Goal: Task Accomplishment & Management: Manage account settings

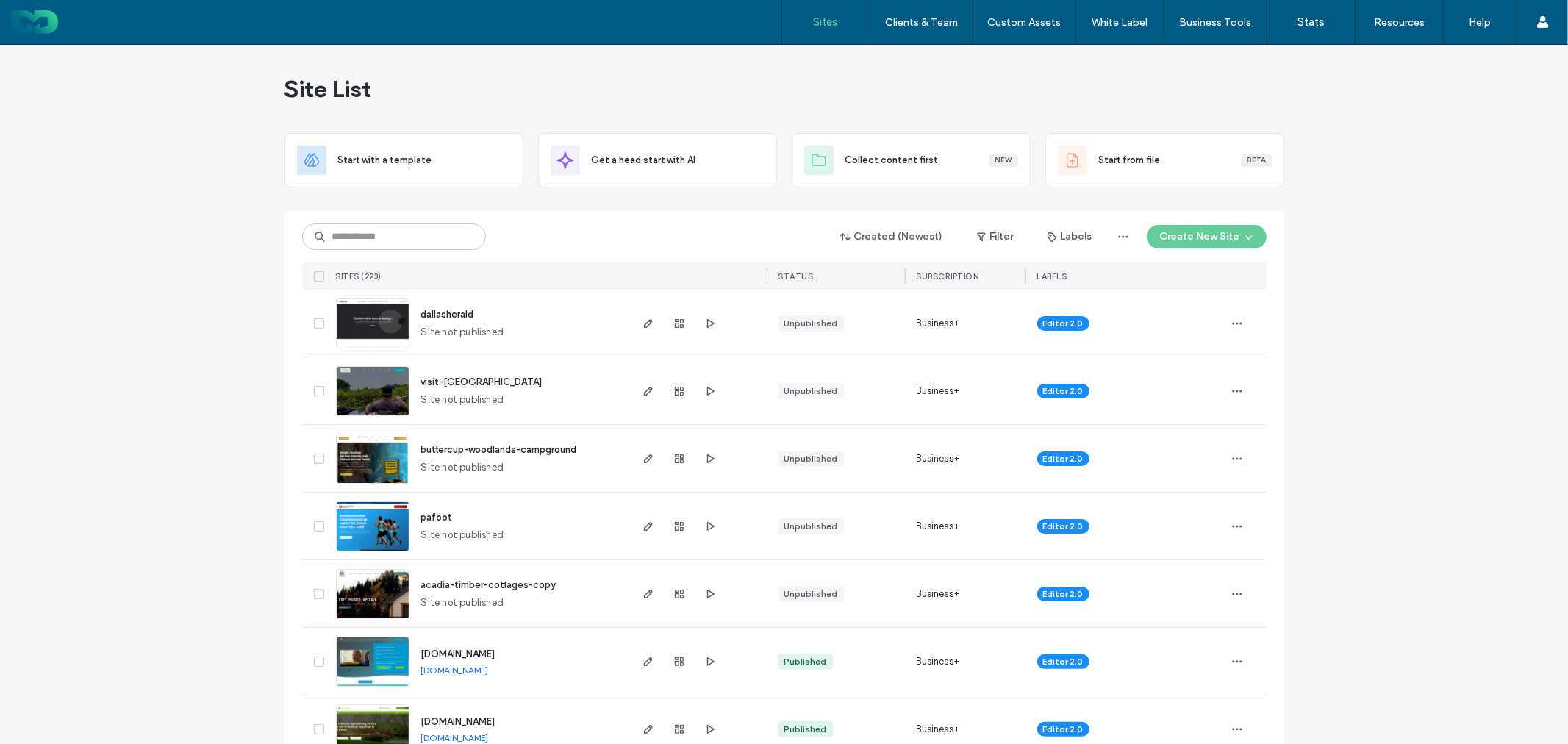
click at [409, 241] on input at bounding box center [394, 237] width 184 height 26
click at [417, 233] on input at bounding box center [394, 237] width 184 height 26
paste input "**********"
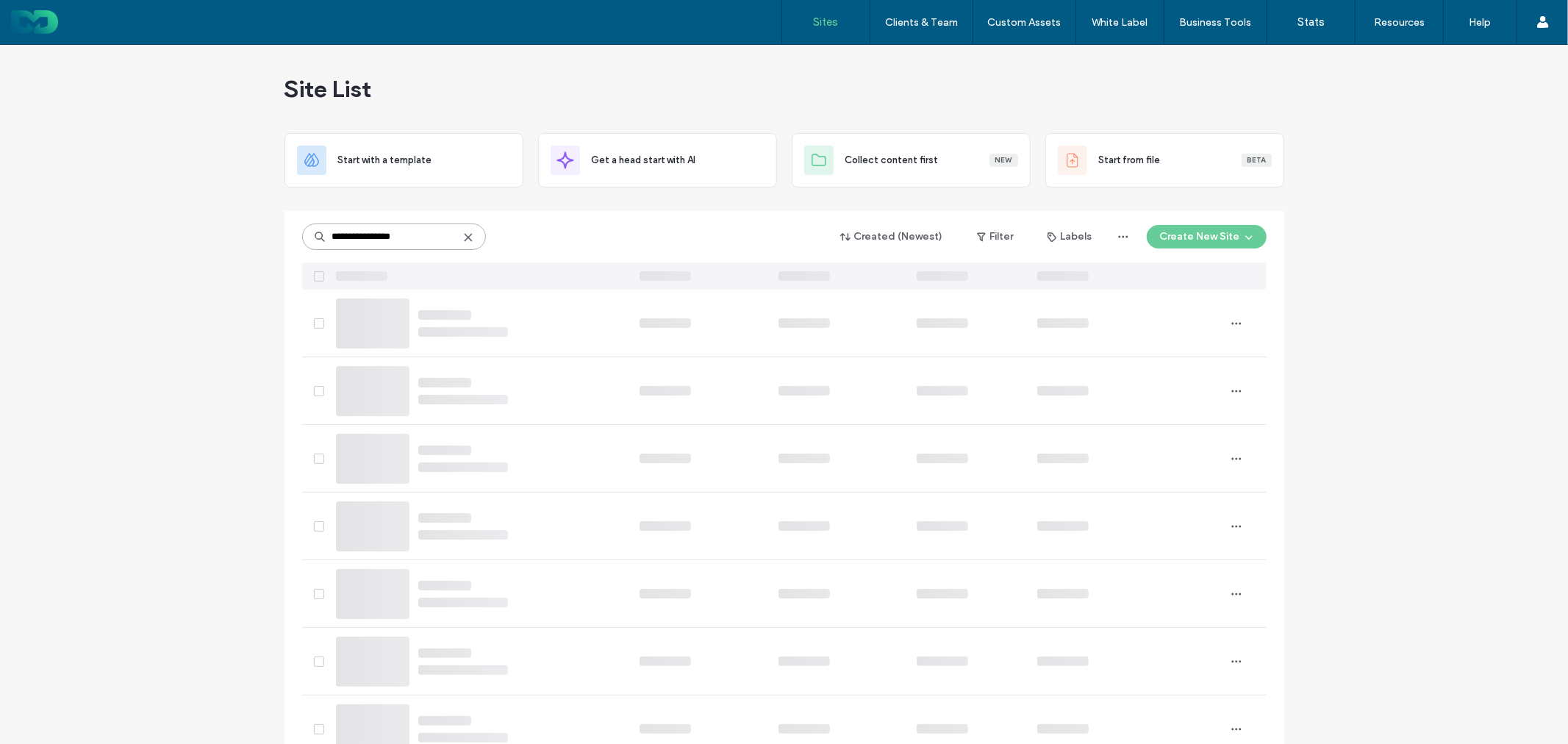
type input "**********"
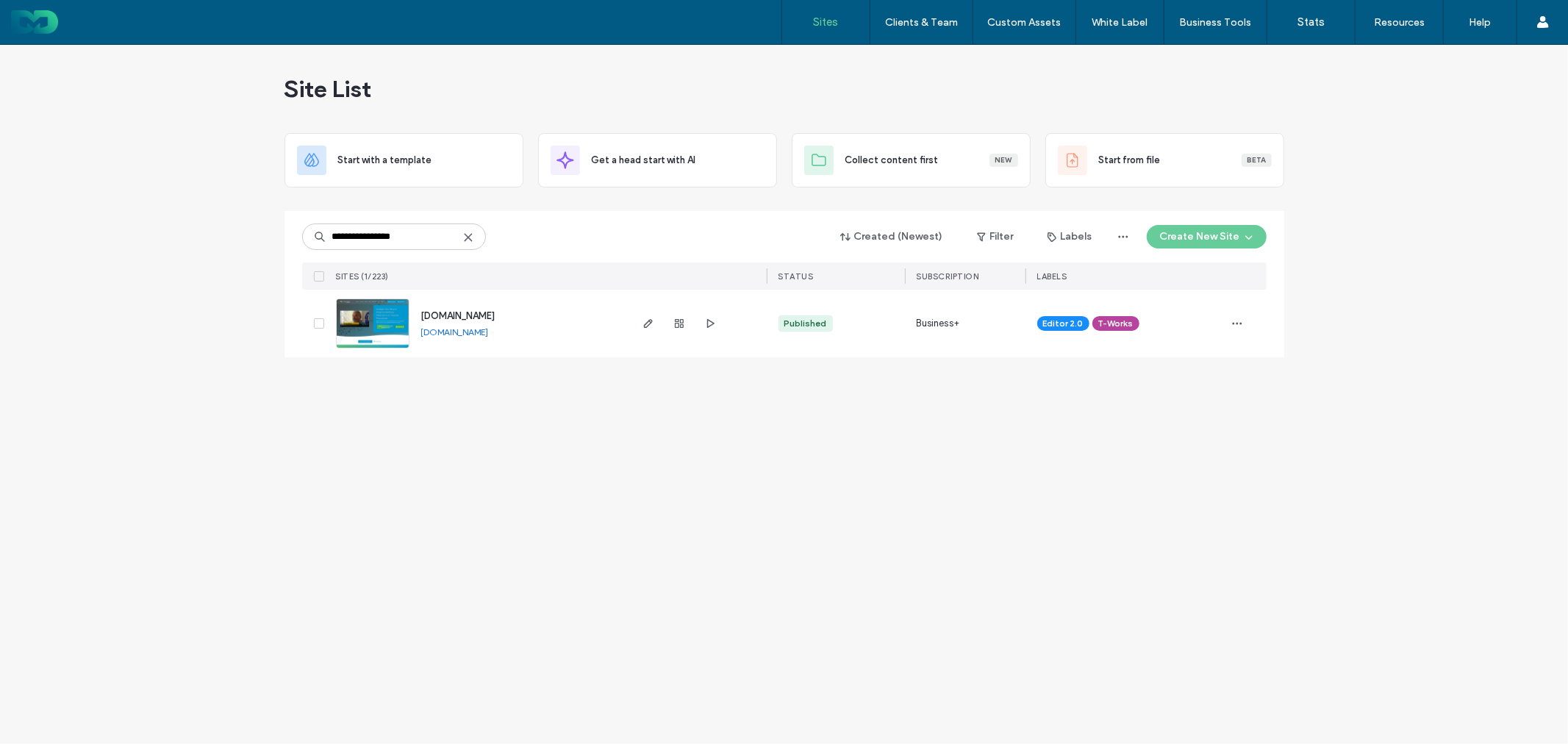
click at [466, 312] on span "[DOMAIN_NAME]" at bounding box center [459, 315] width 74 height 11
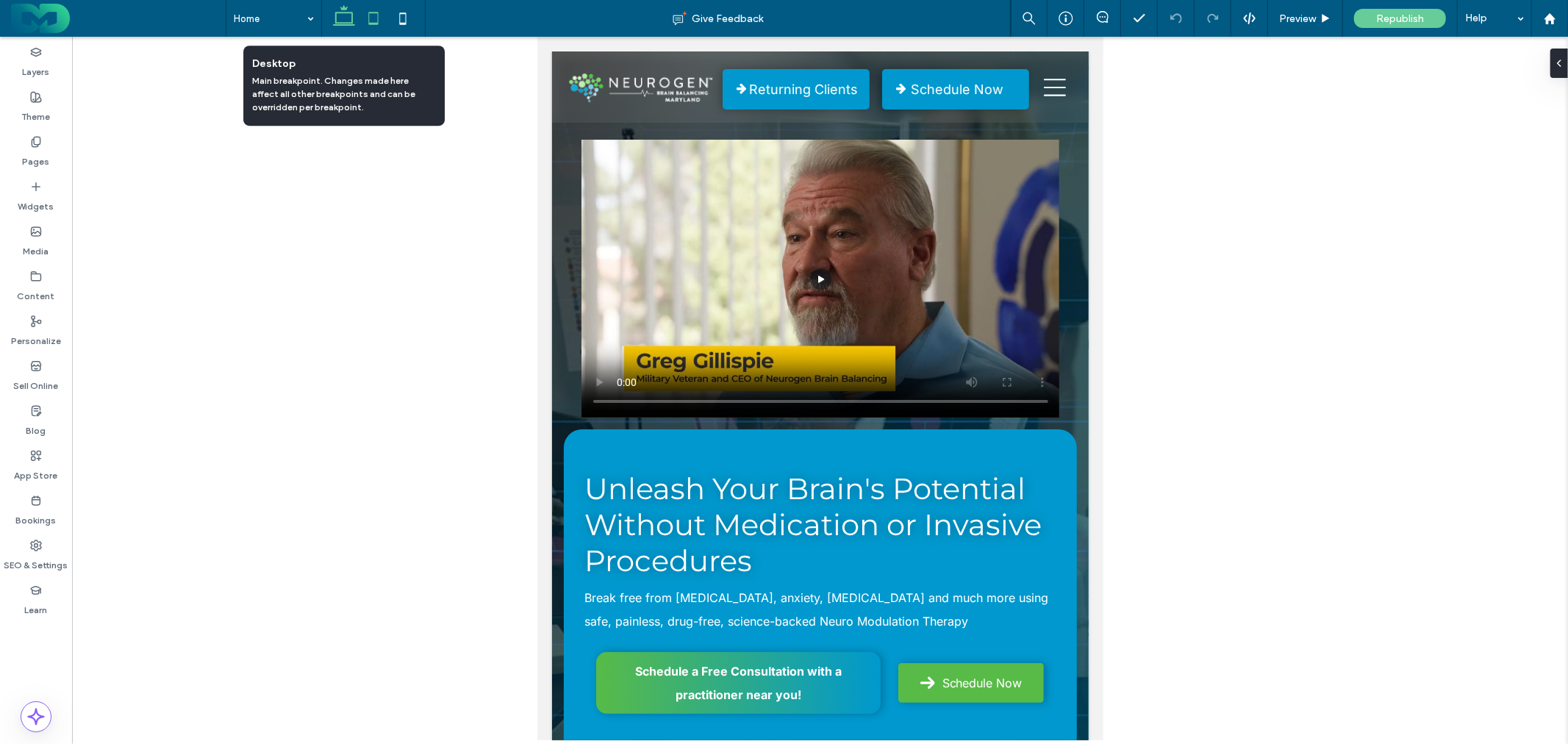
click at [348, 21] on icon at bounding box center [344, 18] width 30 height 30
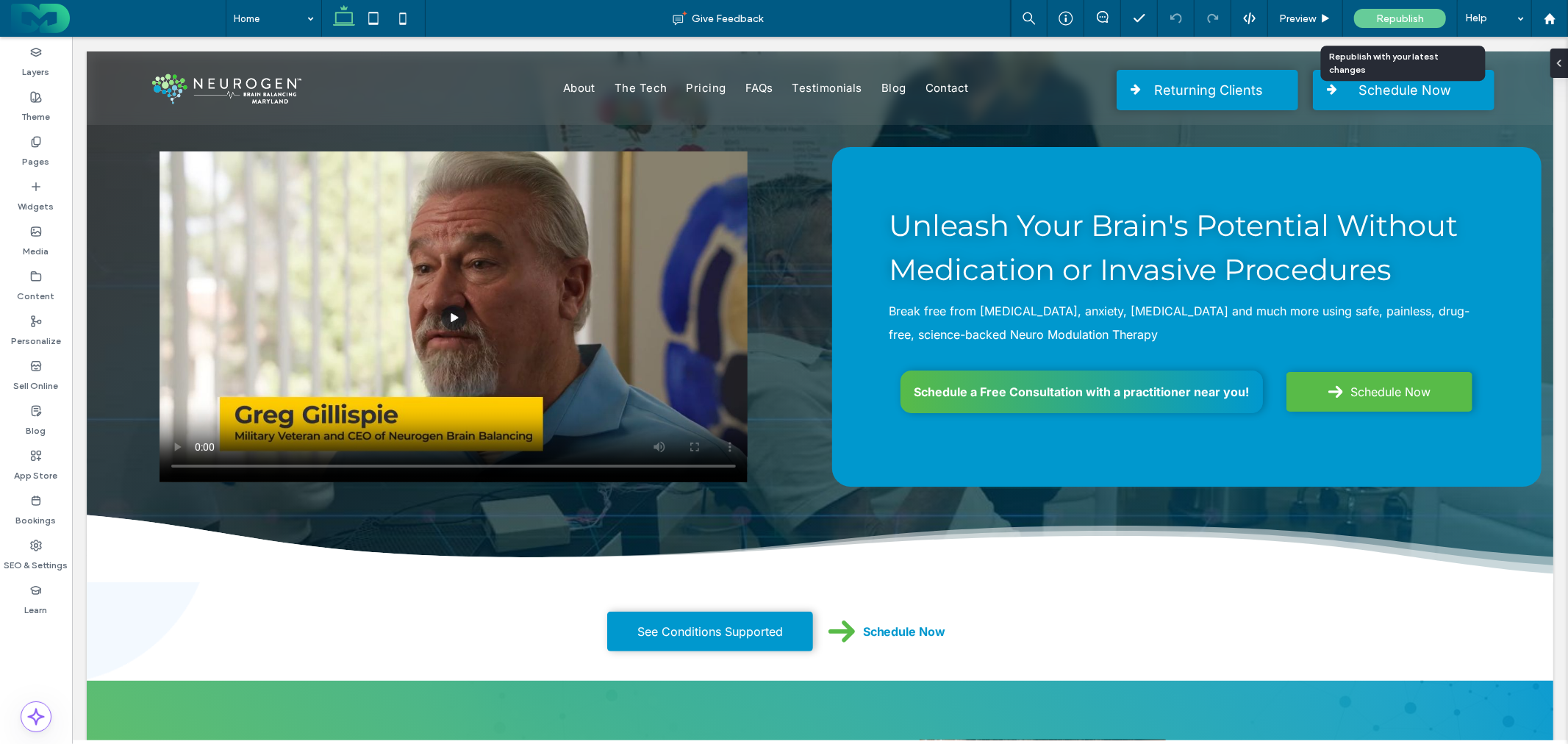
click at [1384, 16] on span "Republish" at bounding box center [1400, 18] width 48 height 12
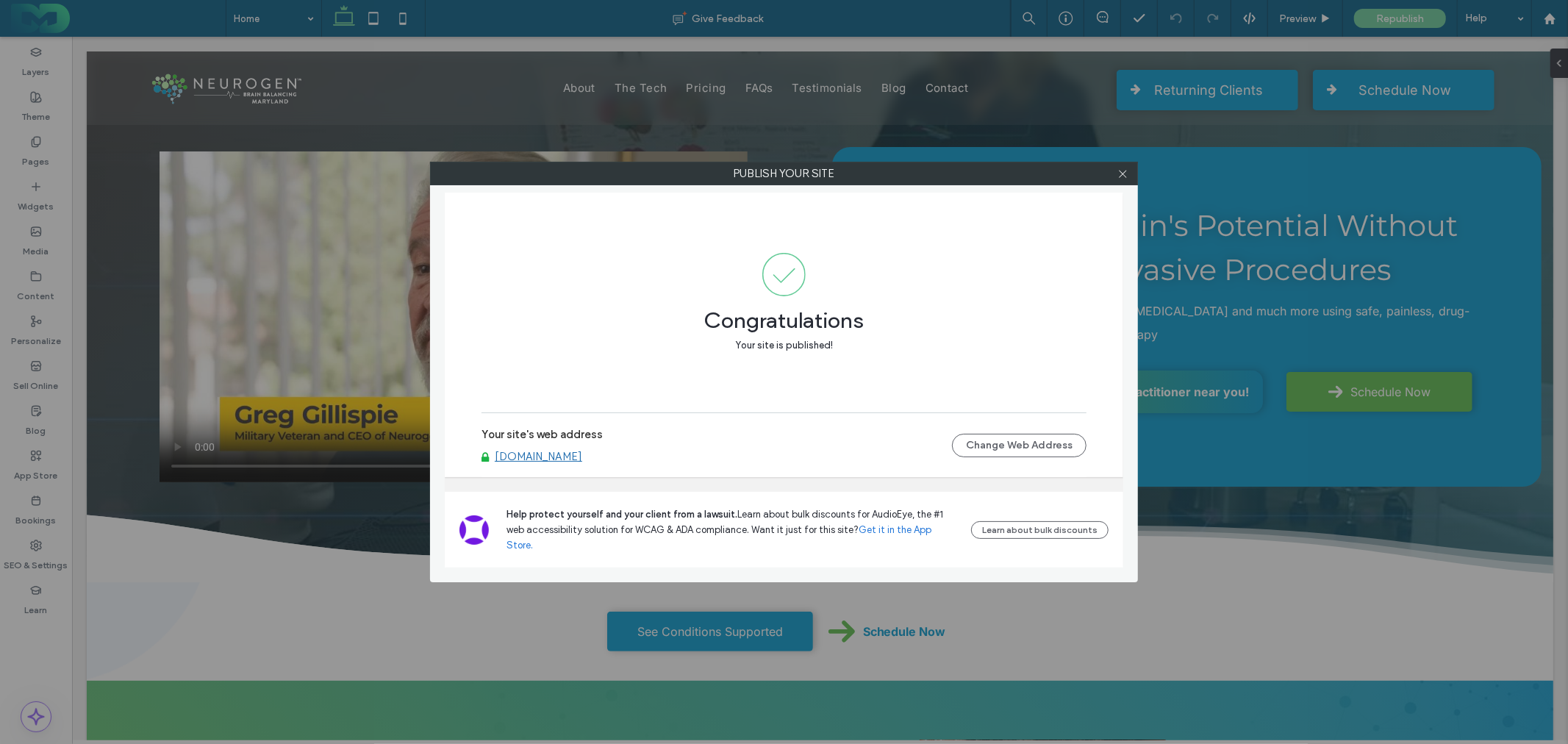
click at [551, 464] on link "[DOMAIN_NAME]" at bounding box center [538, 456] width 87 height 13
click at [1125, 177] on use at bounding box center [1122, 173] width 7 height 7
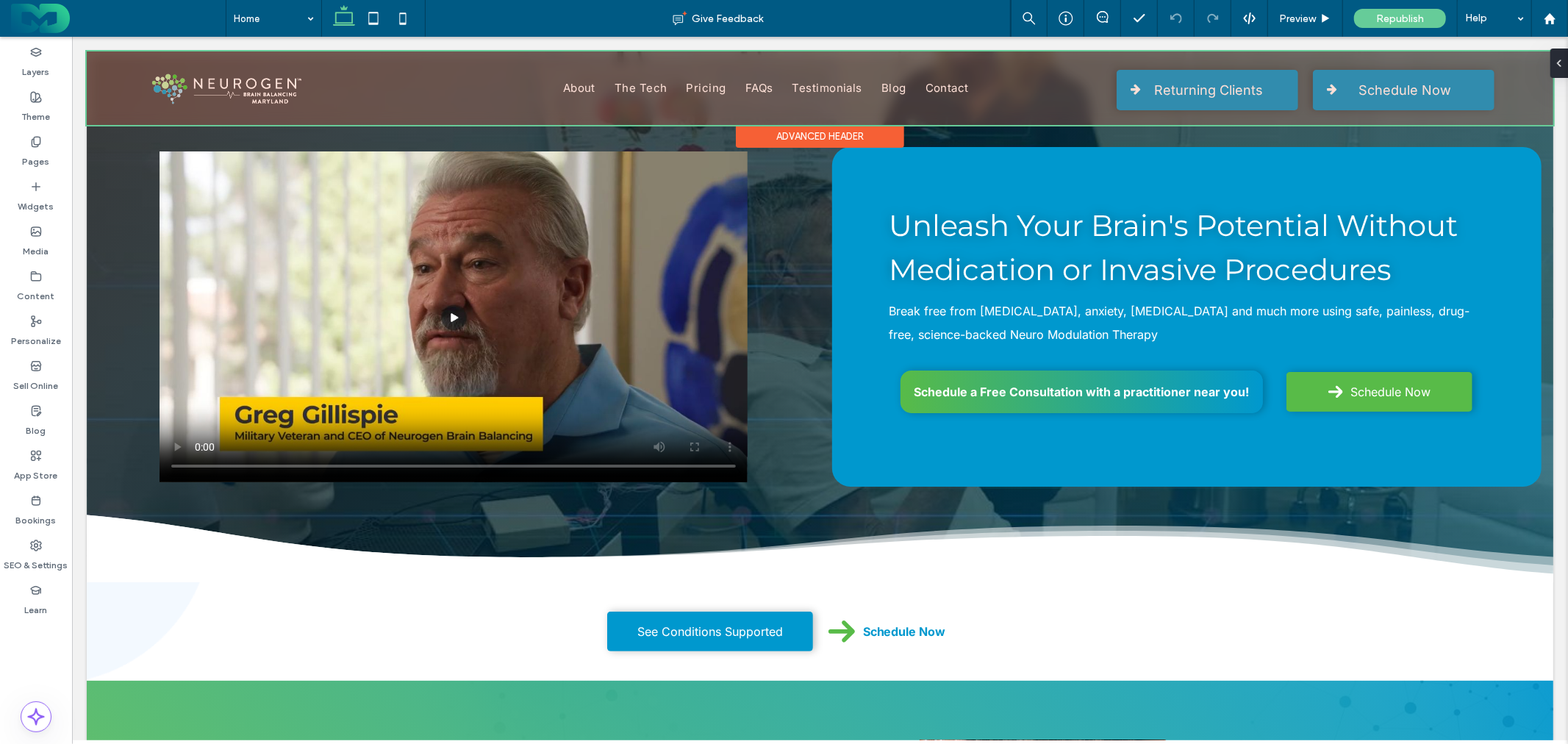
click at [1145, 95] on div at bounding box center [819, 87] width 1466 height 73
click at [1153, 95] on span "Returning Clients" at bounding box center [1207, 89] width 108 height 39
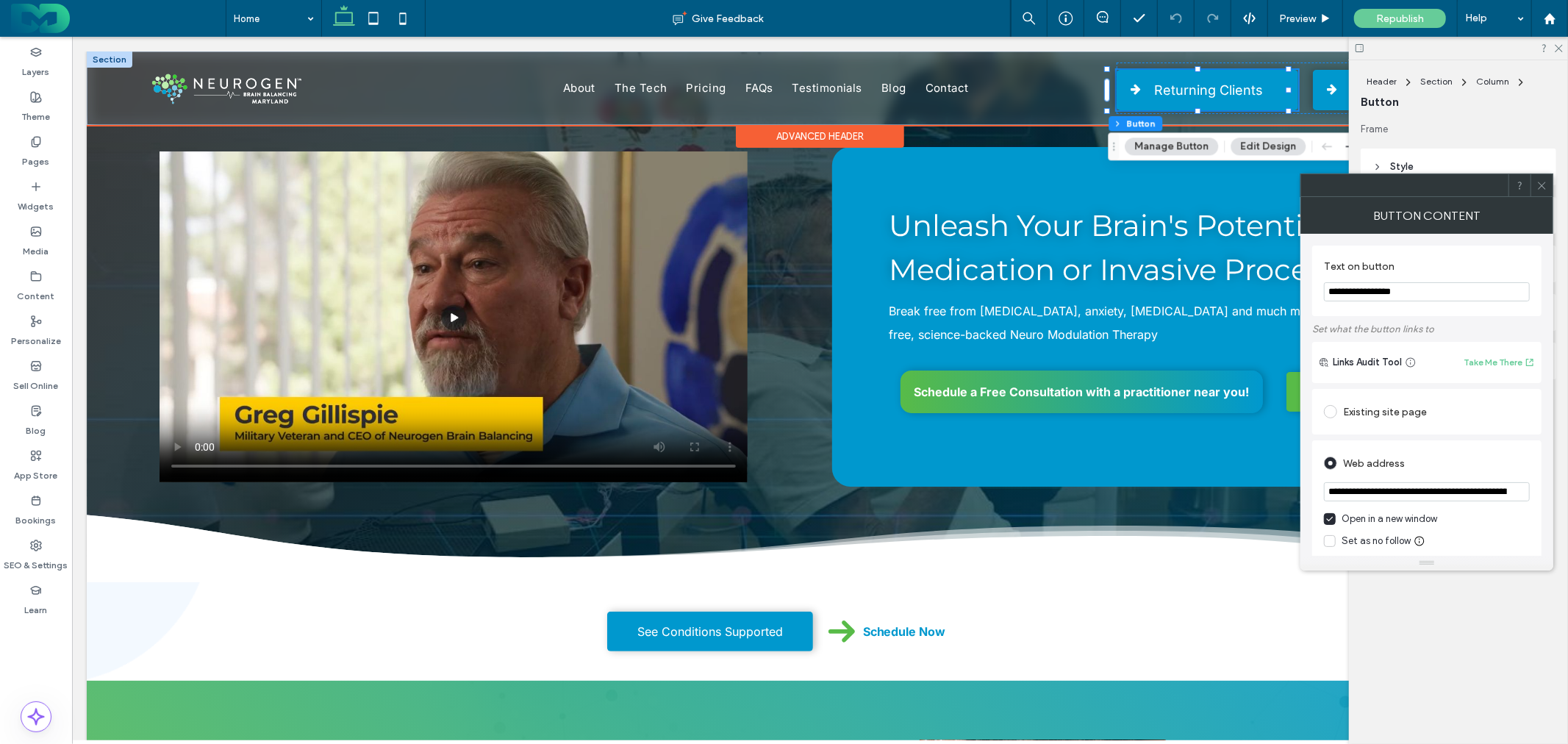
click at [1153, 95] on span "Returning Clients" at bounding box center [1207, 89] width 108 height 39
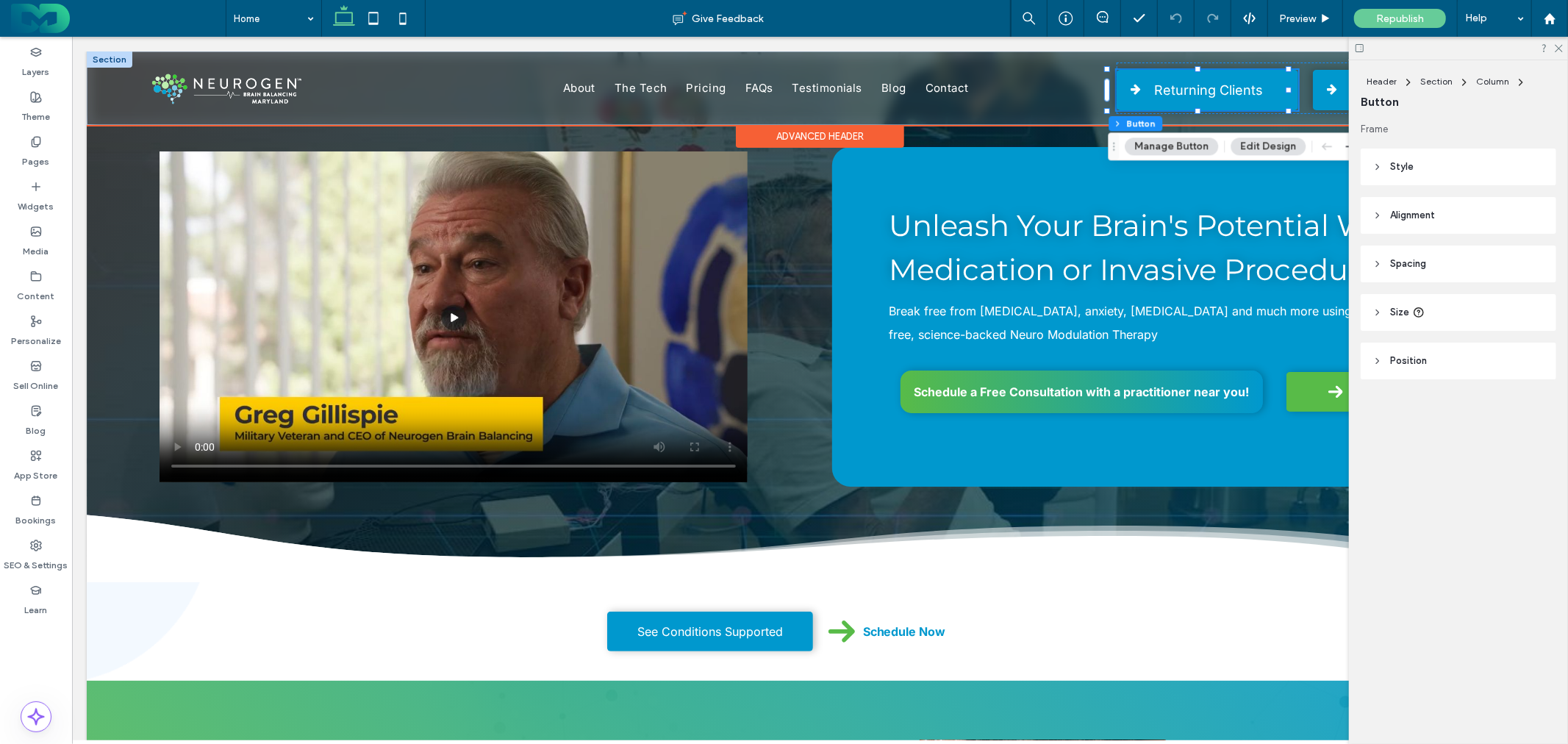
click at [1153, 95] on span "Returning Clients" at bounding box center [1207, 89] width 108 height 39
type input "*"
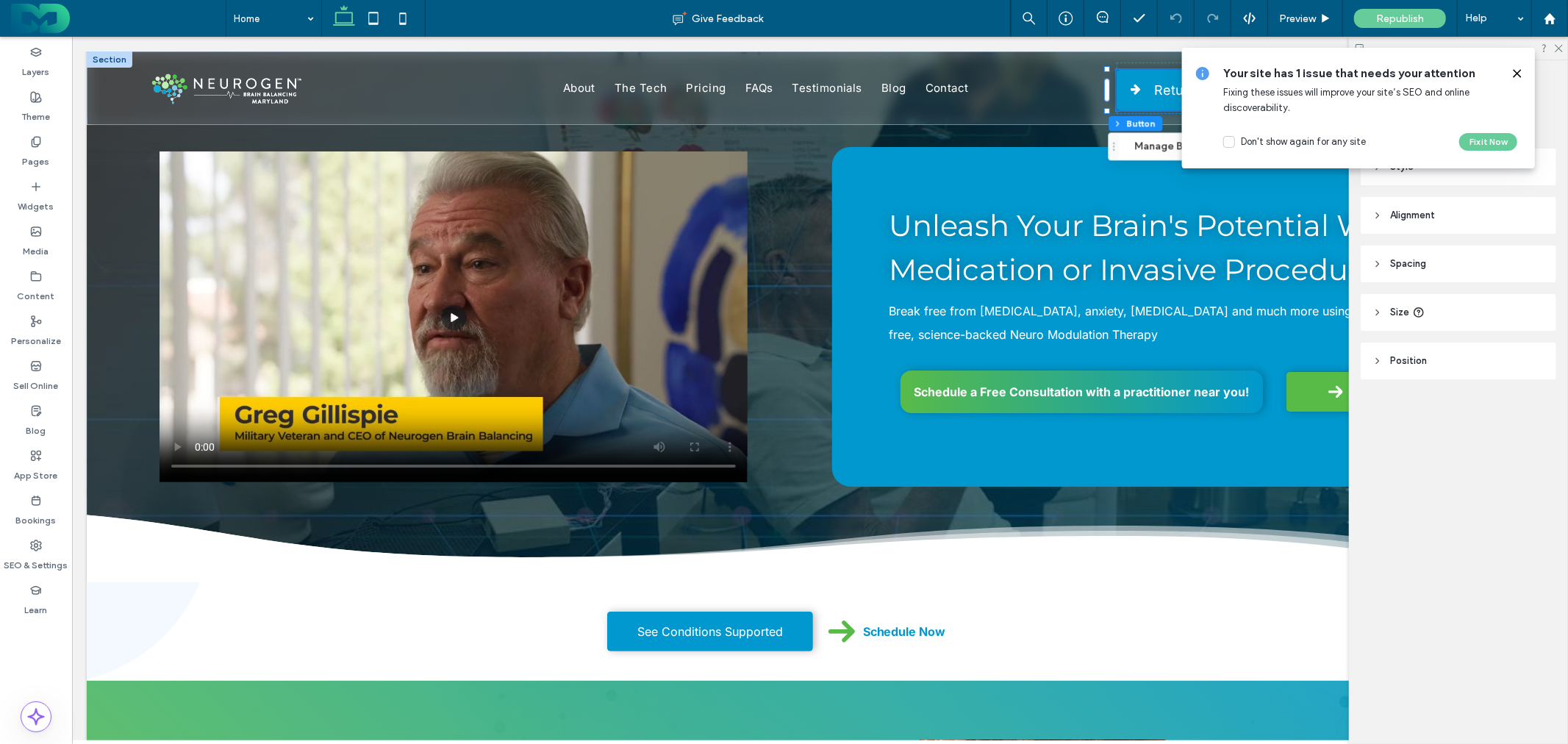
click at [1516, 75] on icon at bounding box center [1517, 73] width 12 height 12
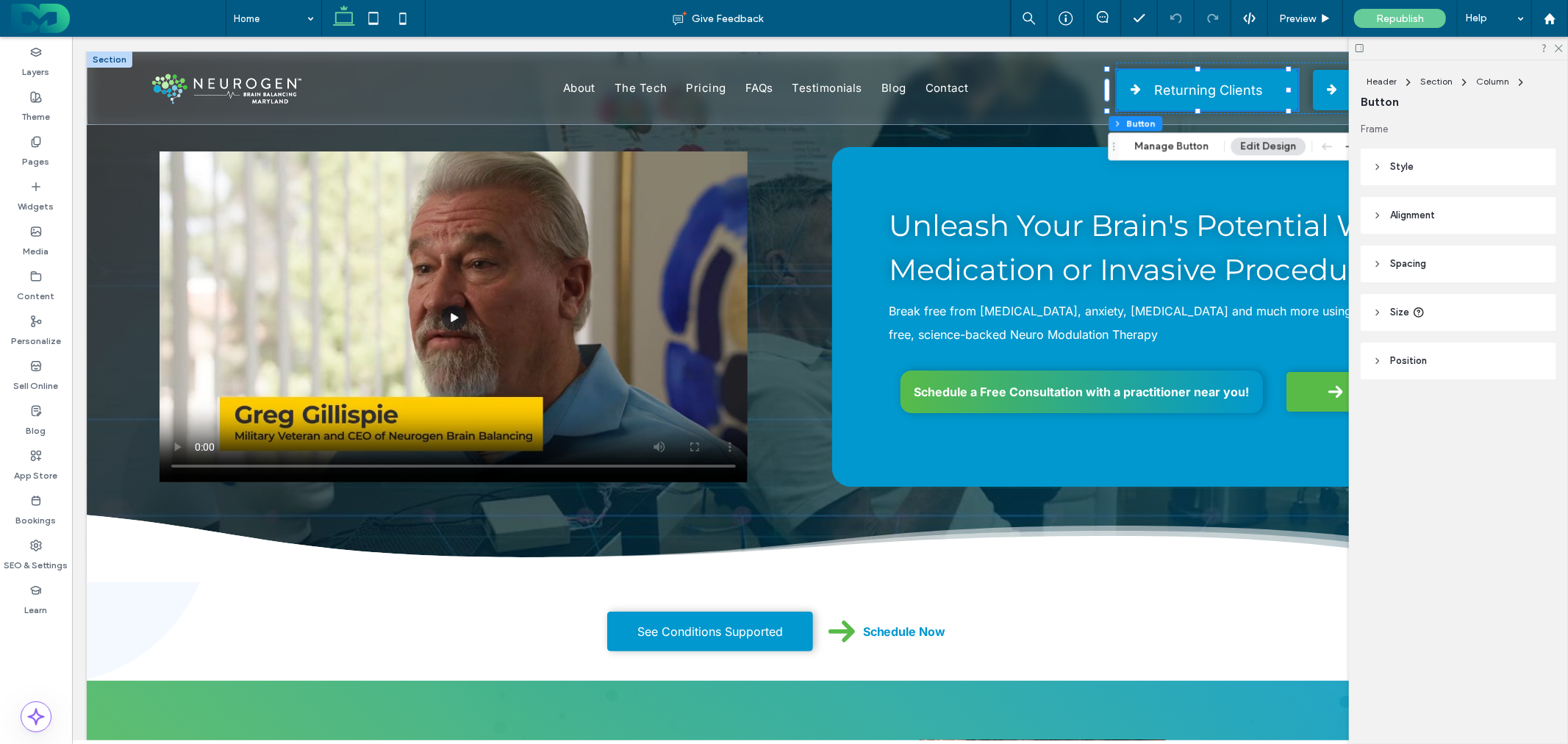
click at [1458, 265] on header "Spacing" at bounding box center [1459, 264] width 196 height 37
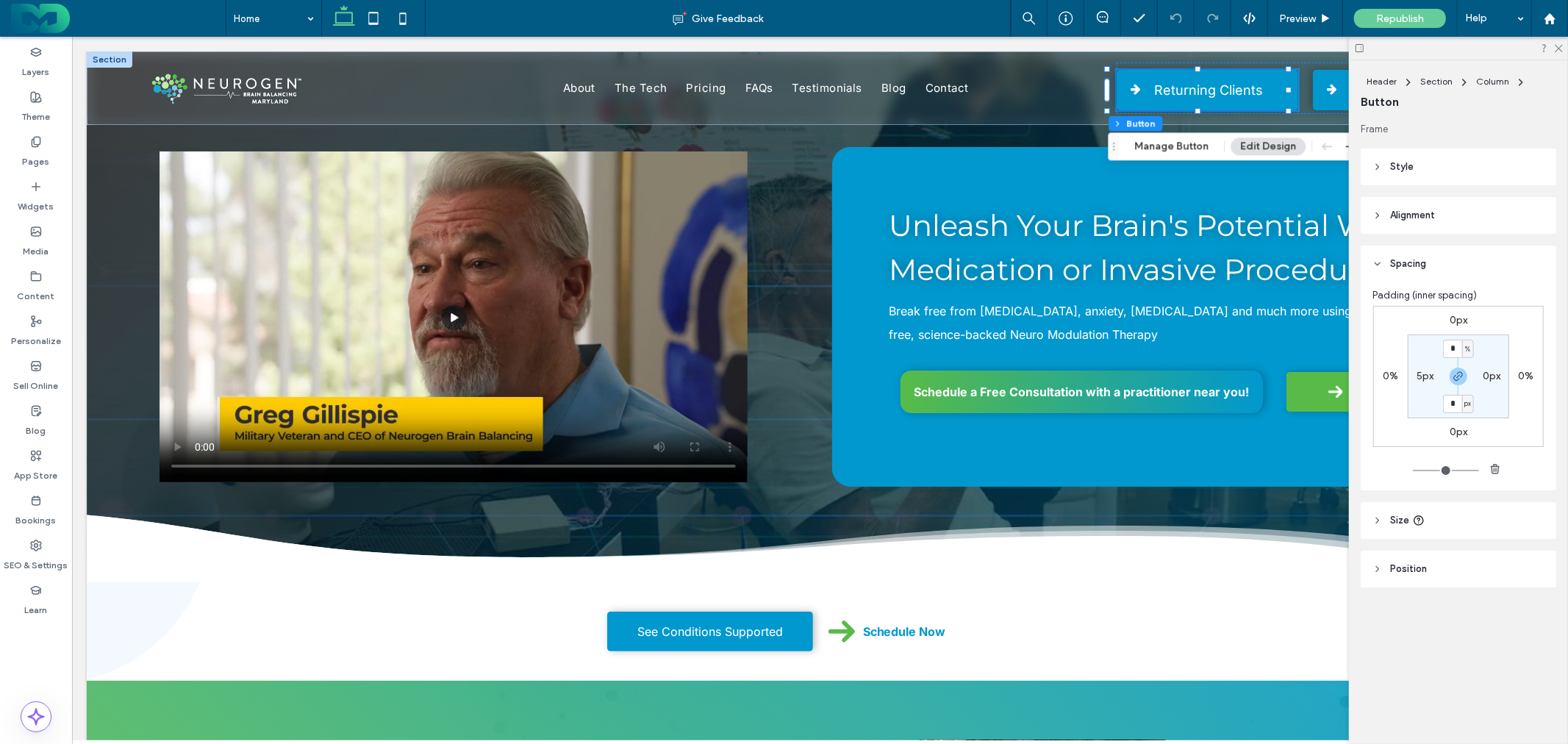
click at [1427, 378] on label "5px" at bounding box center [1425, 376] width 17 height 12
type input "*"
type input "**"
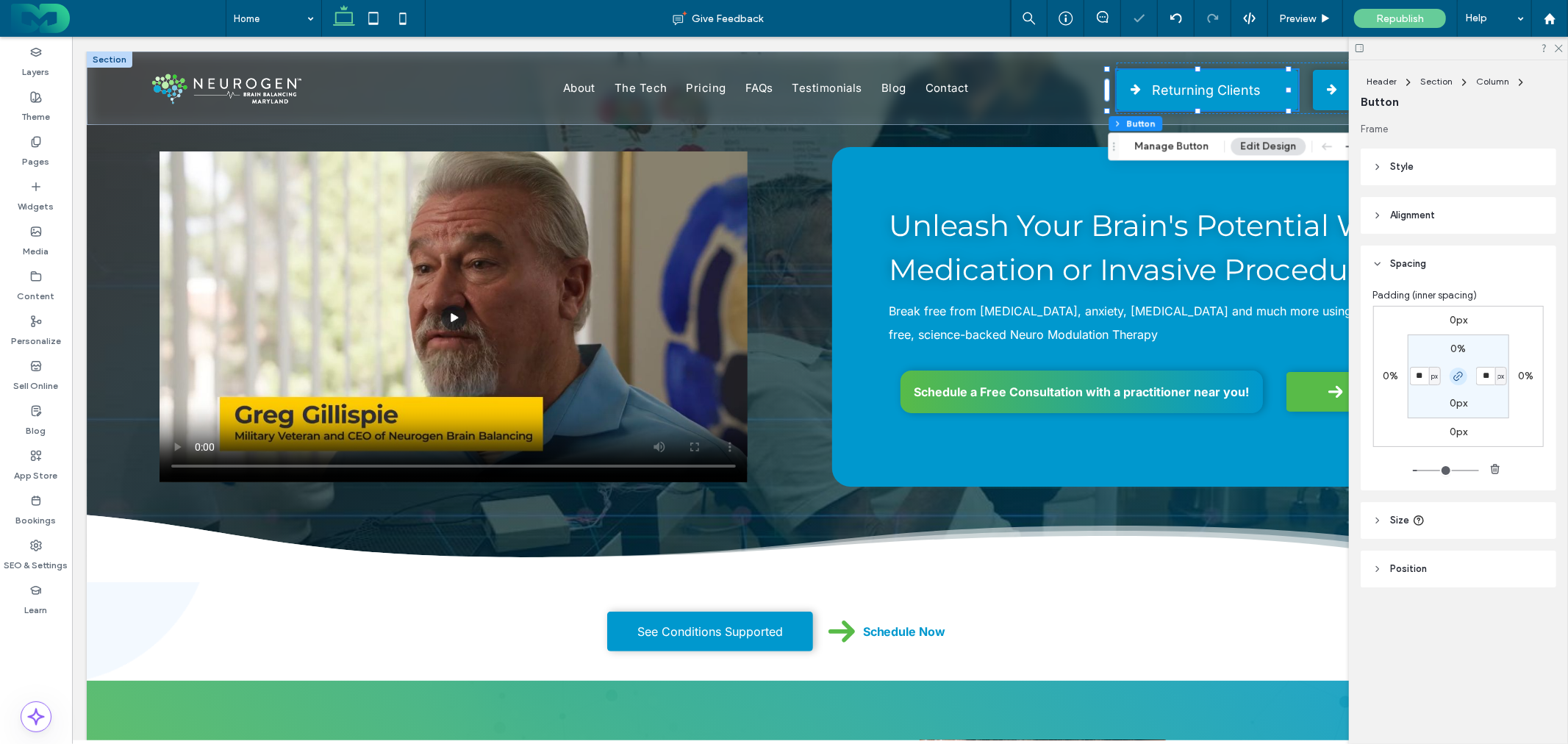
click at [1460, 377] on icon "button" at bounding box center [1458, 377] width 12 height 12
click at [1486, 375] on label "20px" at bounding box center [1492, 376] width 24 height 12
type input "*"
click at [1423, 377] on label "20px" at bounding box center [1425, 376] width 24 height 12
type input "**"
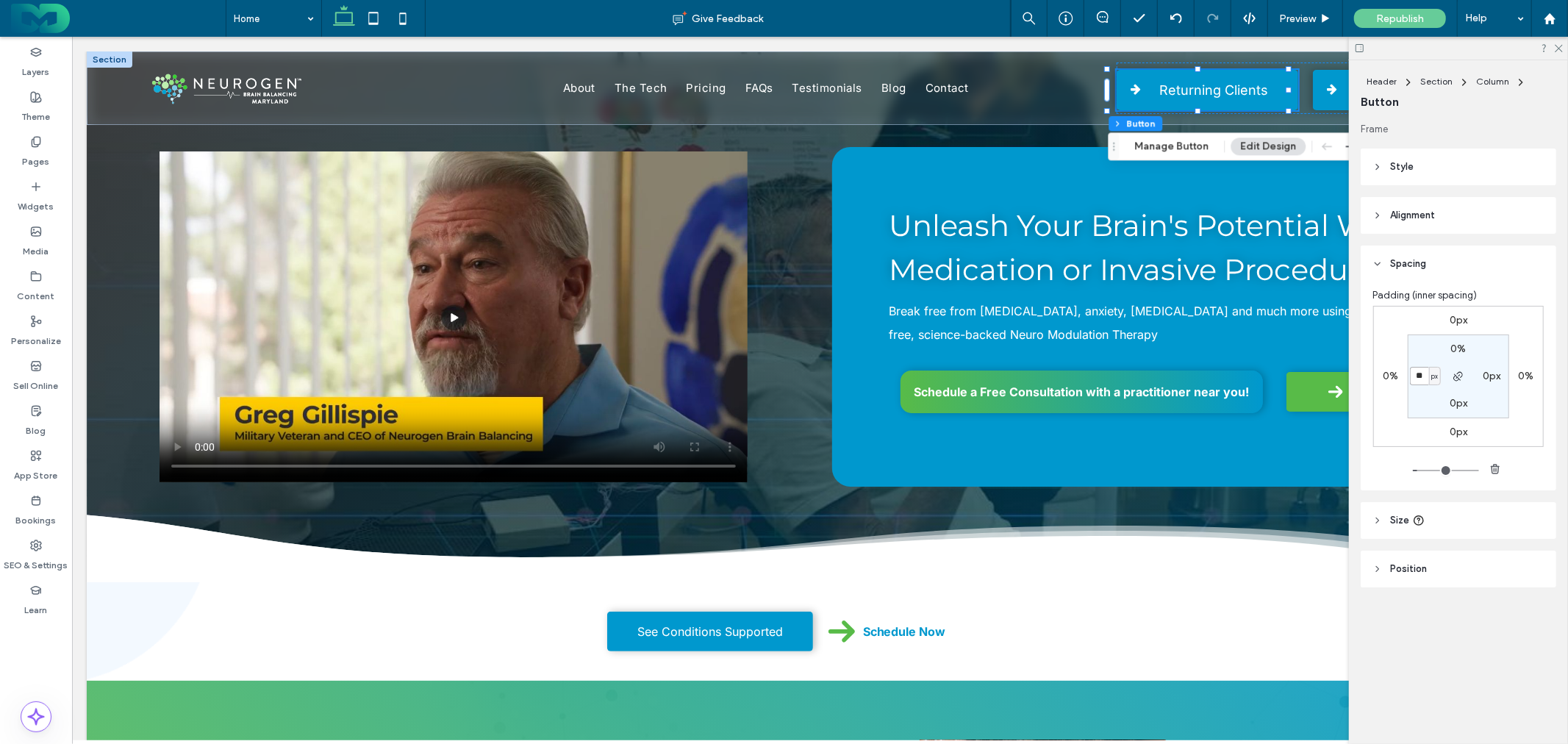
click at [1420, 377] on input "**" at bounding box center [1419, 376] width 19 height 18
drag, startPoint x: 1426, startPoint y: 377, endPoint x: 1406, endPoint y: 376, distance: 20.0
click at [1406, 376] on div "0px 0% 0px 0% 0% 0px 0px ** px" at bounding box center [1459, 377] width 171 height 141
type input "**"
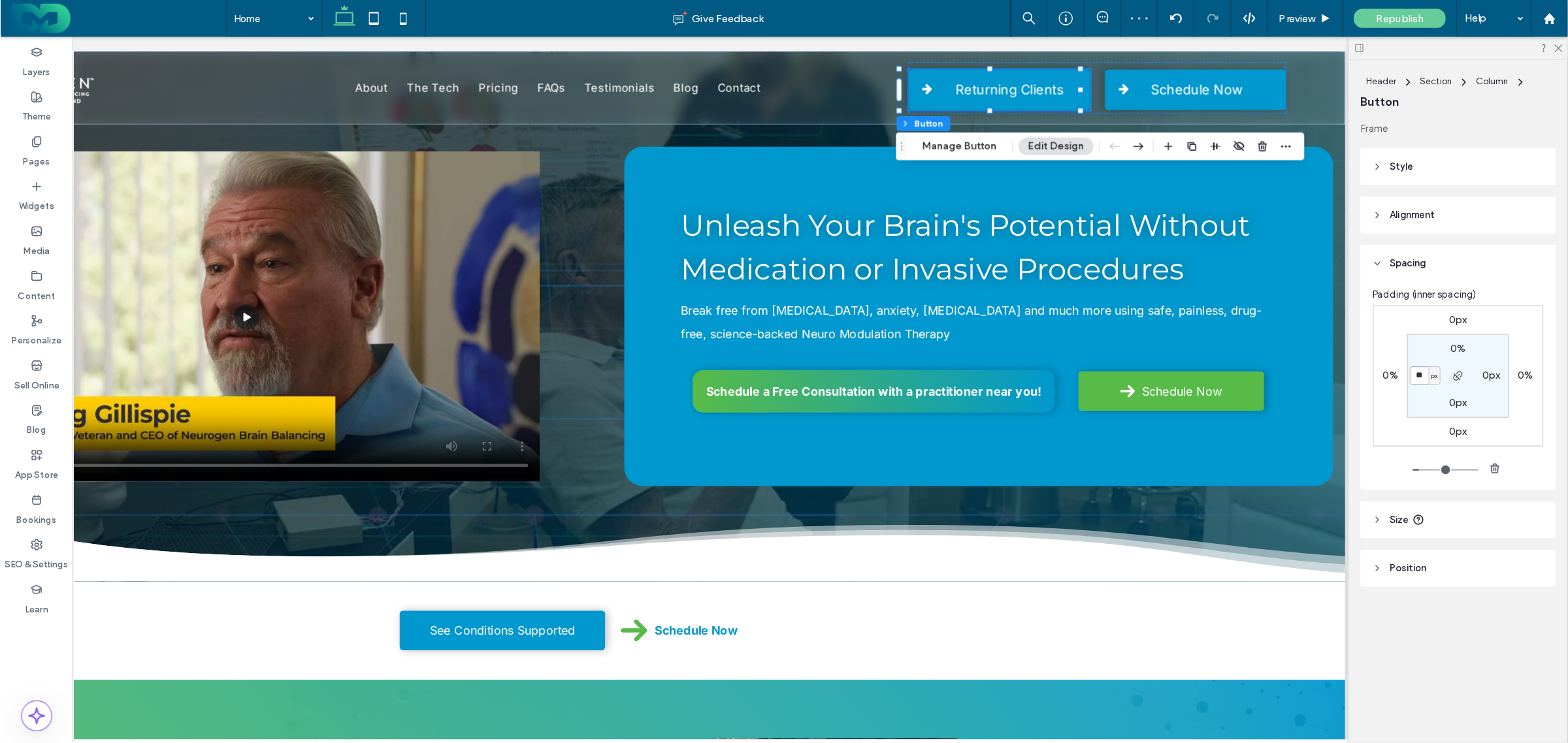
scroll to position [0, 194]
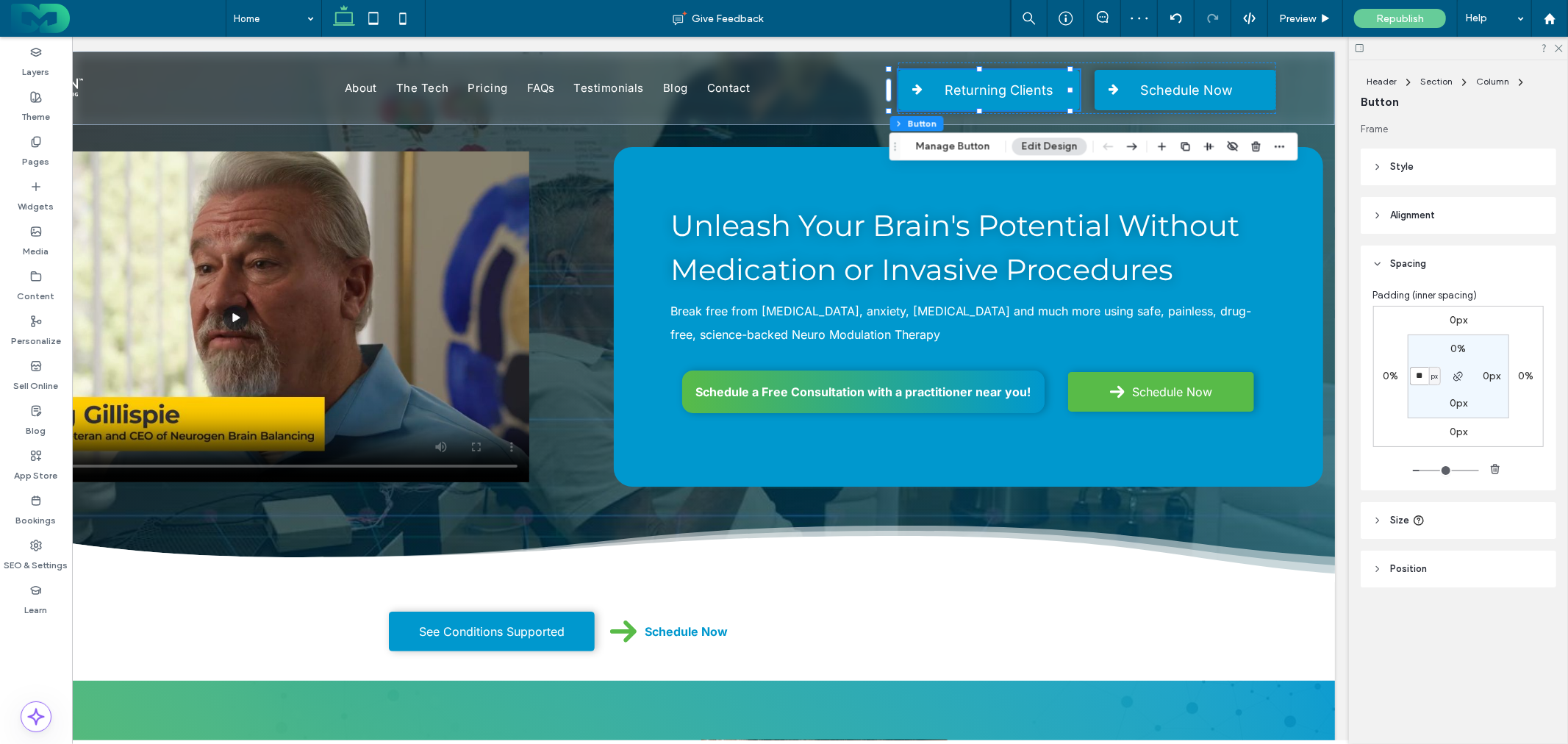
drag, startPoint x: 905, startPoint y: 736, endPoint x: 1274, endPoint y: 677, distance: 373.7
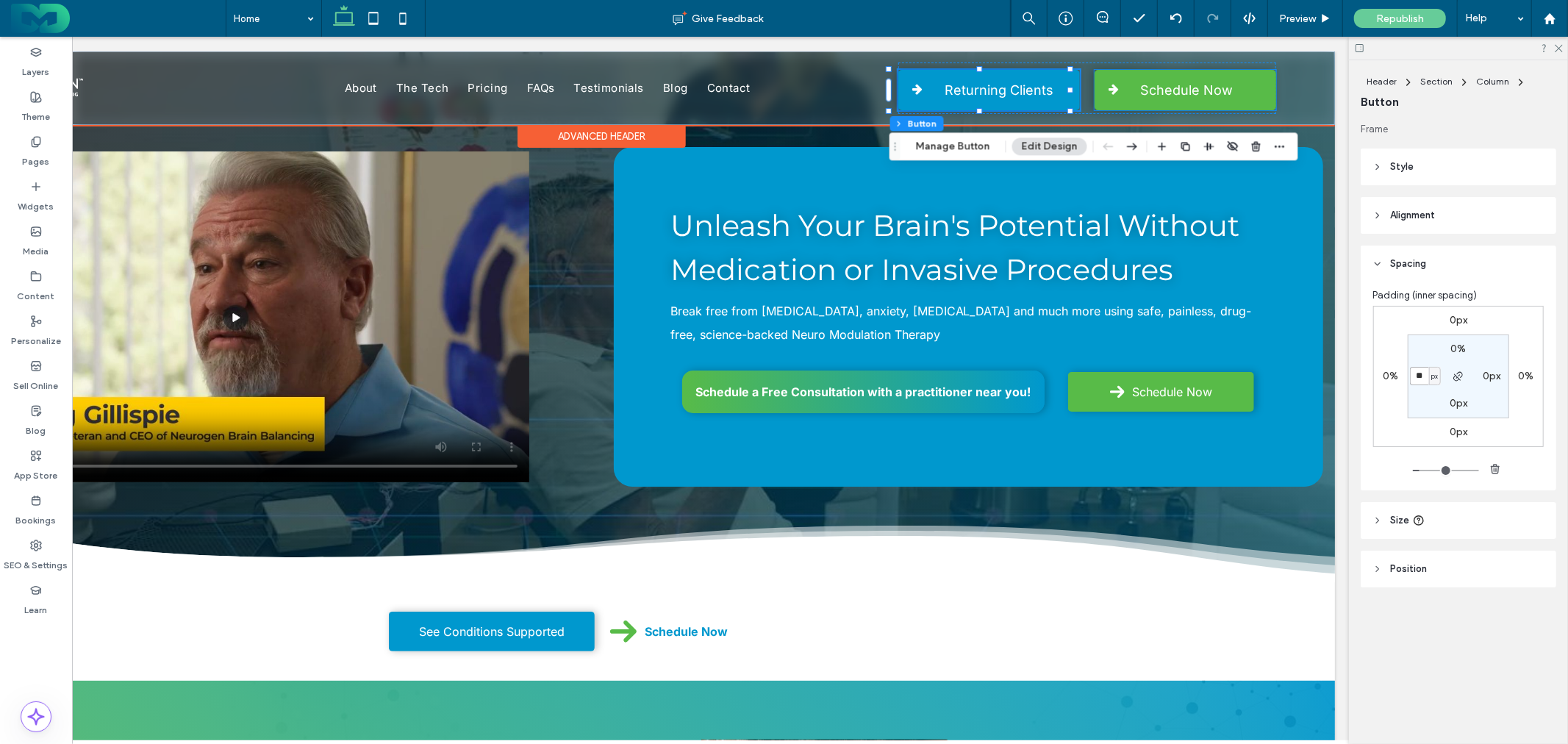
click at [1180, 102] on span "Schedule Now" at bounding box center [1188, 89] width 93 height 39
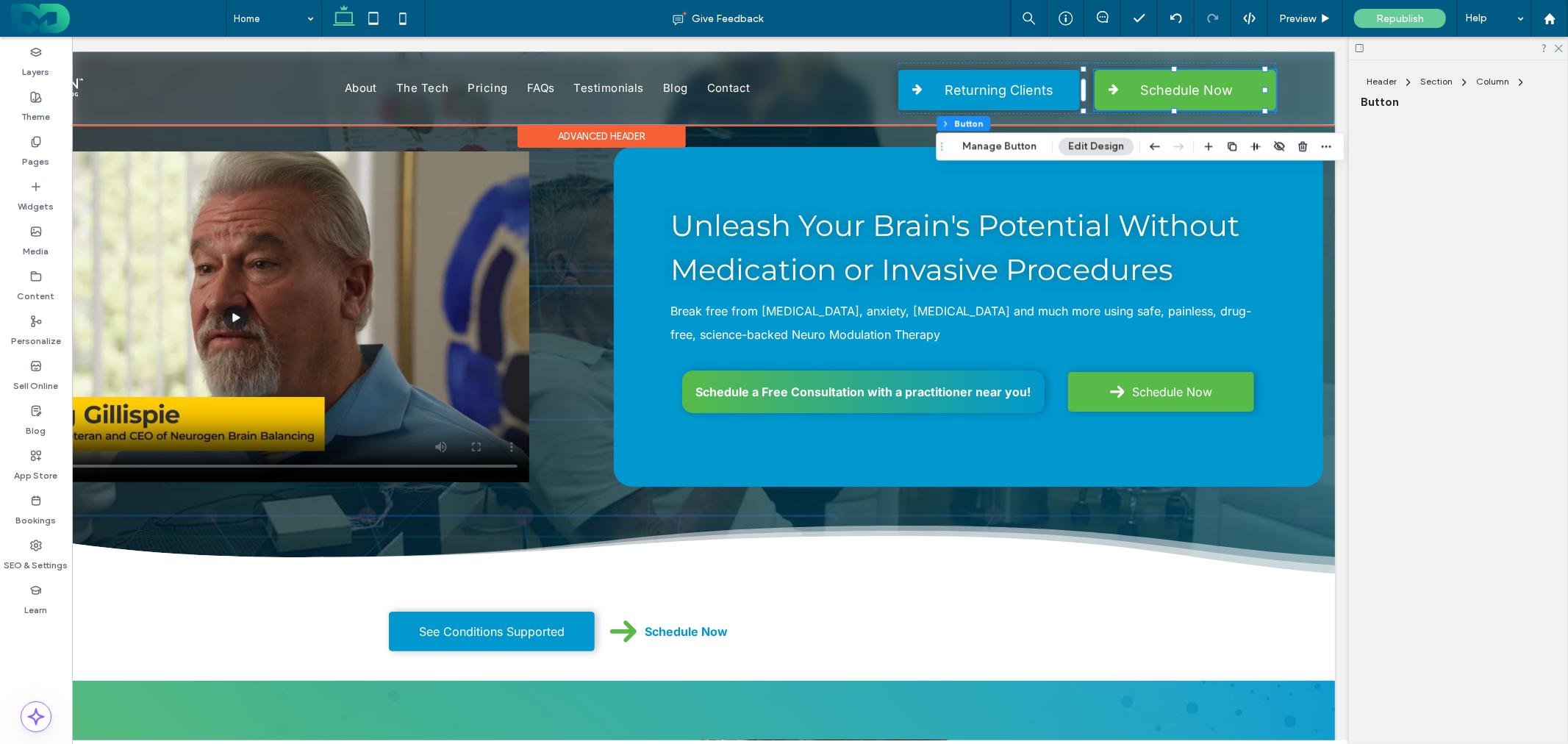
click at [1180, 99] on span "Schedule Now" at bounding box center [1188, 89] width 93 height 39
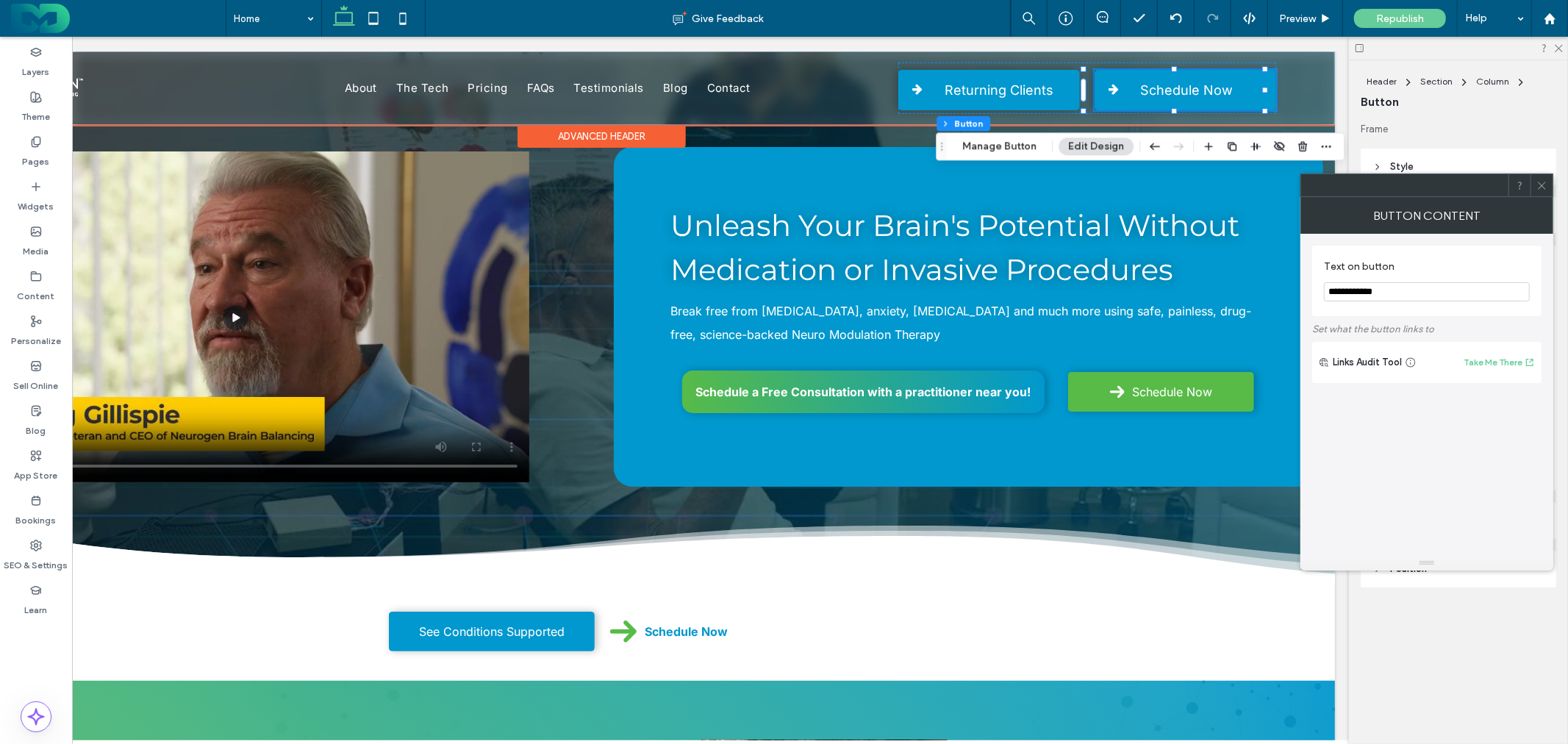
type input "*"
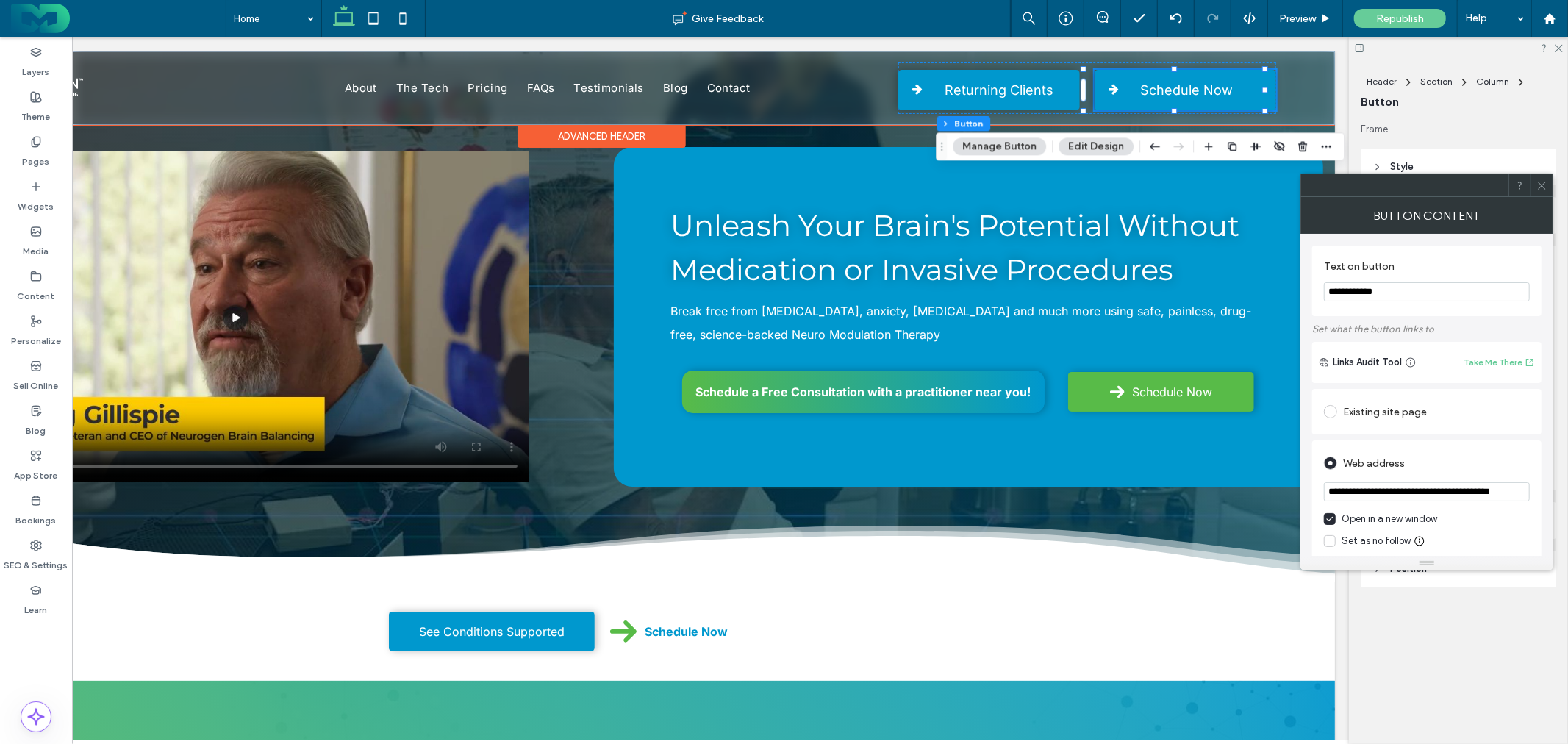
click at [1537, 187] on icon at bounding box center [1541, 185] width 11 height 11
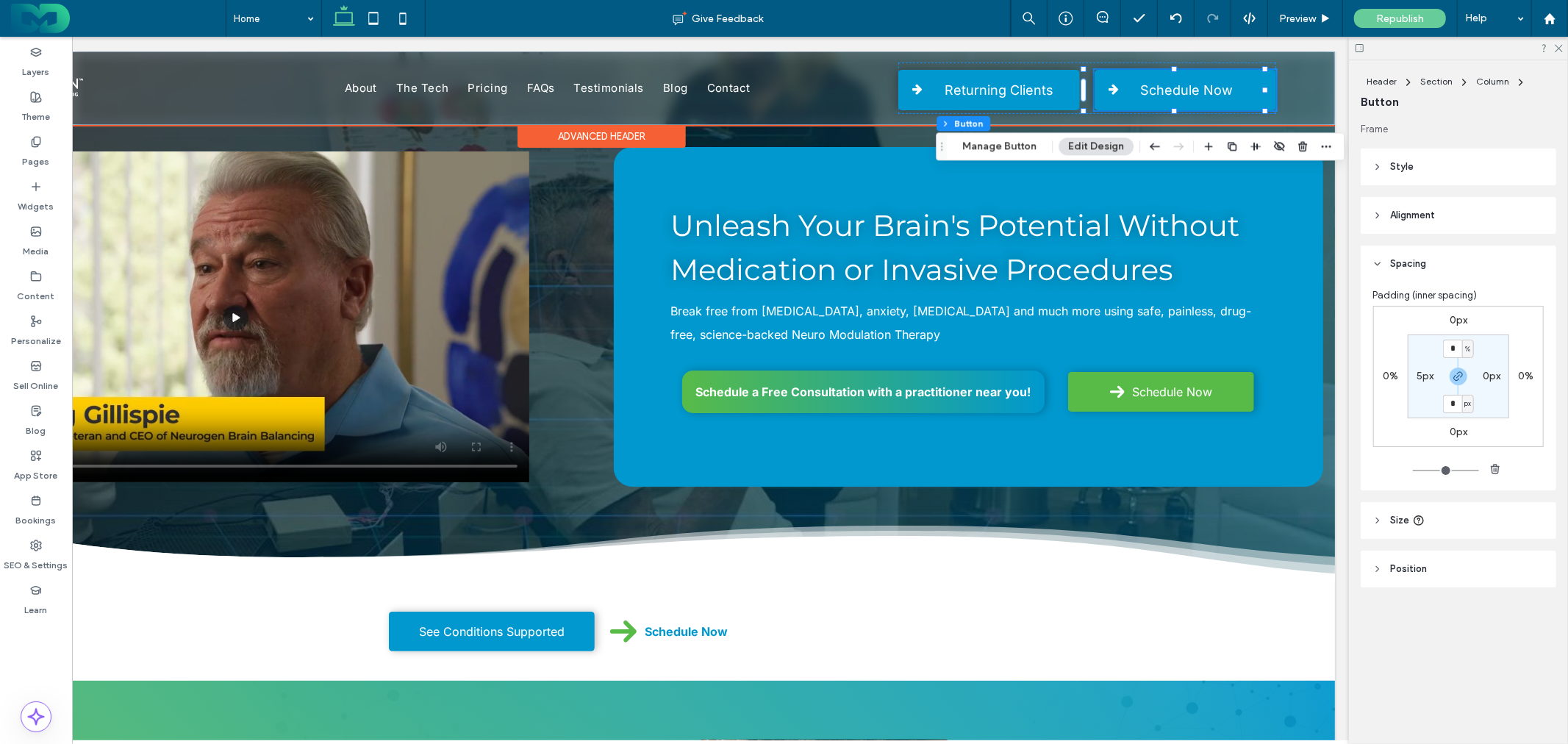
click at [1423, 376] on label "5px" at bounding box center [1425, 376] width 17 height 12
type input "*"
click at [1457, 375] on icon "button" at bounding box center [1458, 377] width 12 height 12
click at [1431, 377] on div "px" at bounding box center [1435, 377] width 9 height 15
click at [1422, 375] on div "px" at bounding box center [1429, 377] width 19 height 15
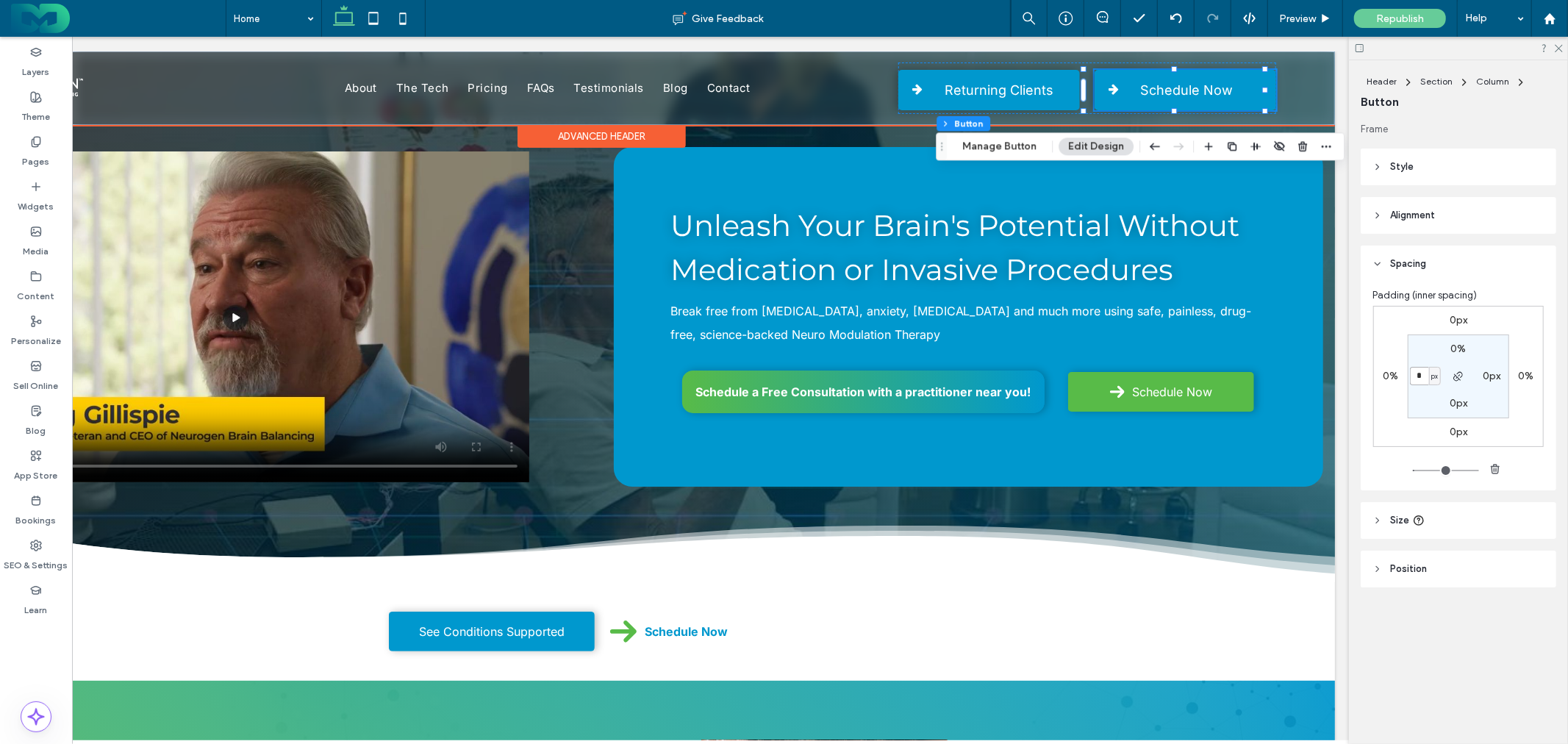
click at [1420, 375] on input "*" at bounding box center [1419, 376] width 19 height 18
type input "**"
click at [899, 62] on div "Phone Icon Returning Clients Schedule Now" at bounding box center [1088, 87] width 378 height 52
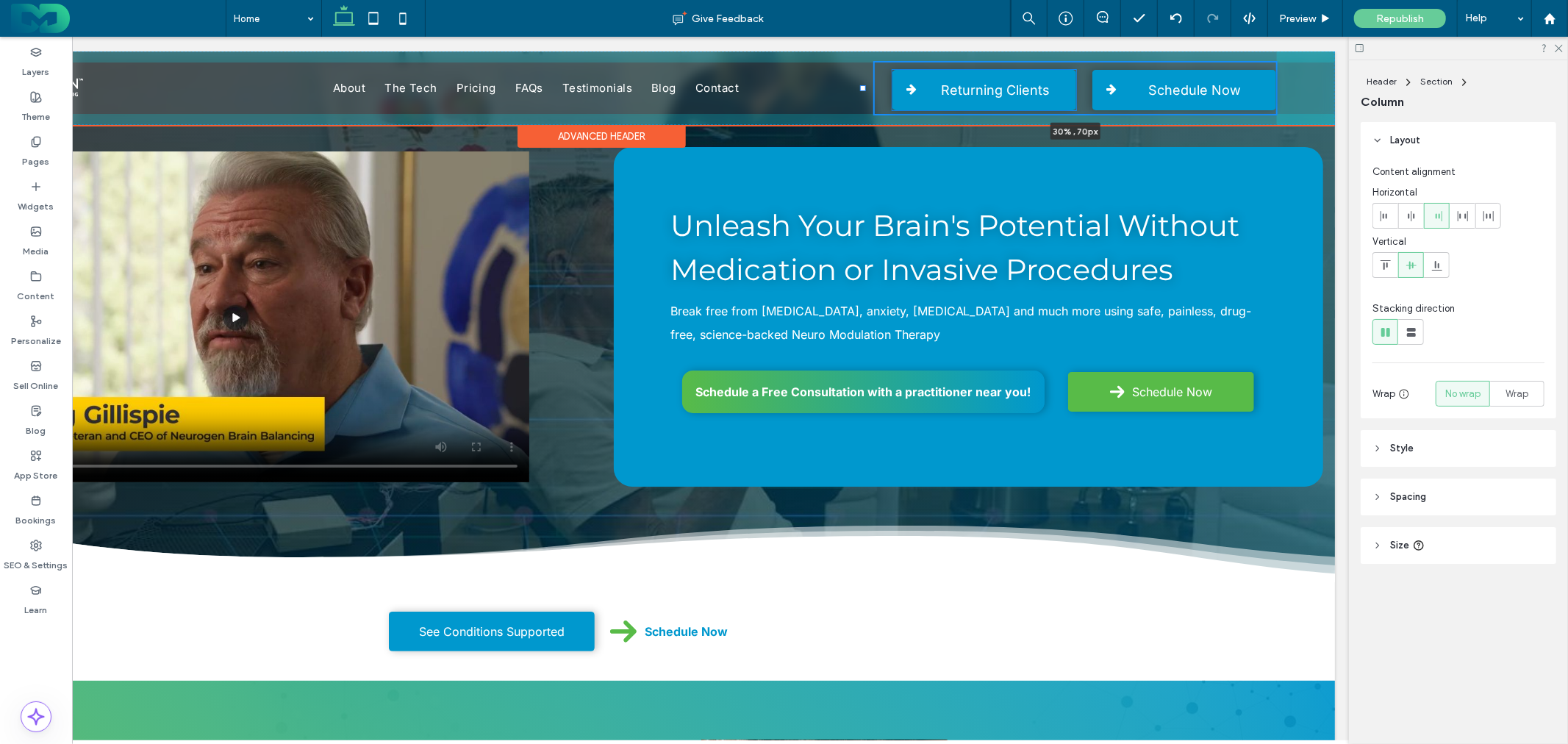
drag, startPoint x: 890, startPoint y: 88, endPoint x: 864, endPoint y: 89, distance: 26.0
click at [864, 89] on div at bounding box center [863, 87] width 6 height 6
type input "**"
click at [867, 89] on div at bounding box center [866, 87] width 6 height 6
type input "*****"
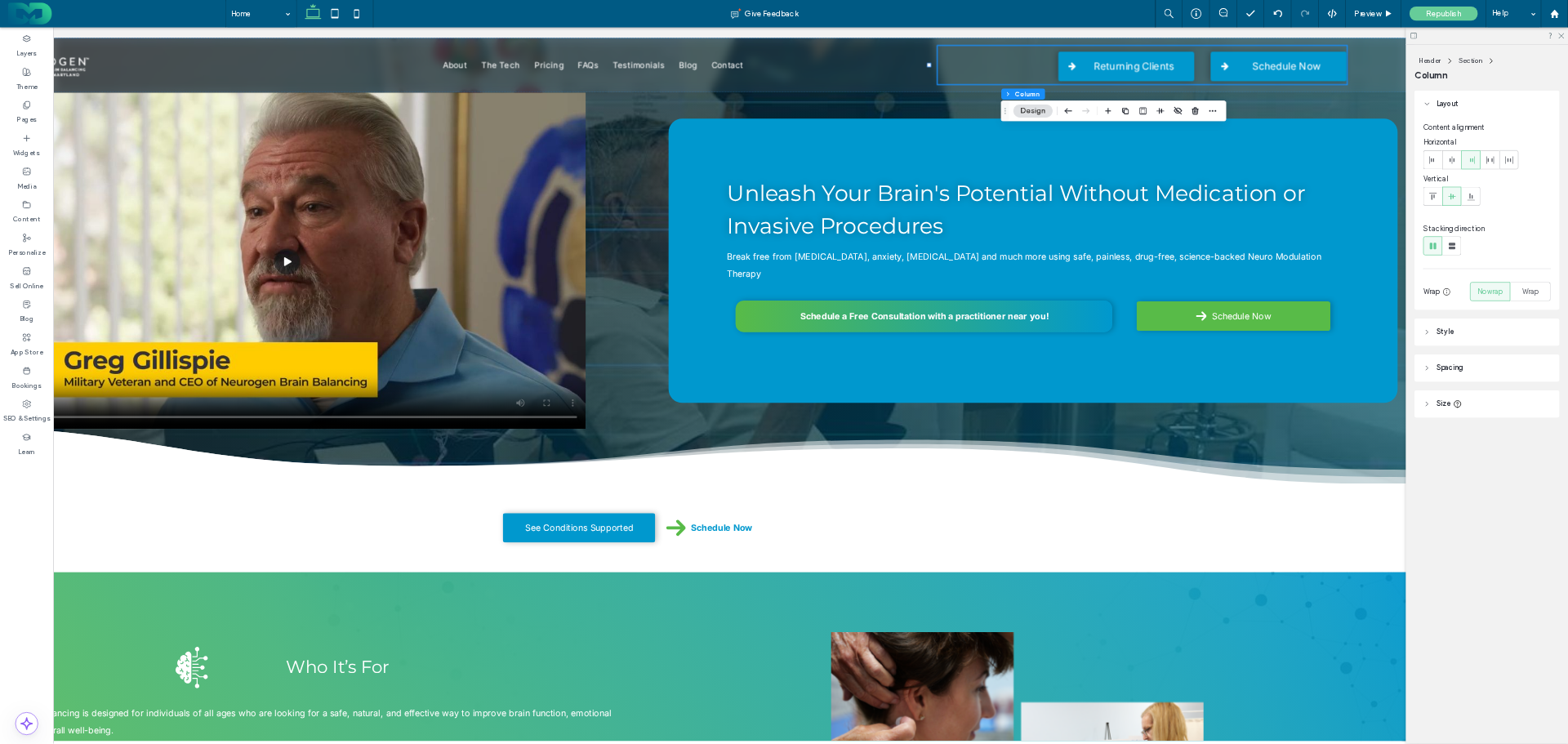
scroll to position [0, 0]
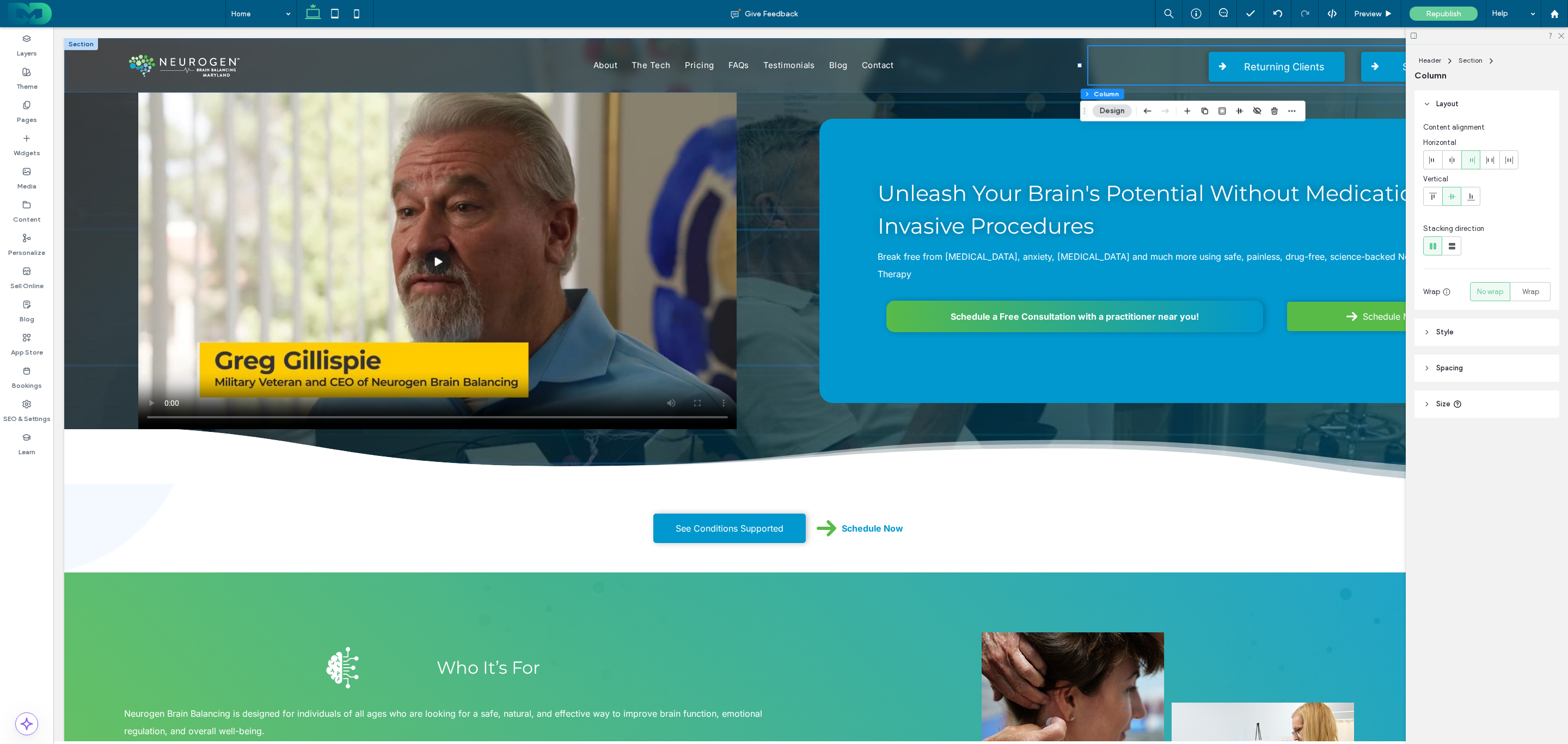
drag, startPoint x: 926, startPoint y: 739, endPoint x: 435, endPoint y: 233, distance: 705.1
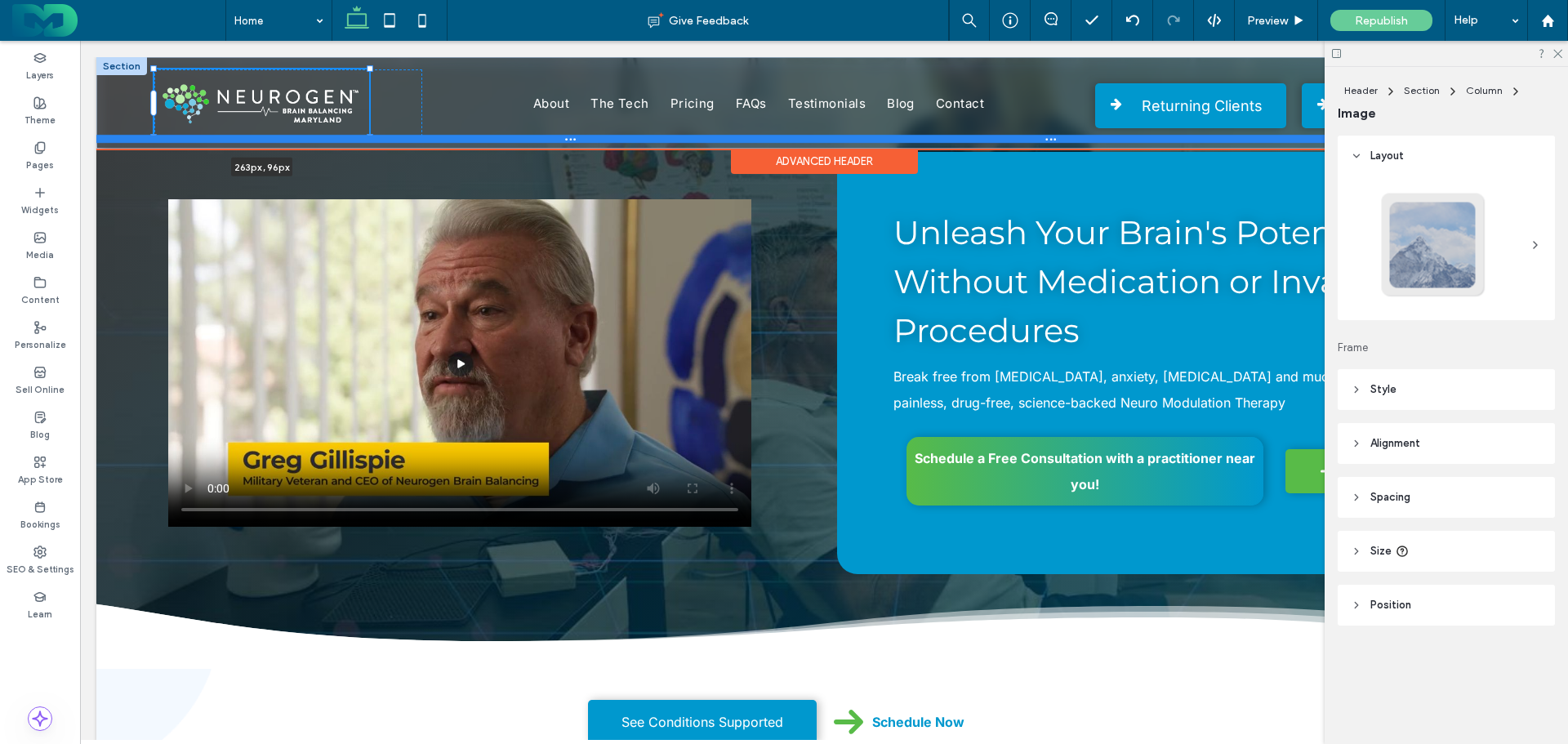
drag, startPoint x: 335, startPoint y: 127, endPoint x: 367, endPoint y: 143, distance: 35.8
click at [367, 143] on div "263px , 96px About The Tech Pricing FAQs Testimonials Blog Contact Phone Icon R…" at bounding box center [825, 103] width 1456 height 91
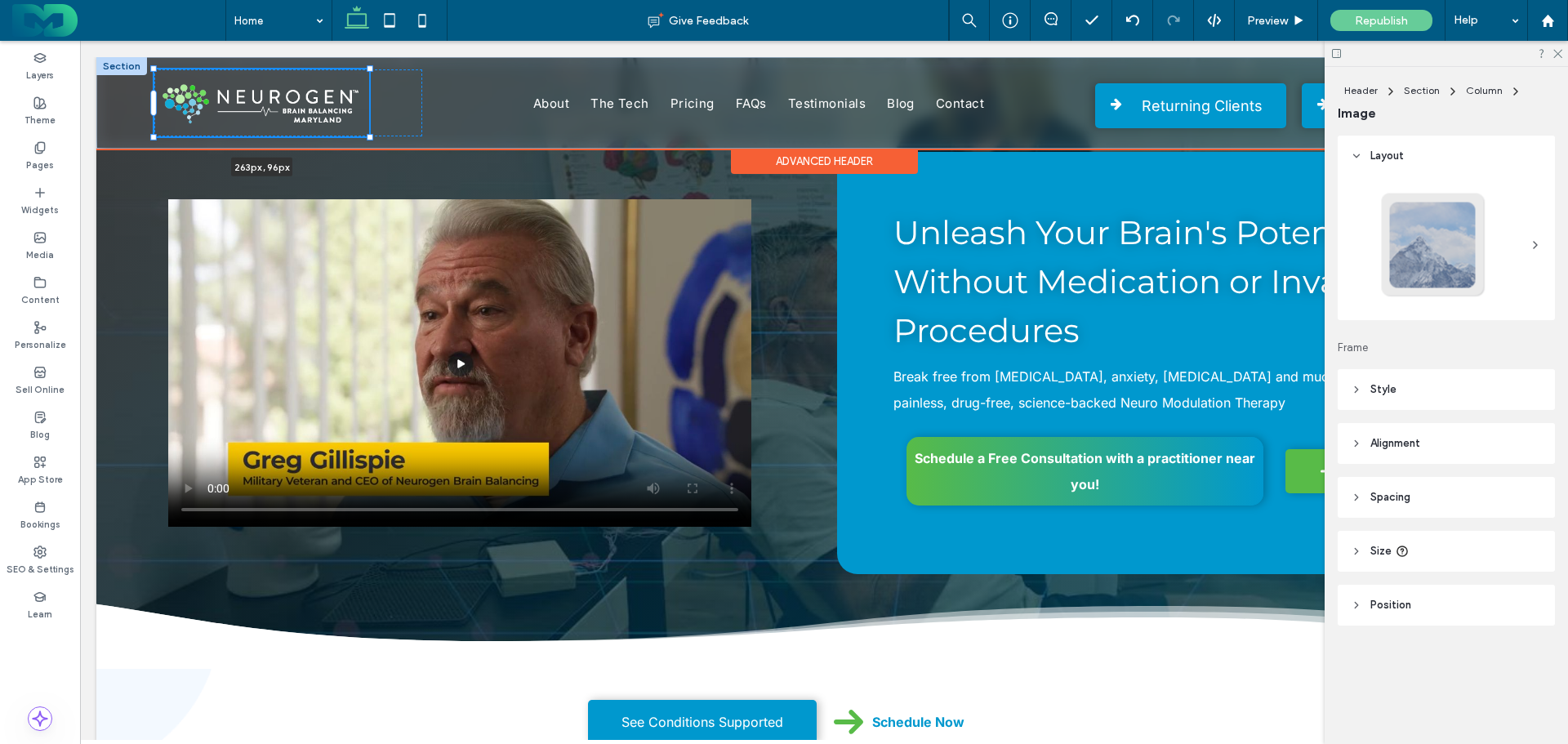
type input "***"
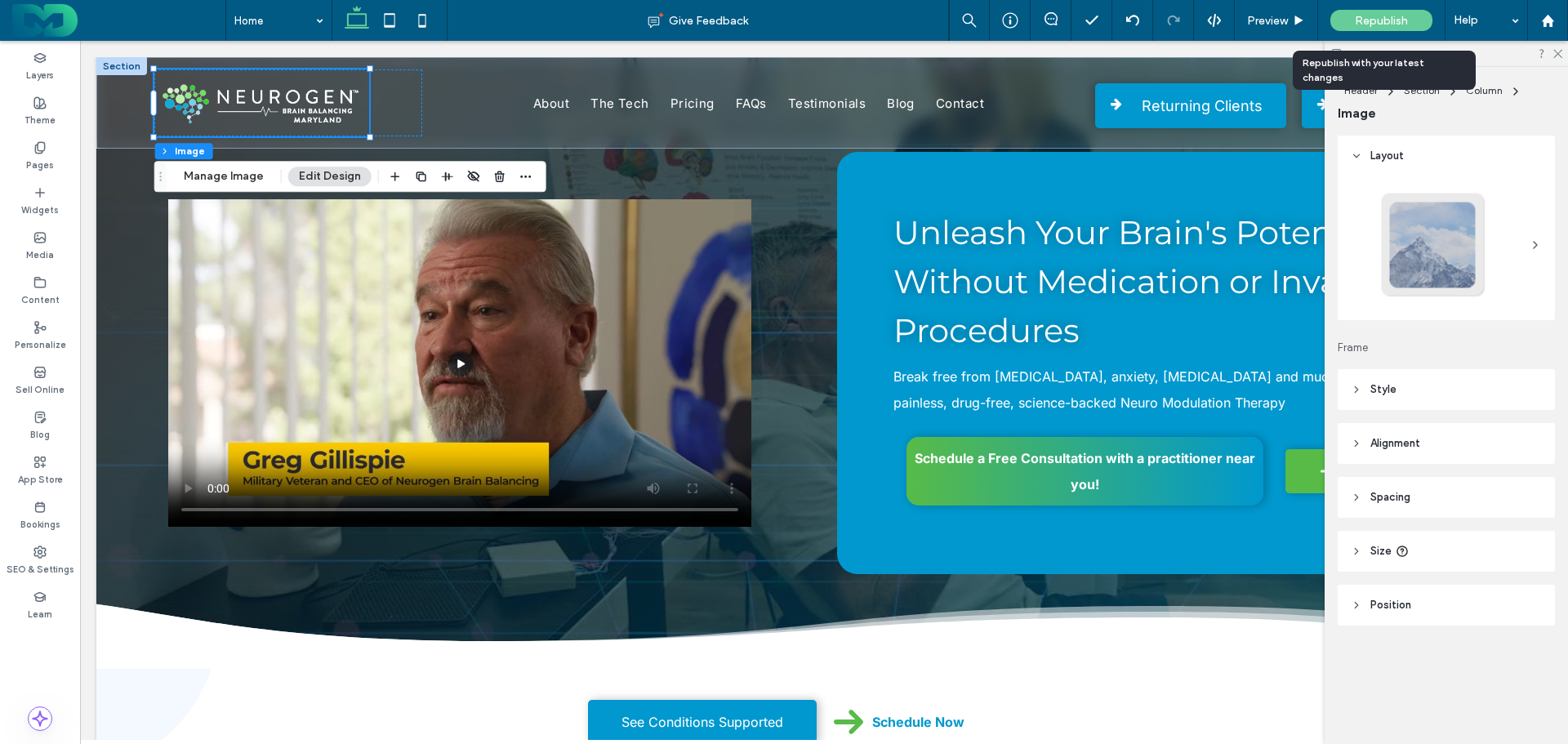
click at [1366, 16] on span "Republish" at bounding box center [1382, 20] width 53 height 14
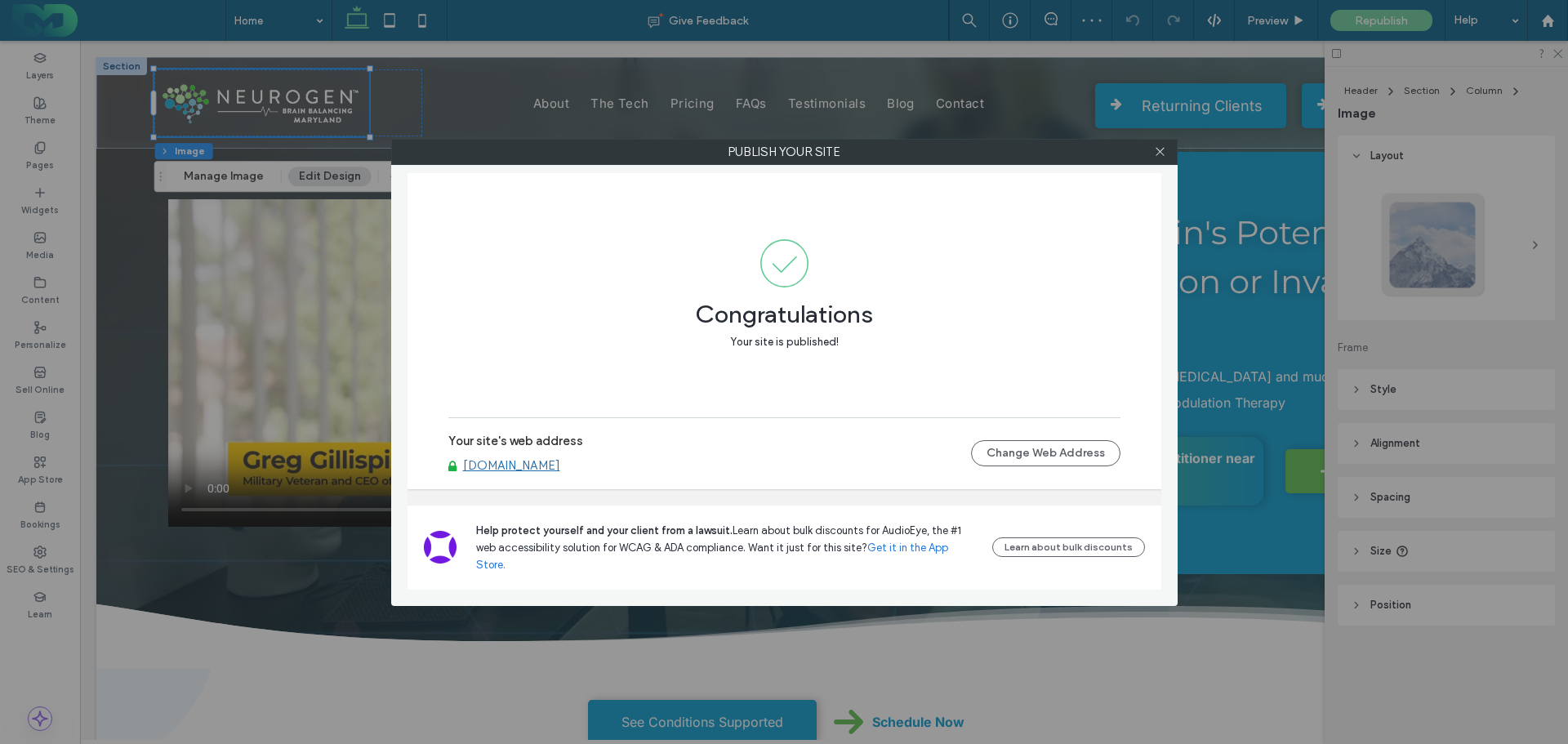
click at [553, 473] on link "[DOMAIN_NAME]" at bounding box center [511, 466] width 97 height 15
click at [1157, 152] on icon at bounding box center [1160, 151] width 12 height 12
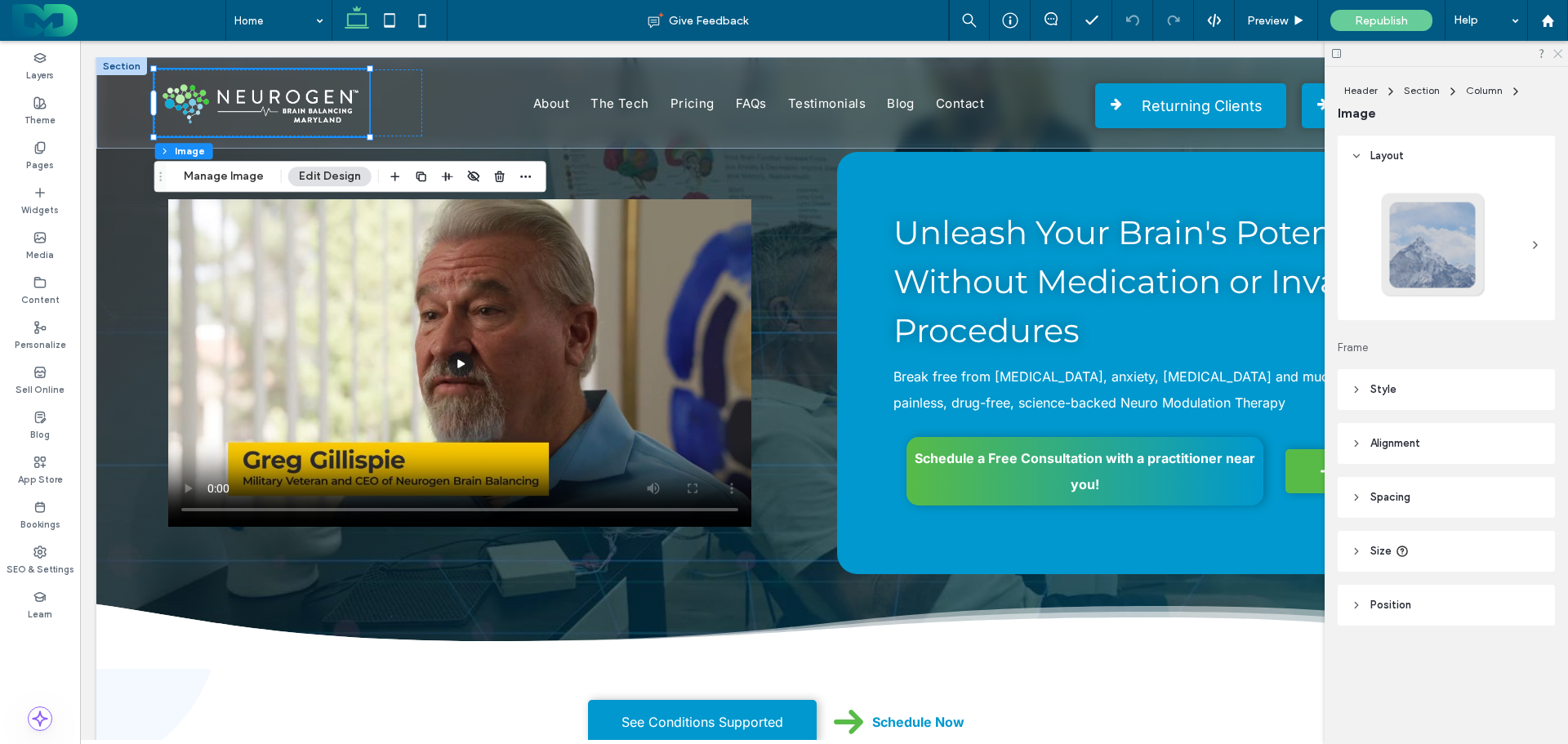
click at [1558, 53] on icon at bounding box center [1557, 53] width 11 height 11
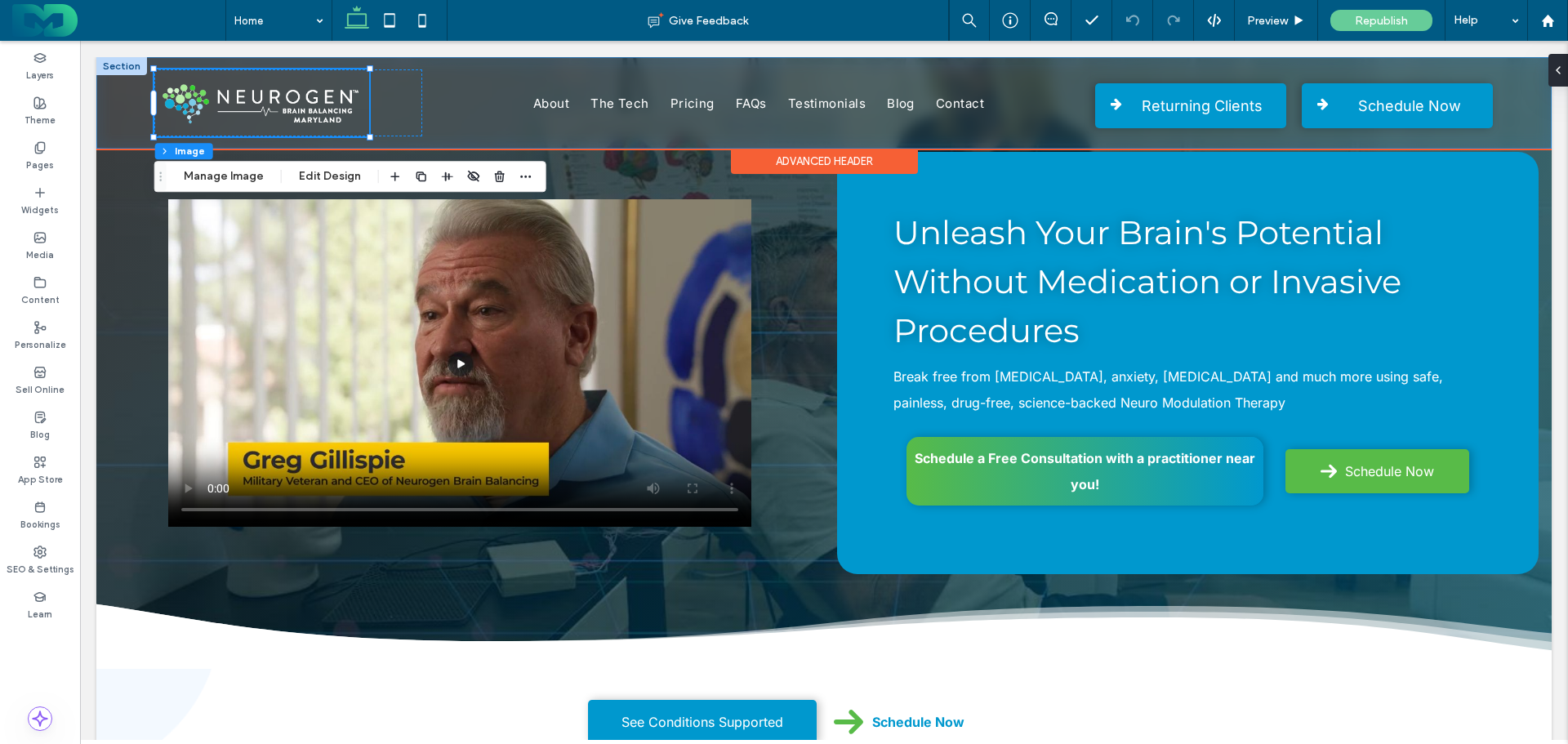
click at [135, 103] on div "263px , 96px About The Tech Pricing FAQs Testimonials Blog Contact Phone Icon R…" at bounding box center [825, 103] width 1456 height 91
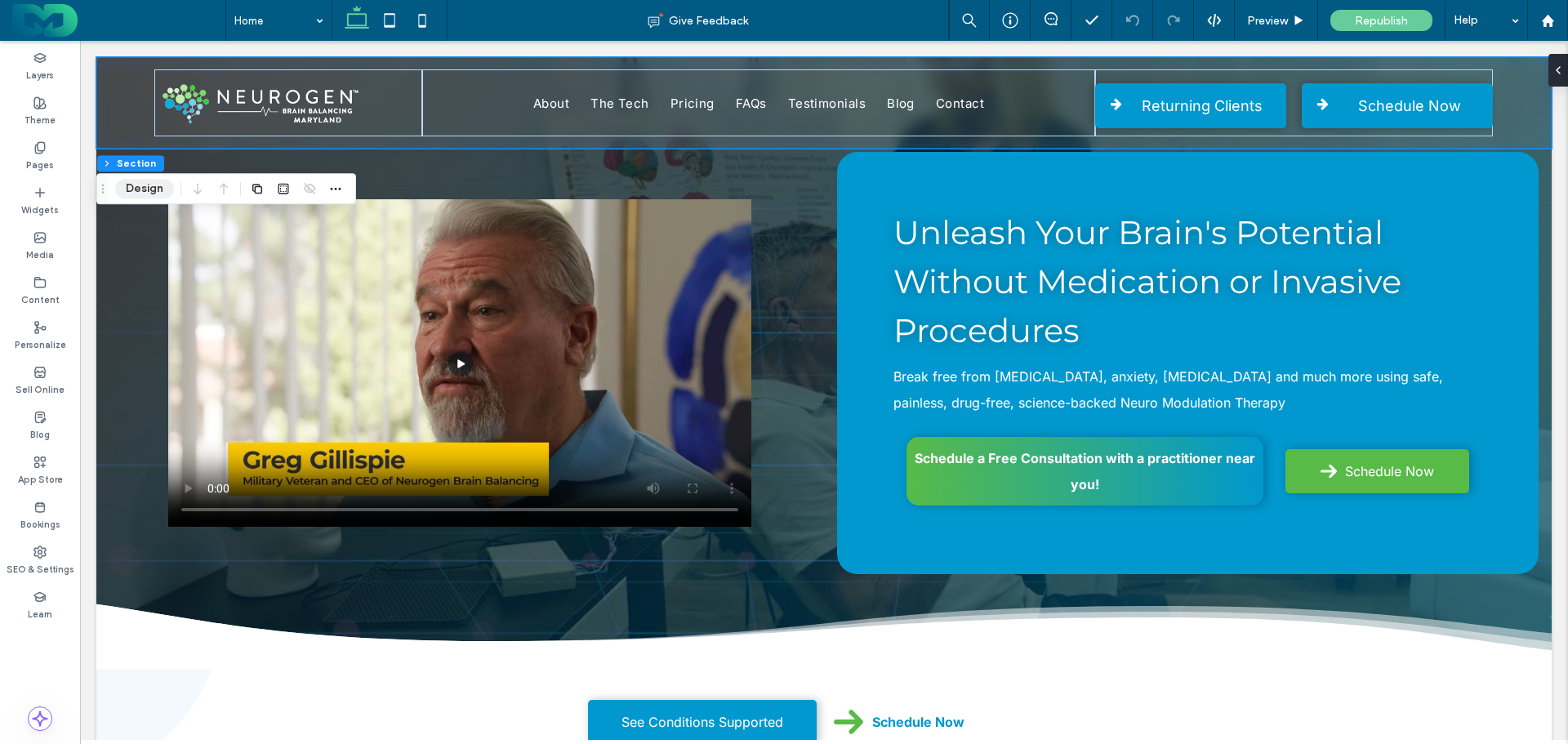
click at [136, 188] on button "Design" at bounding box center [144, 188] width 58 height 19
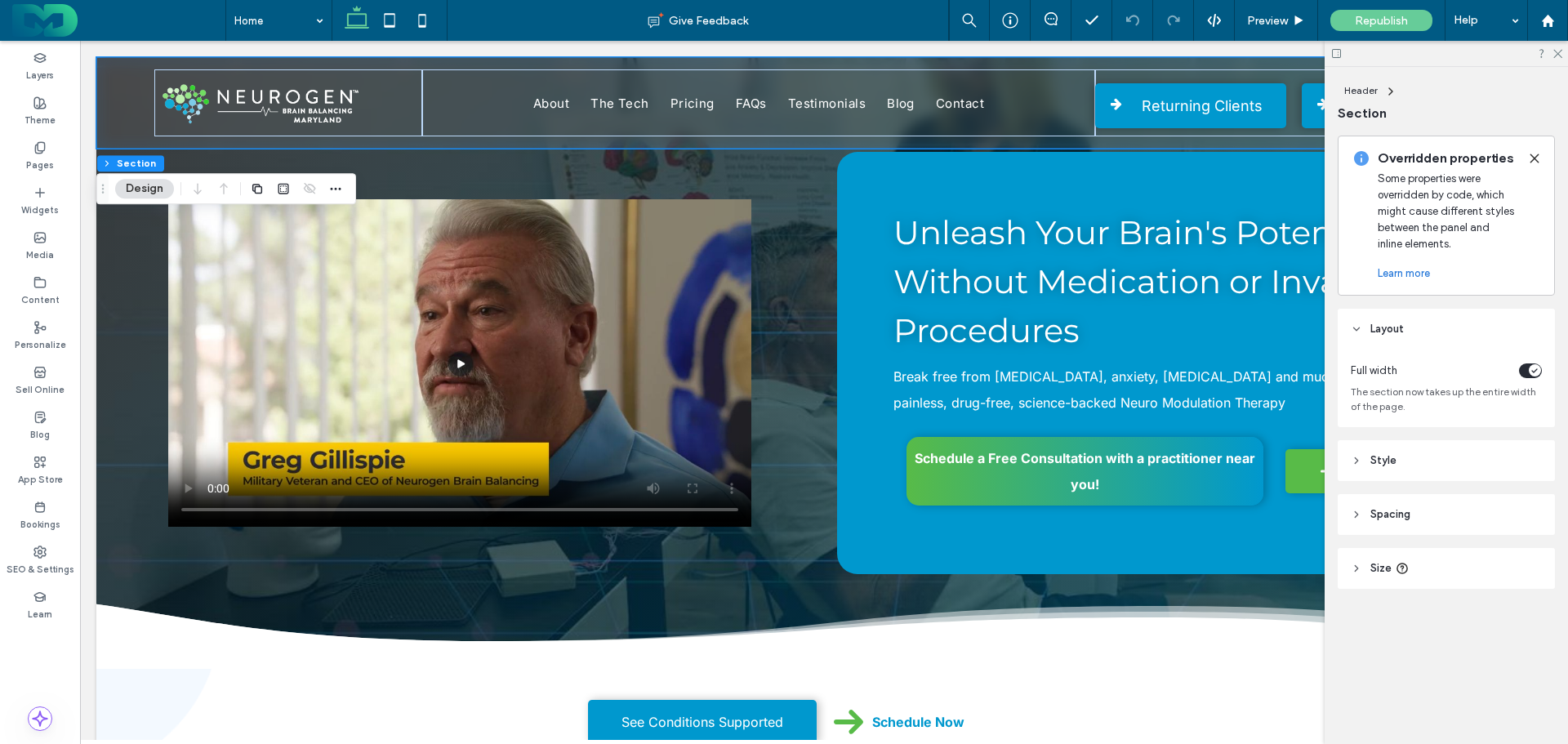
click at [1416, 461] on header "Style" at bounding box center [1447, 460] width 217 height 41
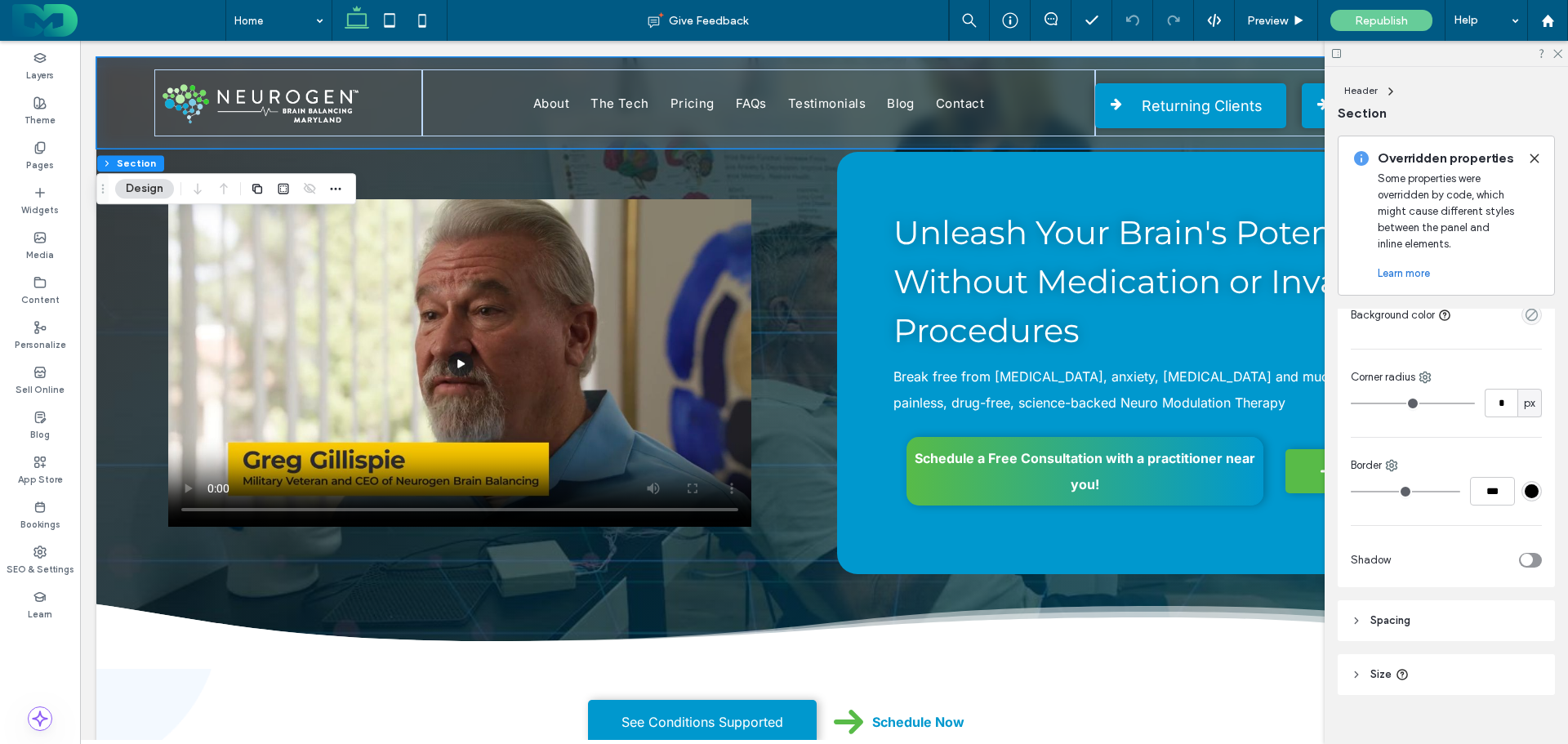
scroll to position [263, 0]
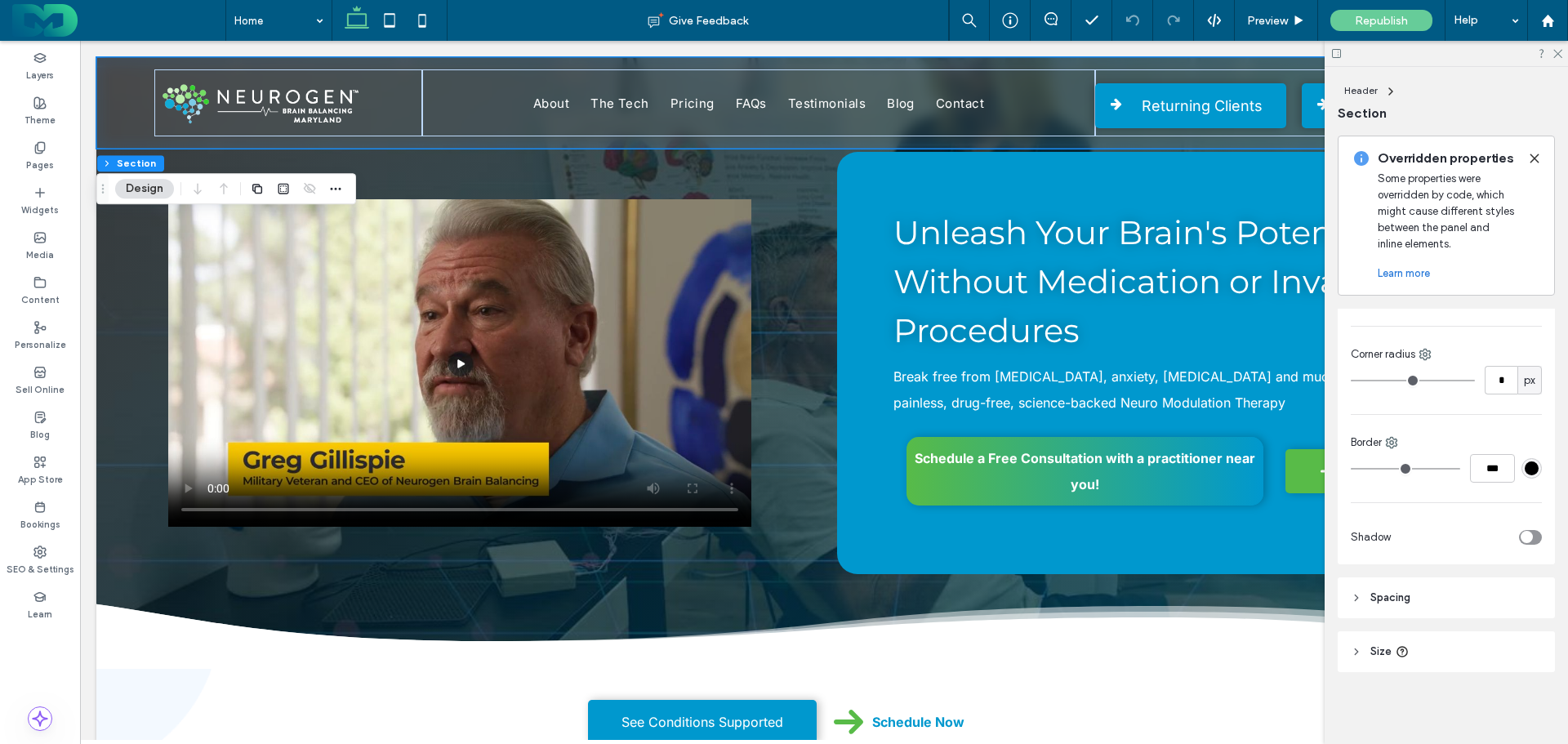
click at [1435, 590] on header "Spacing" at bounding box center [1447, 597] width 217 height 41
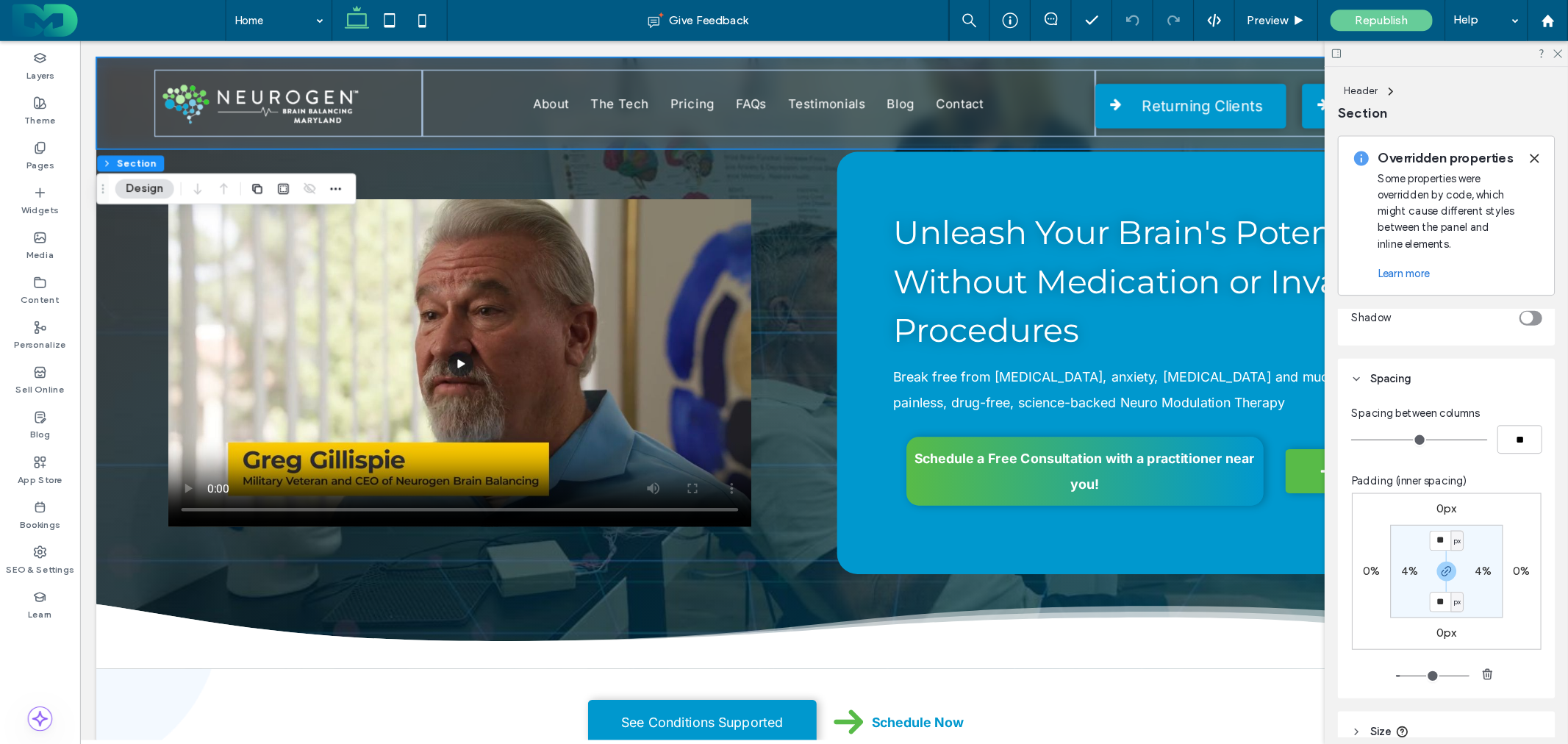
scroll to position [457, 0]
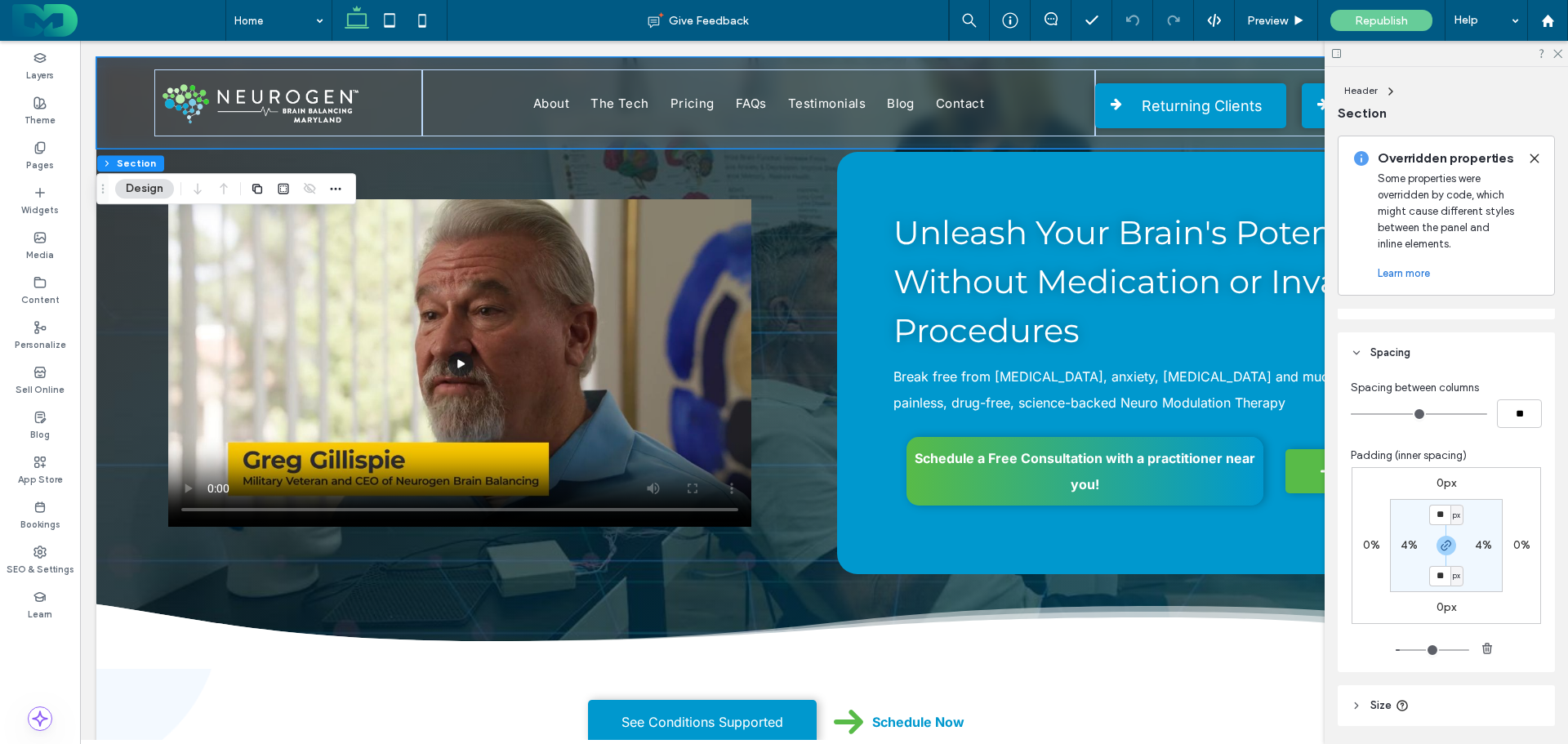
click at [1411, 548] on label "4%" at bounding box center [1409, 544] width 17 height 14
type input "*"
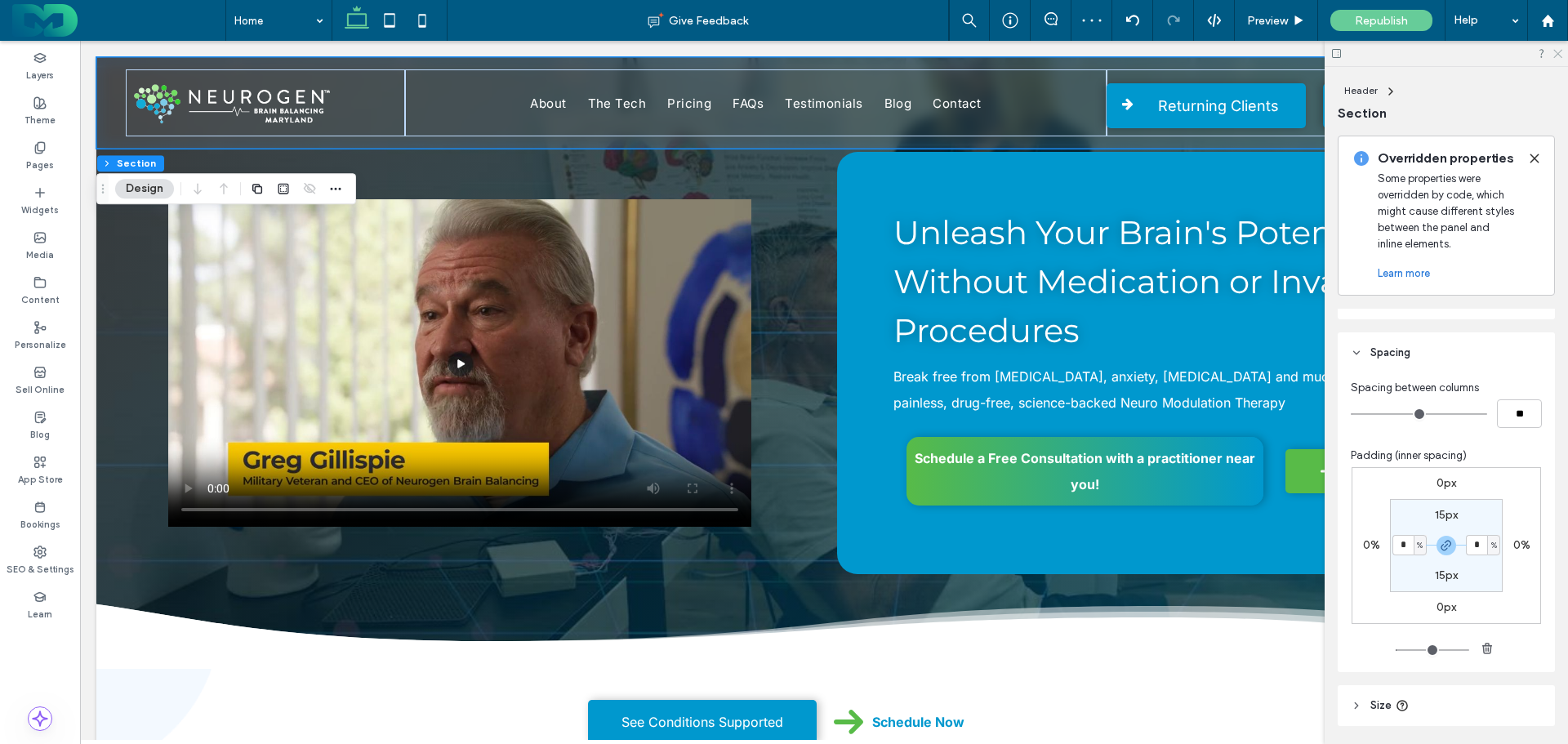
click at [1557, 53] on icon at bounding box center [1557, 53] width 11 height 11
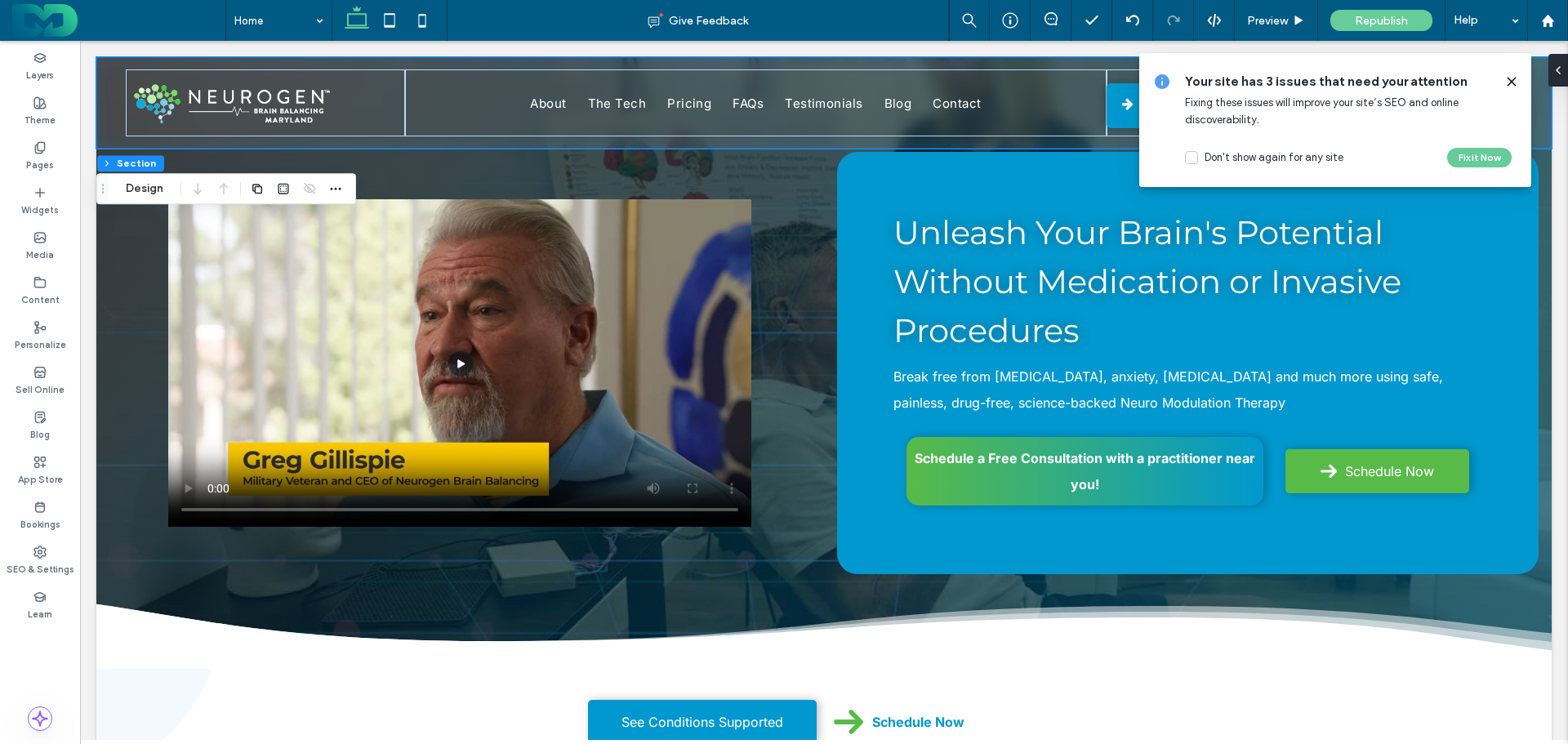
click at [1511, 83] on use at bounding box center [1511, 81] width 7 height 7
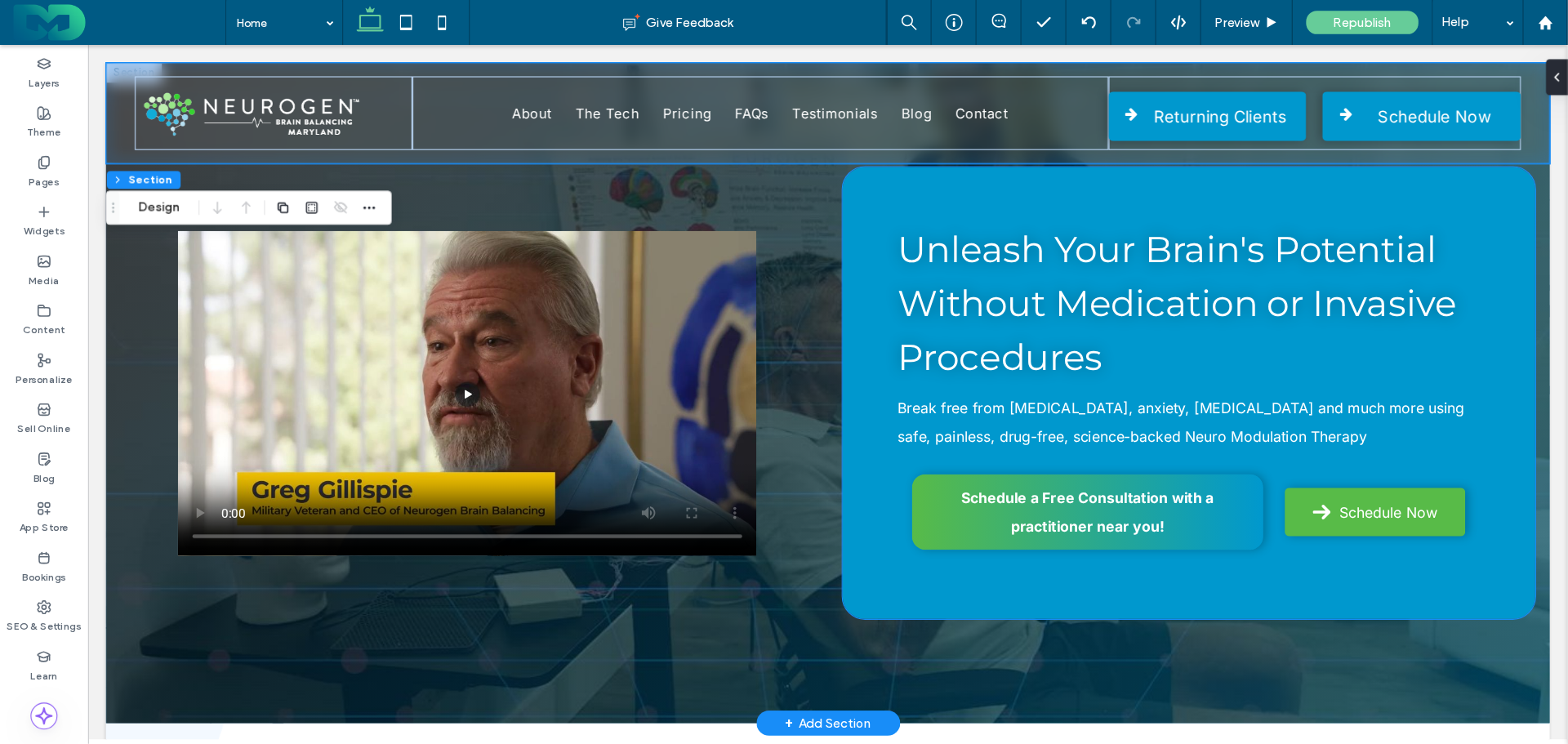
scroll to position [482, 0]
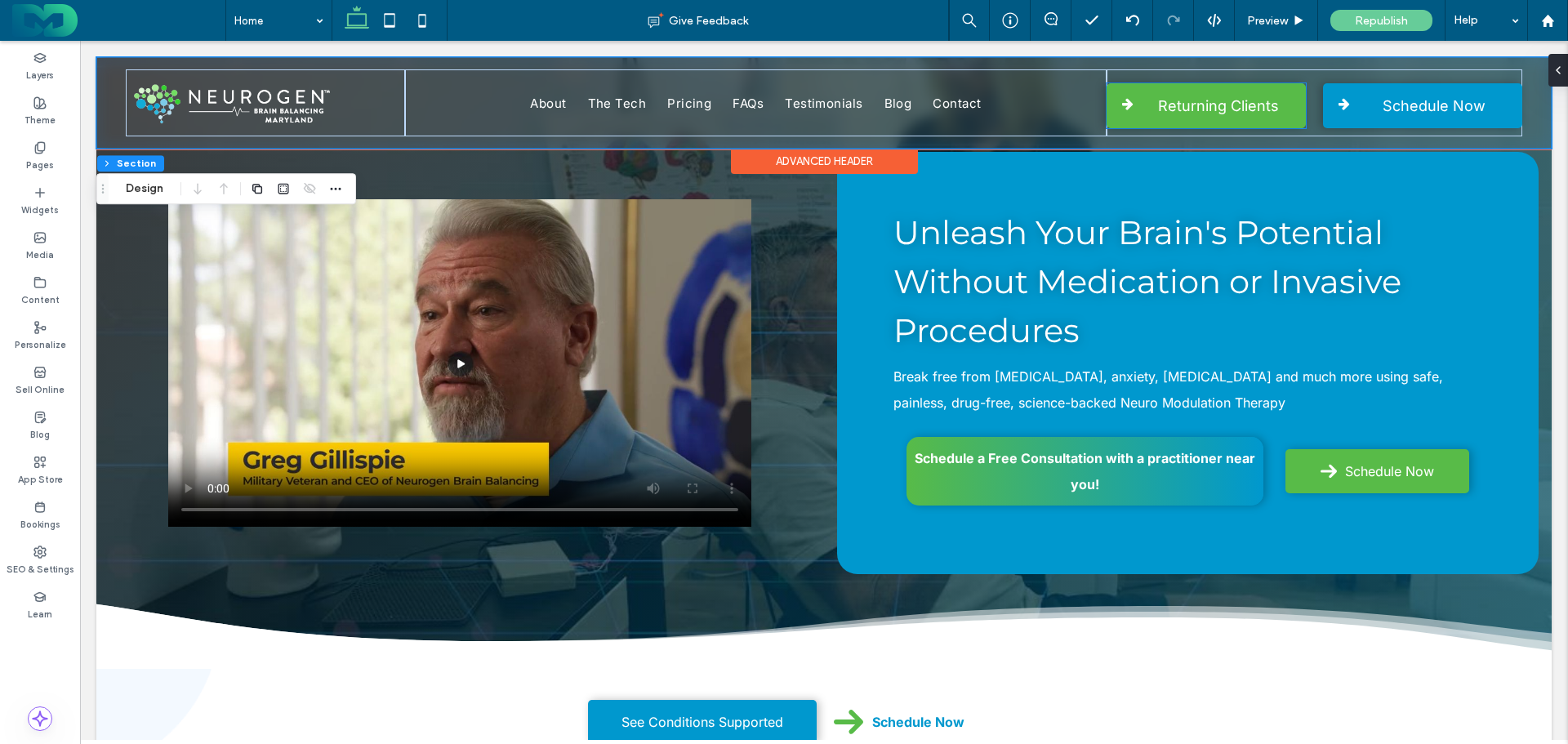
click at [1243, 105] on span "Returning Clients" at bounding box center [1218, 105] width 121 height 43
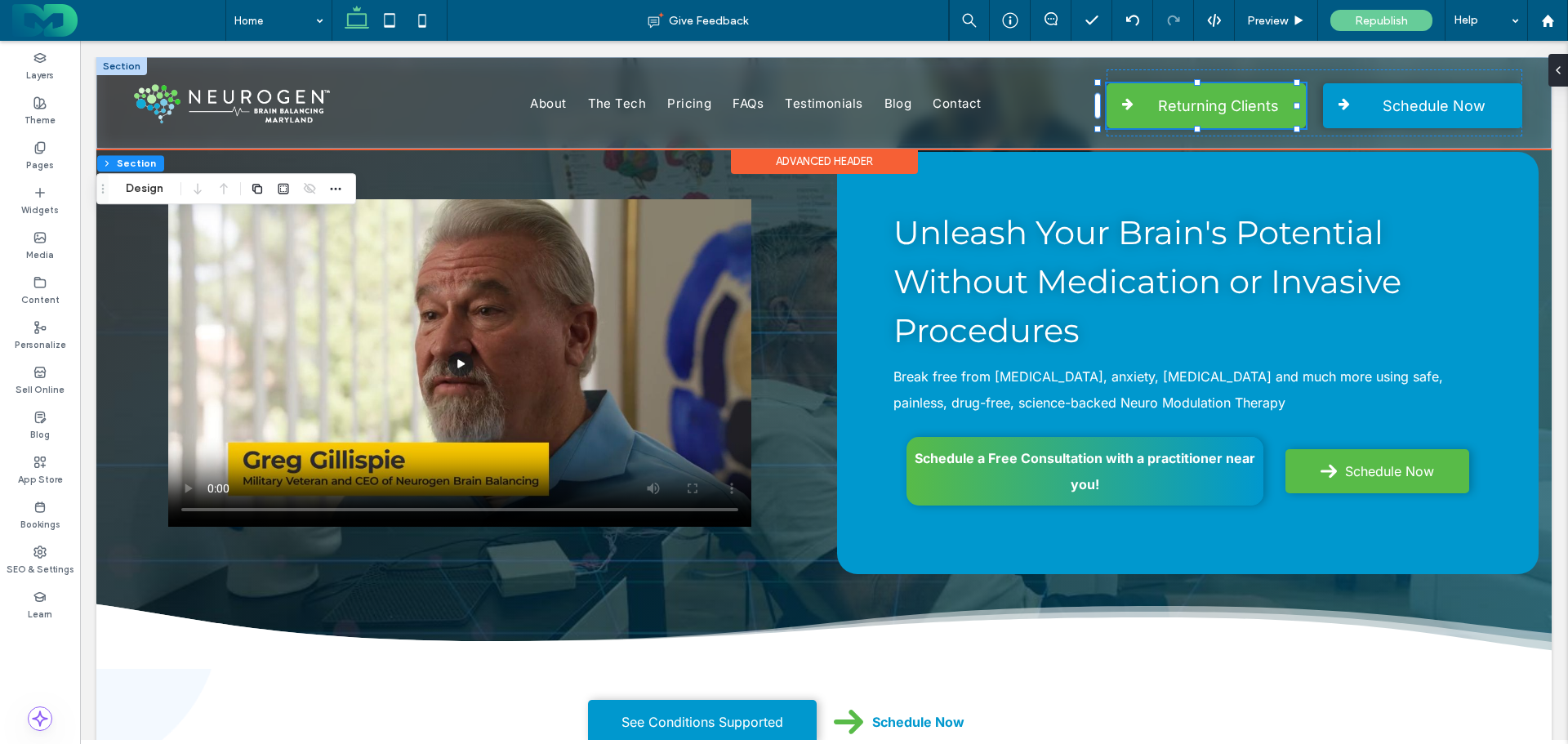
click at [1243, 105] on div "Returning Clients" at bounding box center [1206, 105] width 199 height 45
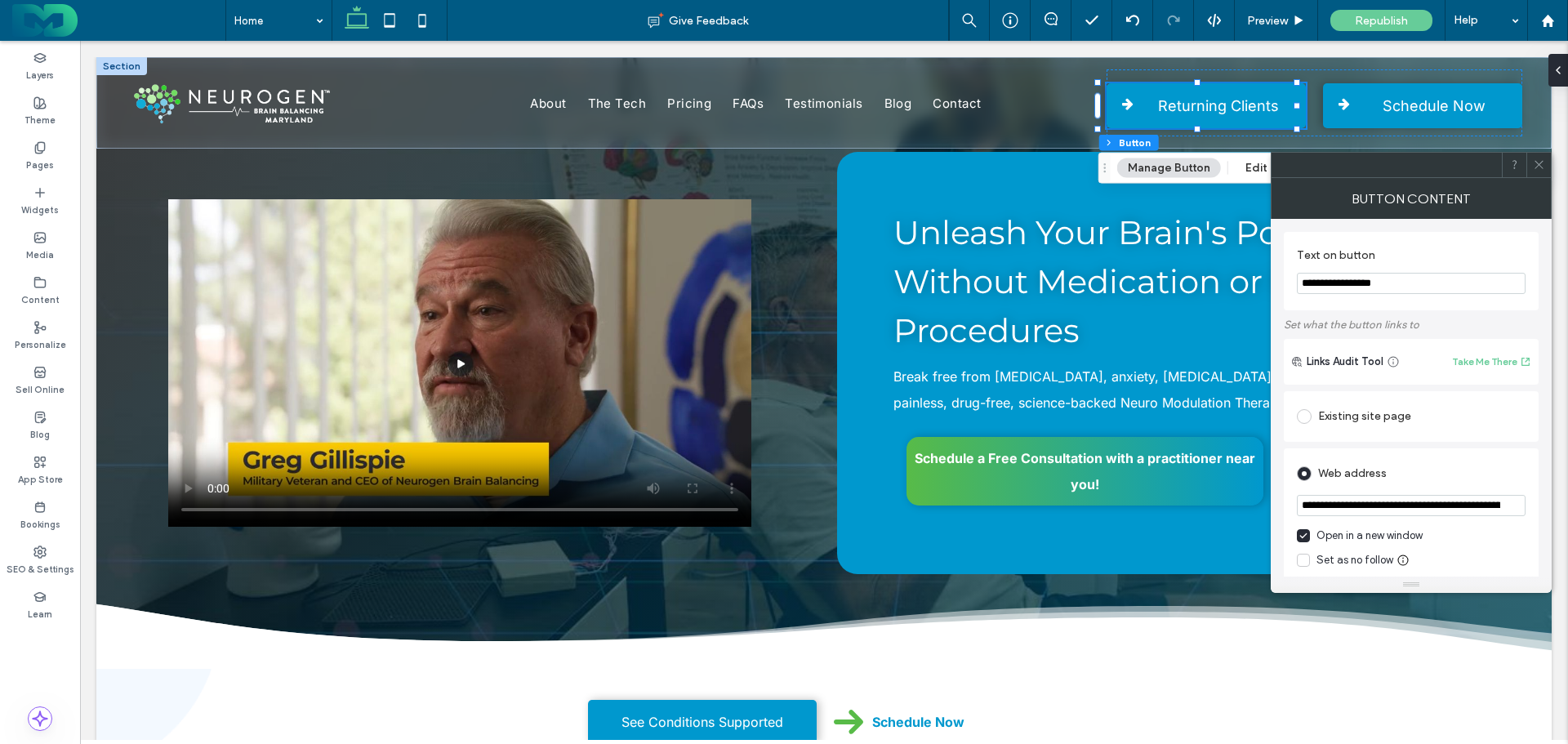
click at [1539, 165] on use at bounding box center [1539, 164] width 8 height 8
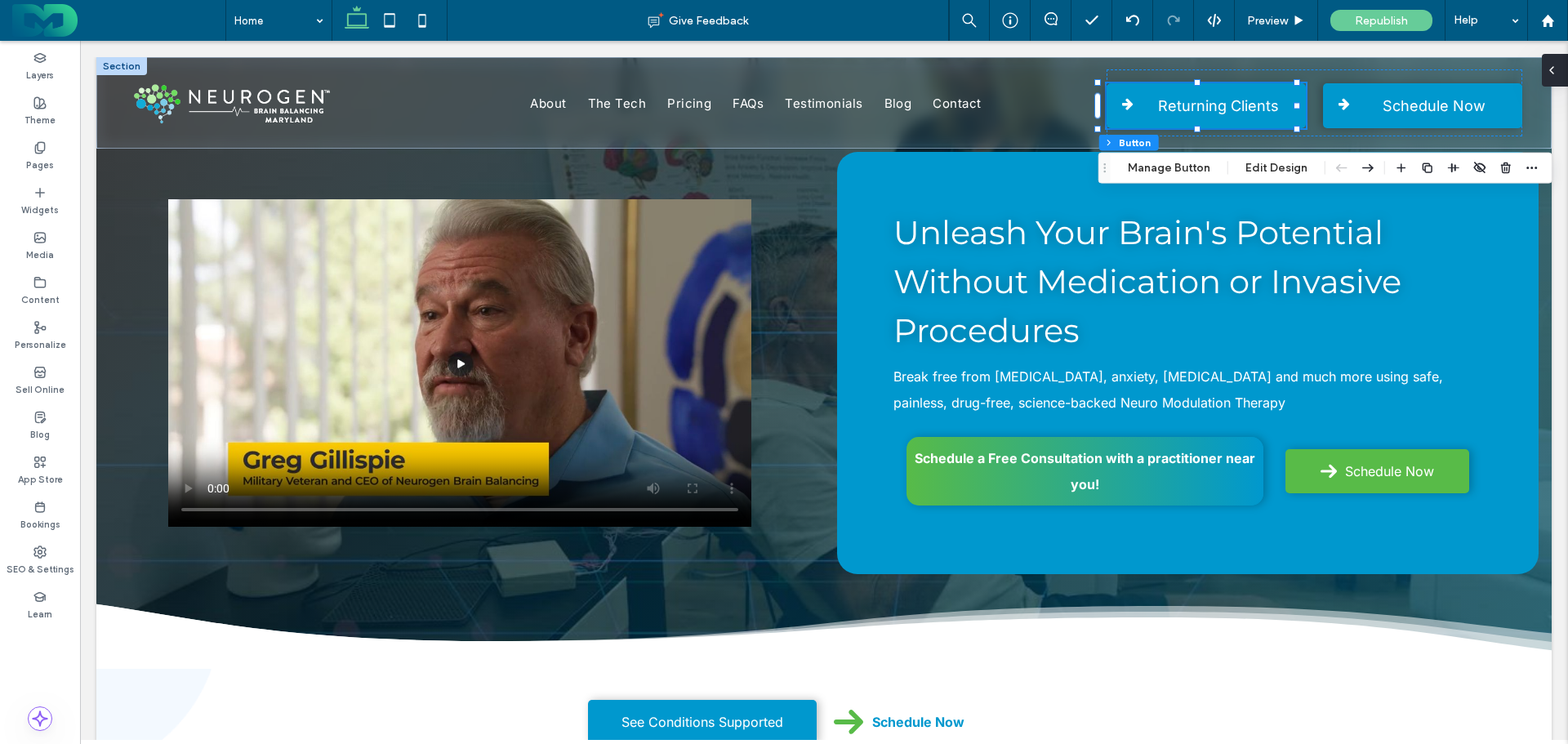
click at [1556, 69] on icon at bounding box center [1552, 70] width 13 height 13
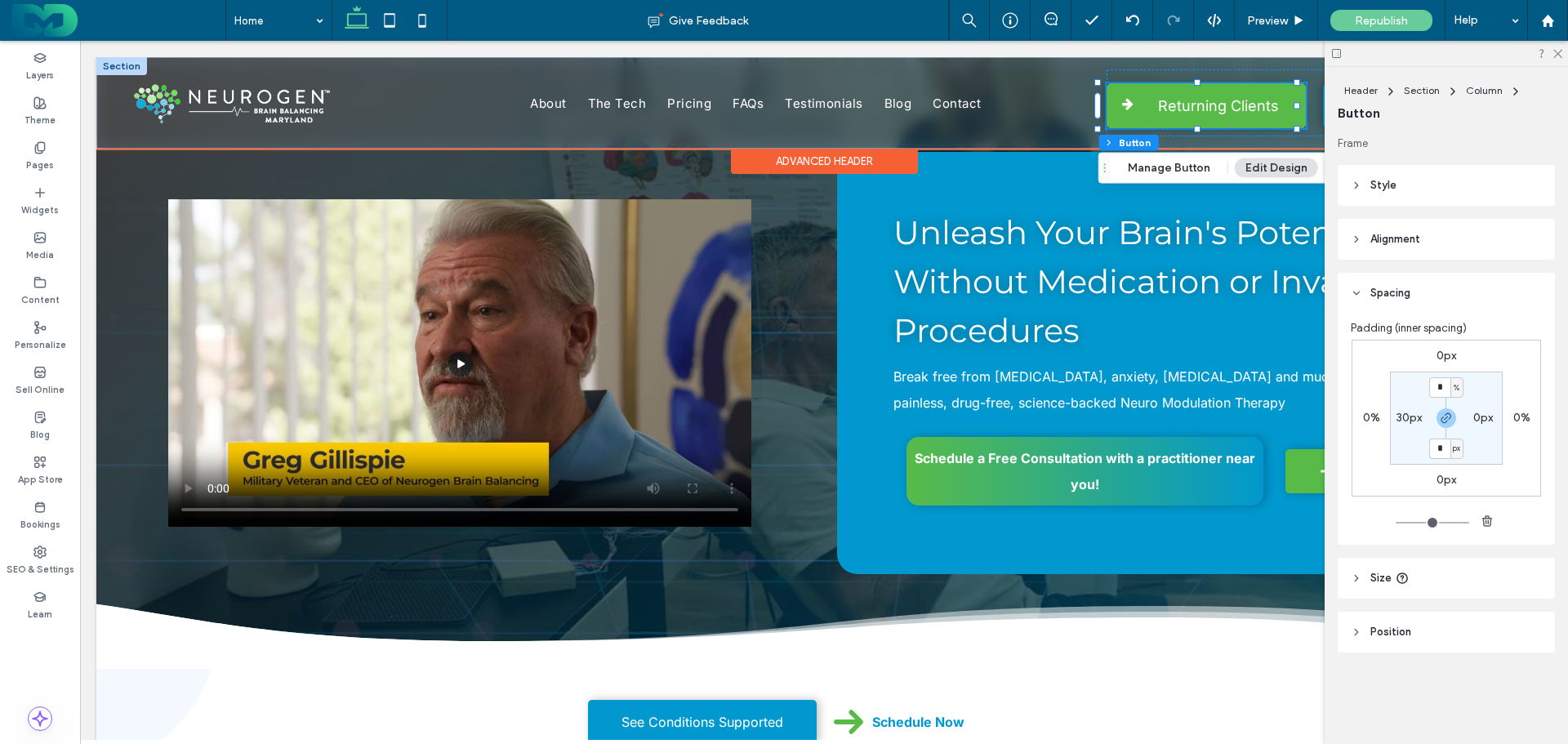
click at [1238, 108] on span "Returning Clients" at bounding box center [1218, 105] width 121 height 43
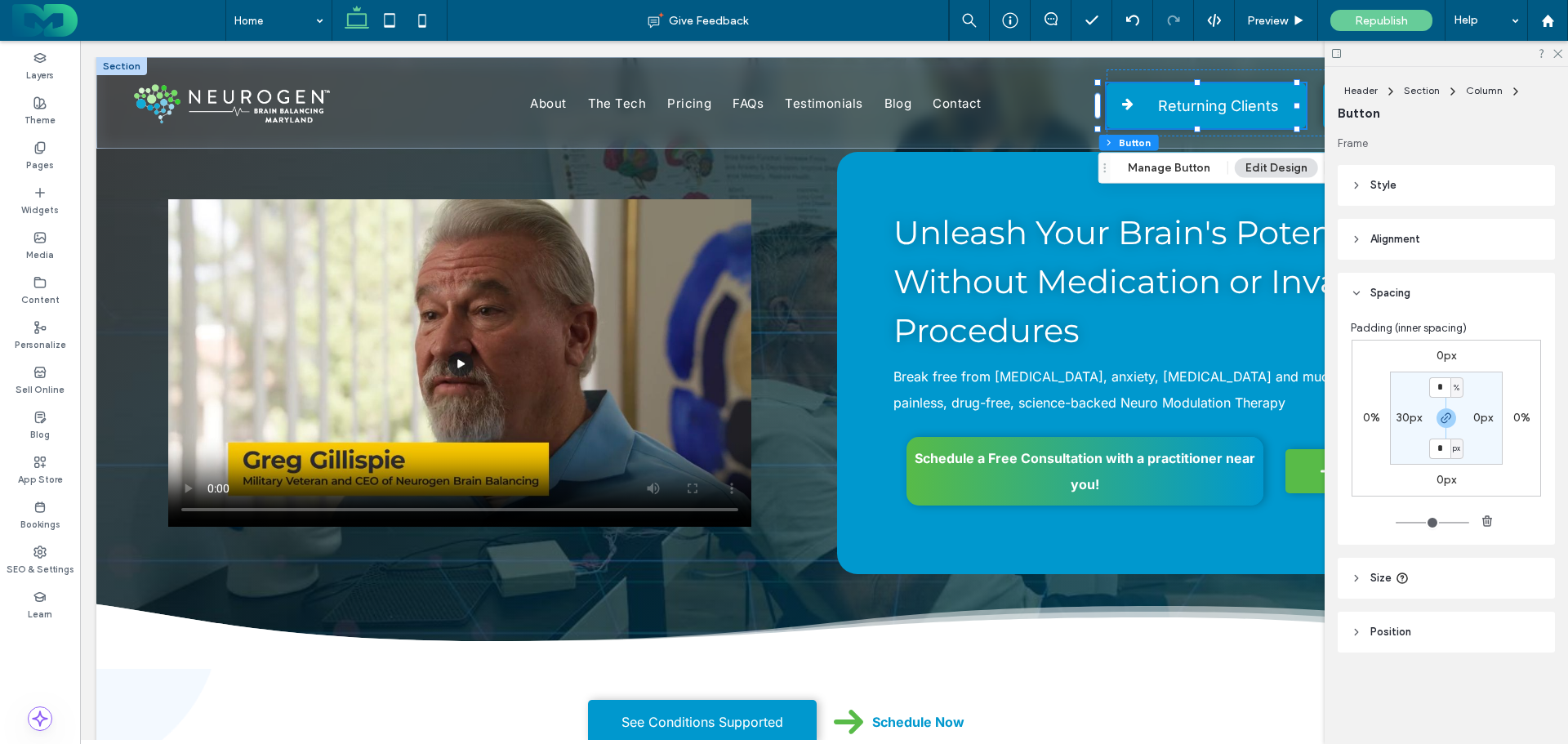
click at [1436, 182] on header "Style" at bounding box center [1447, 185] width 217 height 41
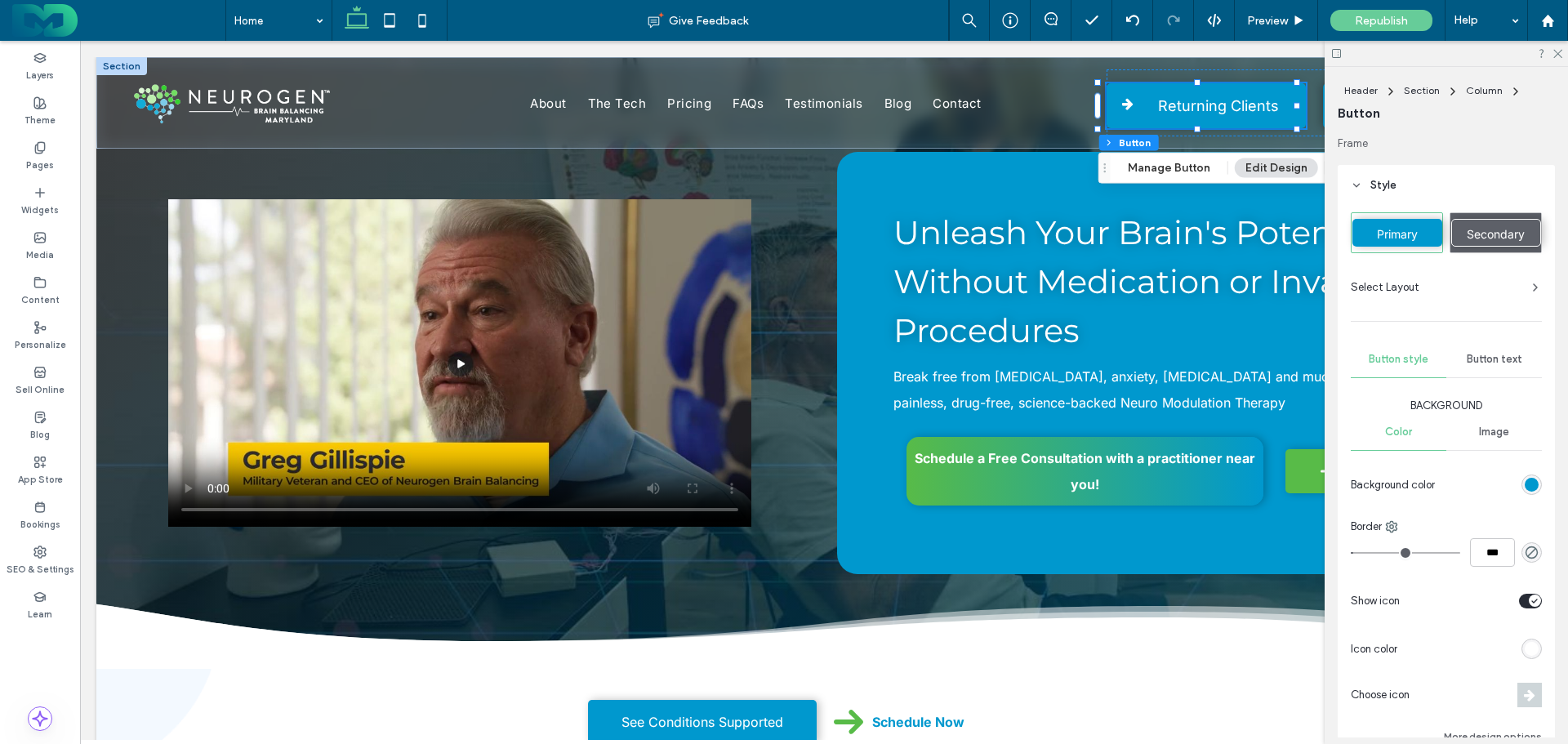
click at [1489, 367] on div "Button text" at bounding box center [1494, 359] width 96 height 36
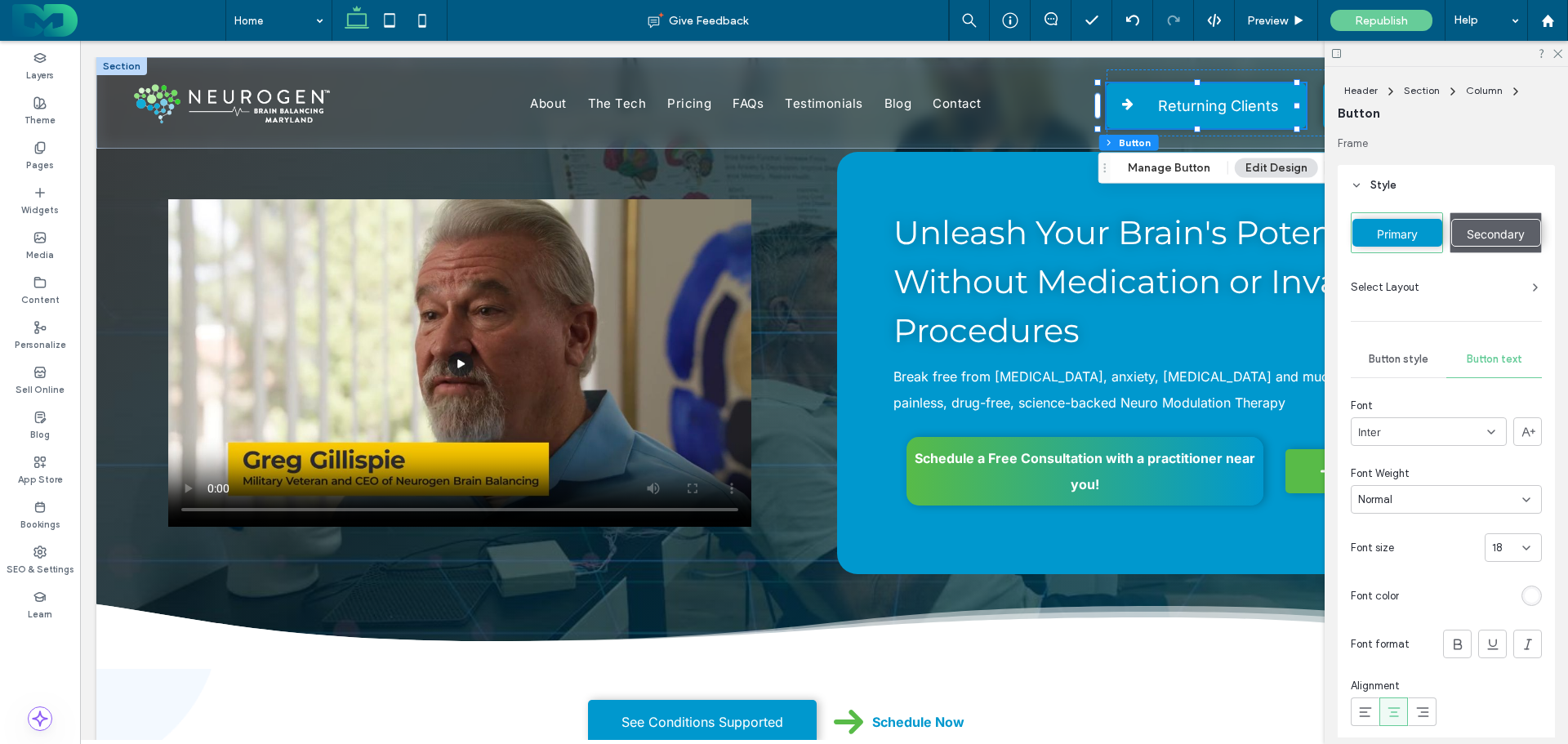
click at [1498, 540] on div "18" at bounding box center [1503, 548] width 23 height 16
type input "**"
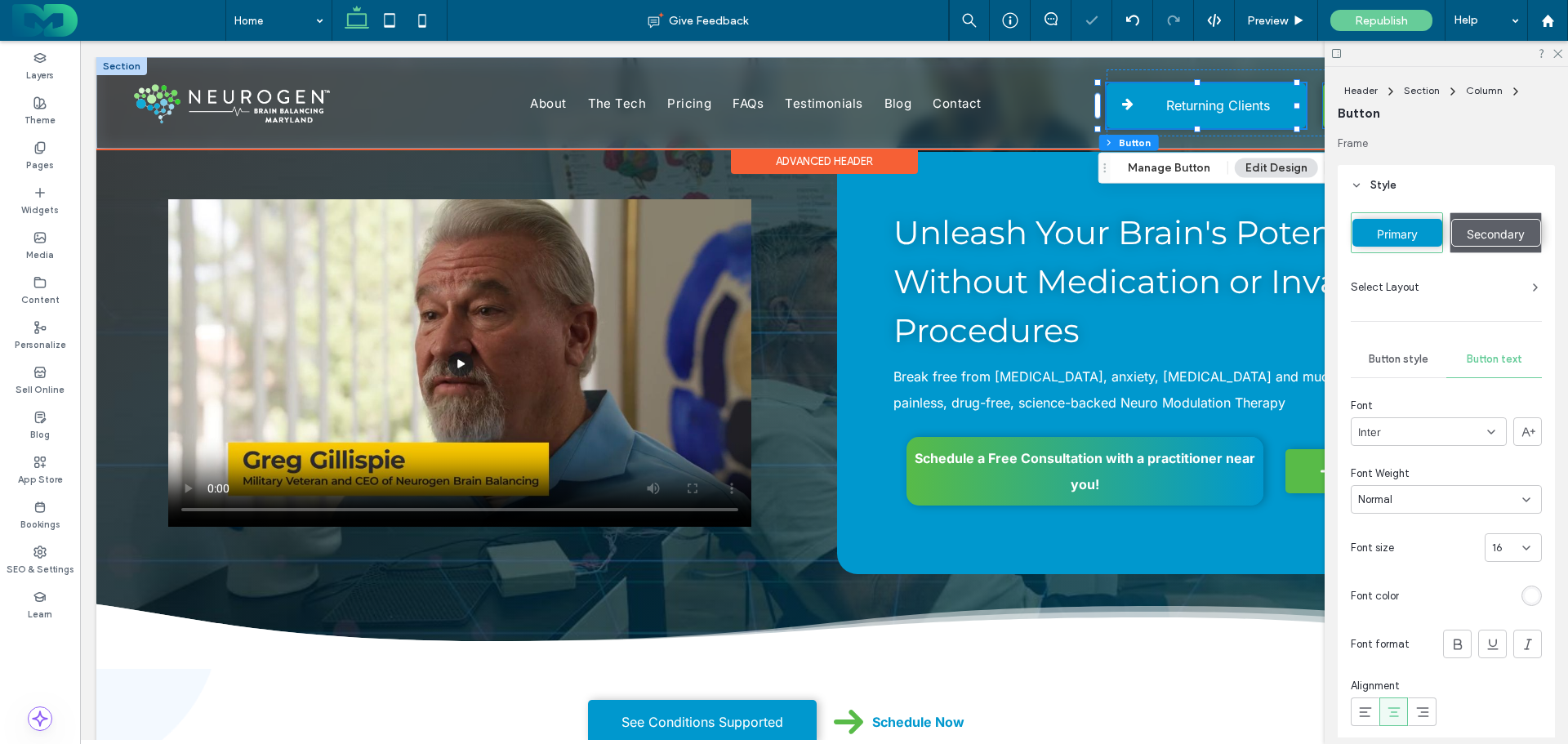
click at [1324, 112] on span at bounding box center [1344, 104] width 41 height 18
click at [1323, 112] on div "Schedule Now" at bounding box center [1423, 105] width 199 height 45
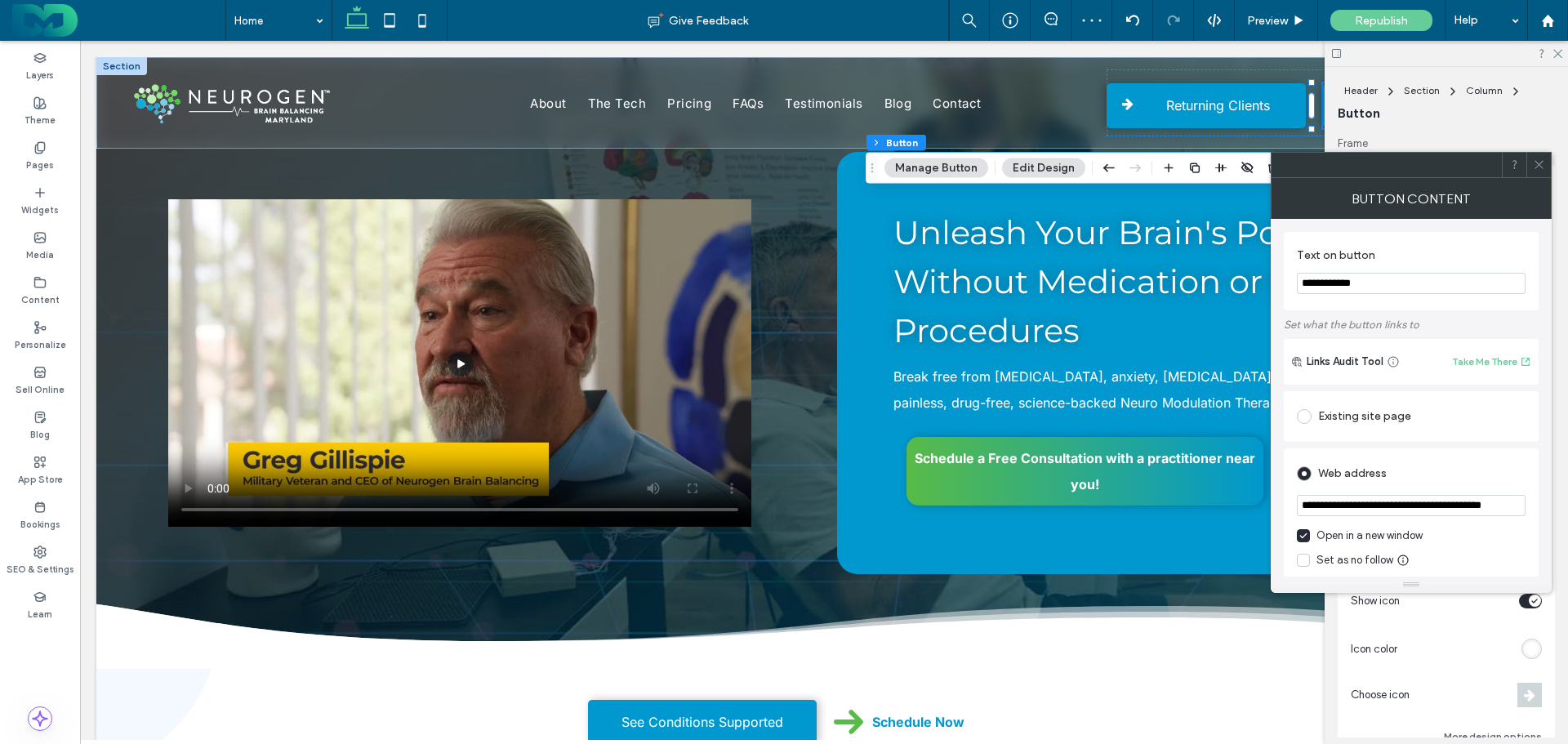
click at [1536, 161] on icon at bounding box center [1539, 164] width 12 height 12
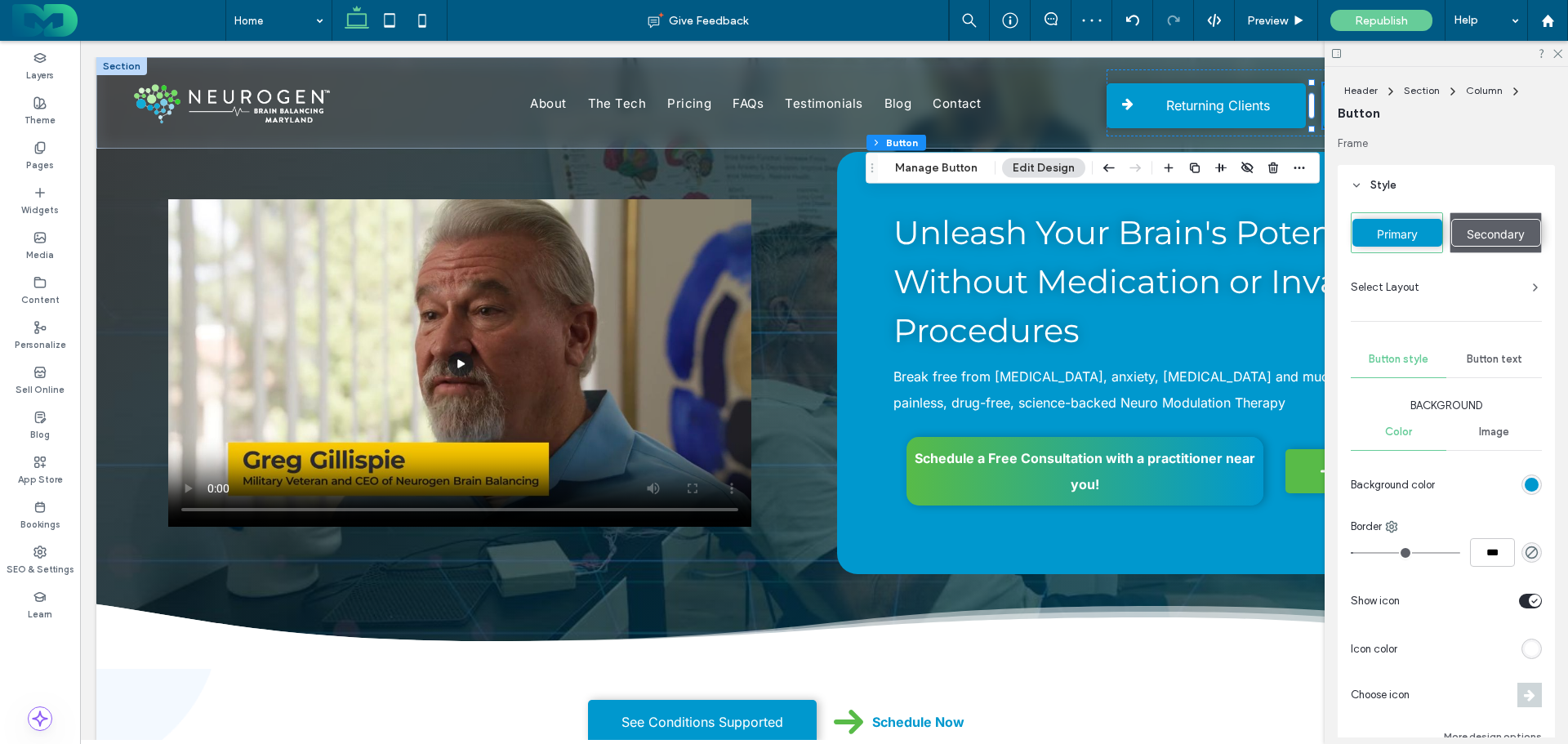
click at [1482, 360] on span "Button text" at bounding box center [1494, 359] width 56 height 13
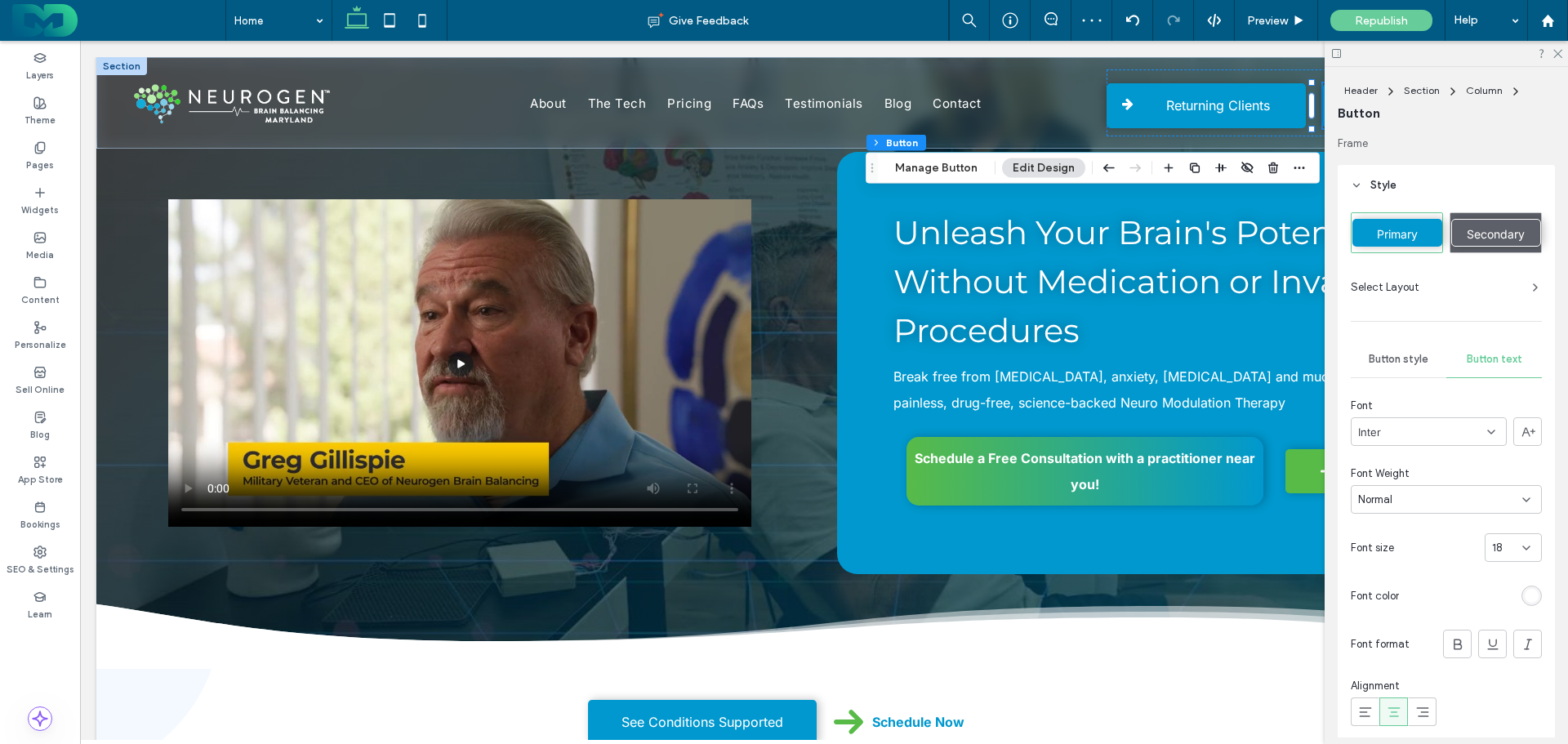
click at [1496, 552] on div "18" at bounding box center [1503, 548] width 23 height 16
type input "**"
click at [1359, 21] on span "Republish" at bounding box center [1382, 20] width 53 height 14
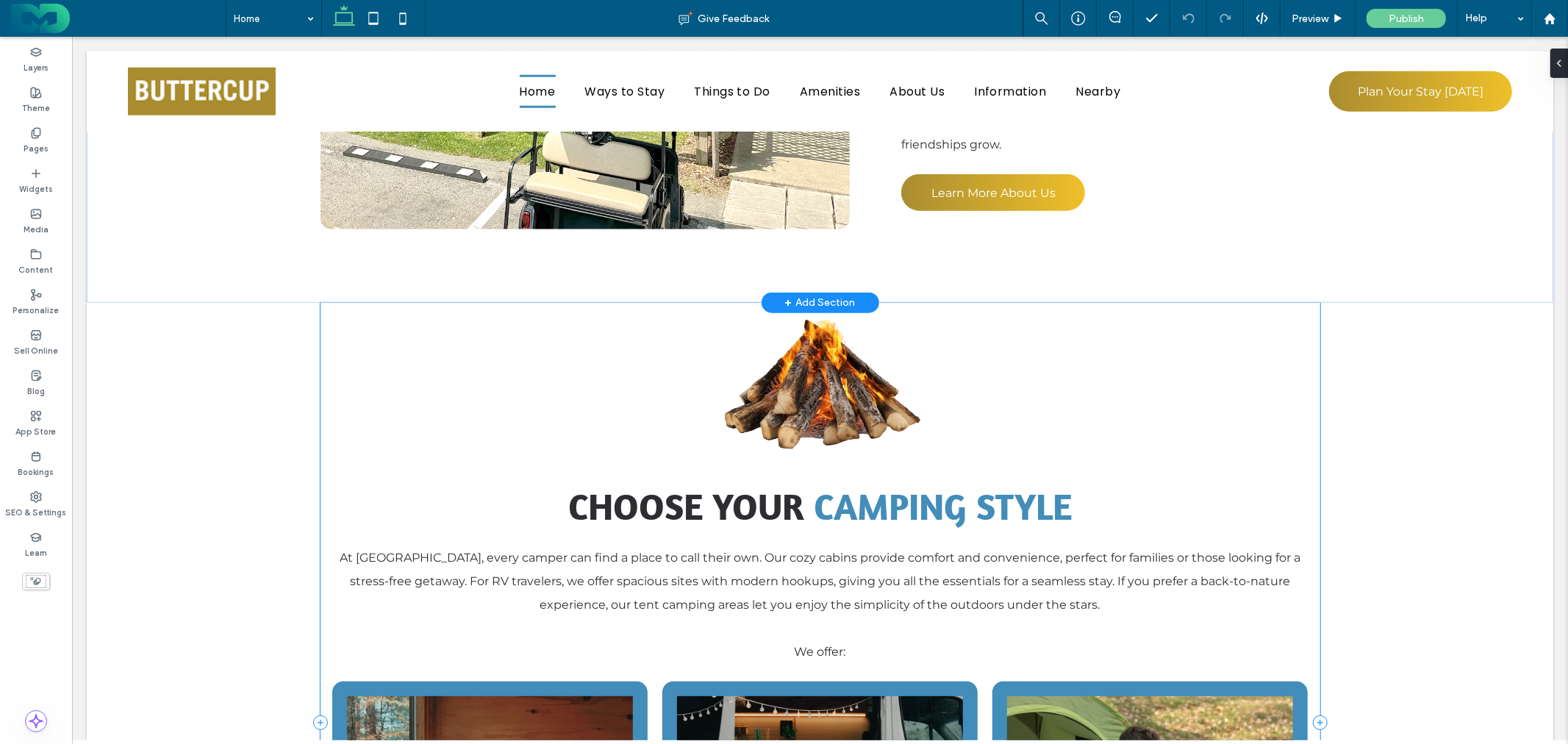
scroll to position [1084, 0]
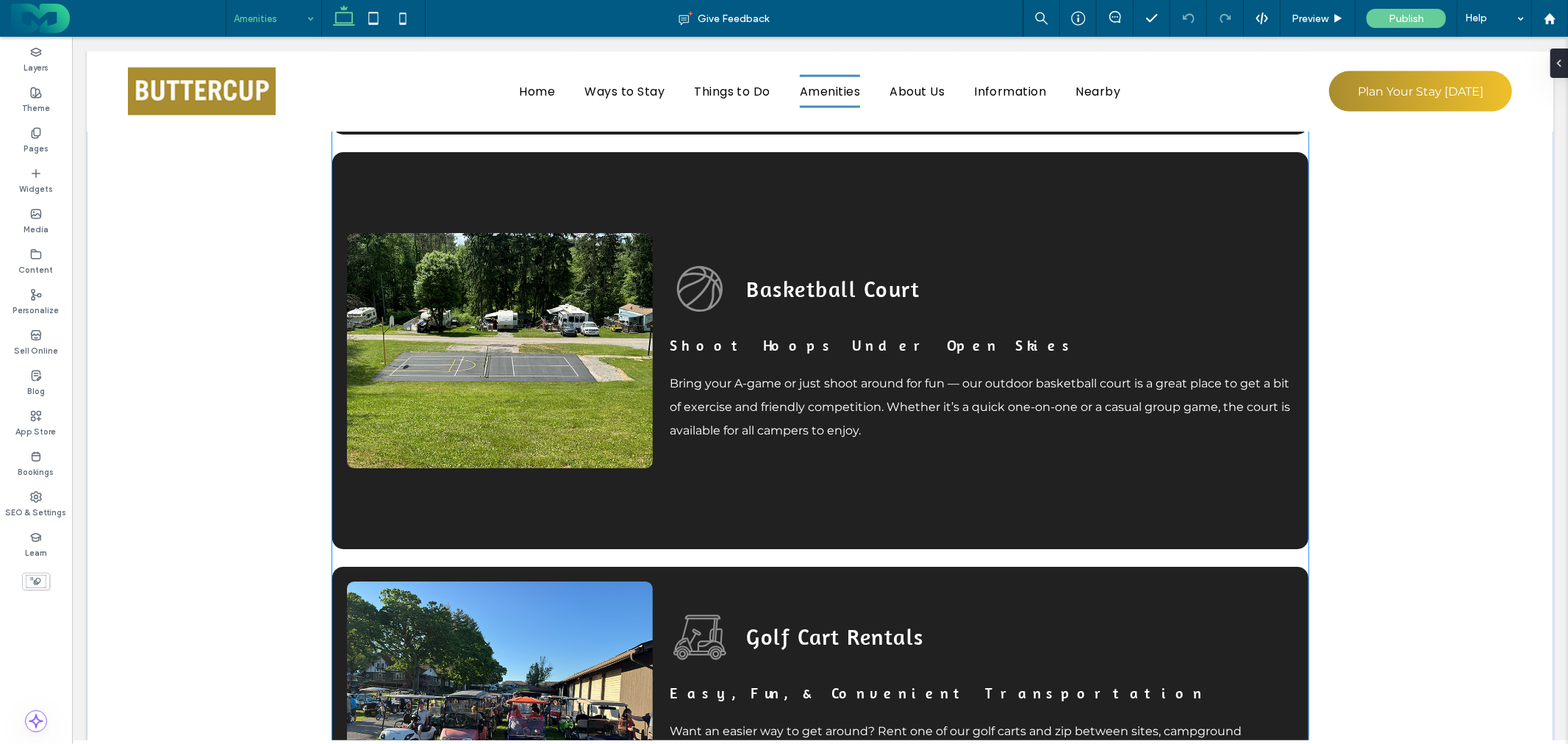
scroll to position [1797, 0]
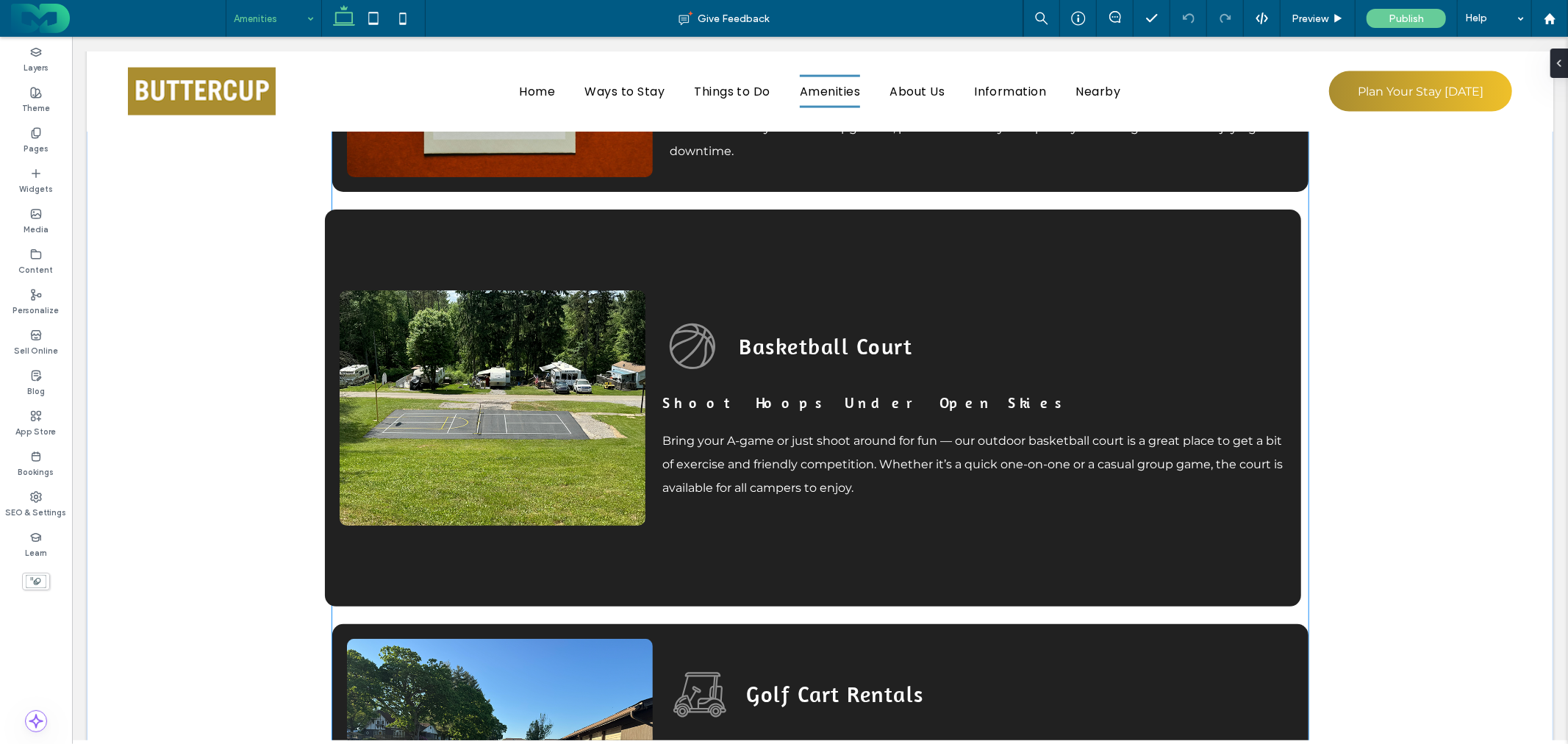
click at [796, 230] on div "Basketball Court Shoot Hoops Under Open Skies Bring your A-game or just shoot a…" at bounding box center [812, 407] width 976 height 397
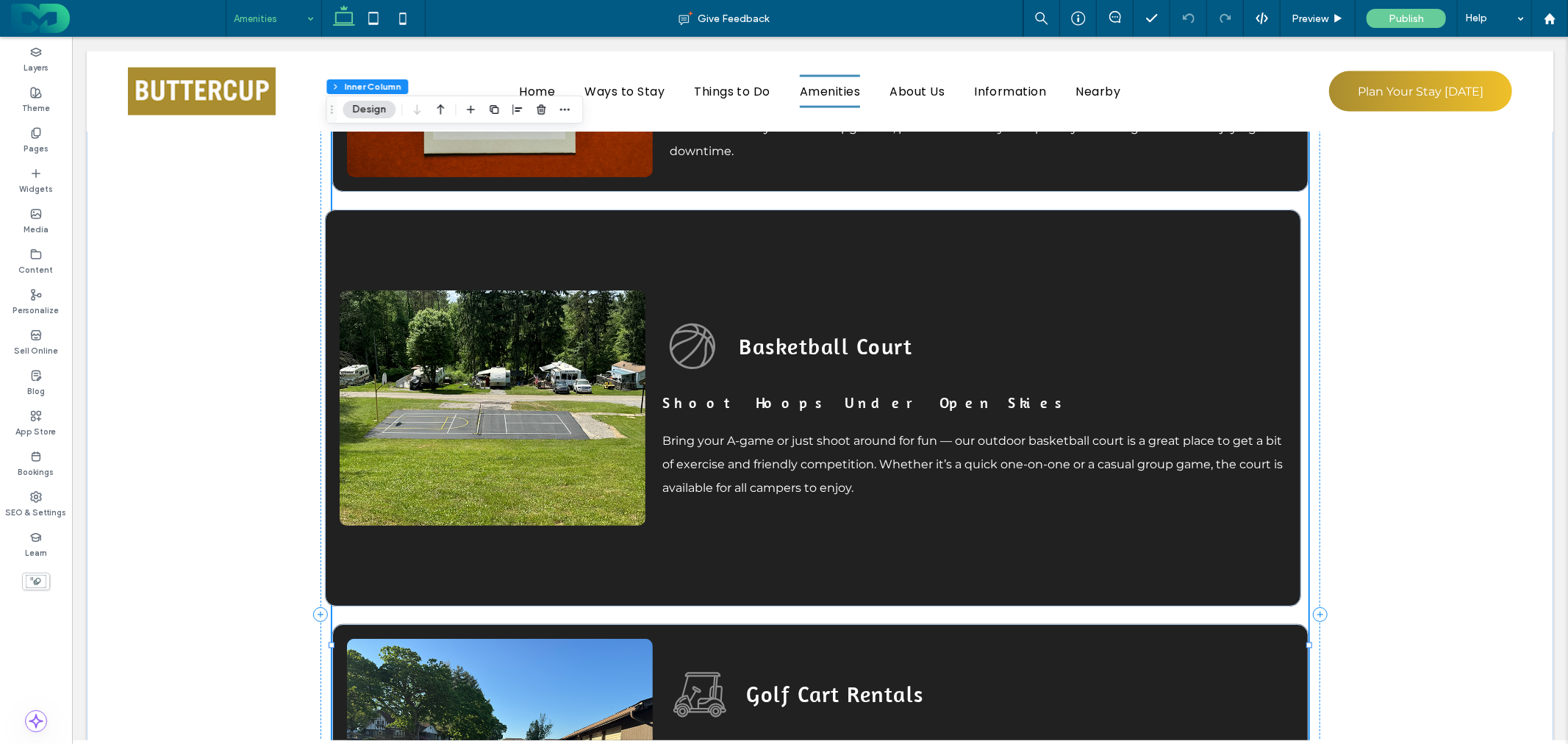
click at [796, 230] on div "Basketball Court Shoot Hoops Under Open Skies Bring your A-game or just shoot a…" at bounding box center [812, 407] width 976 height 397
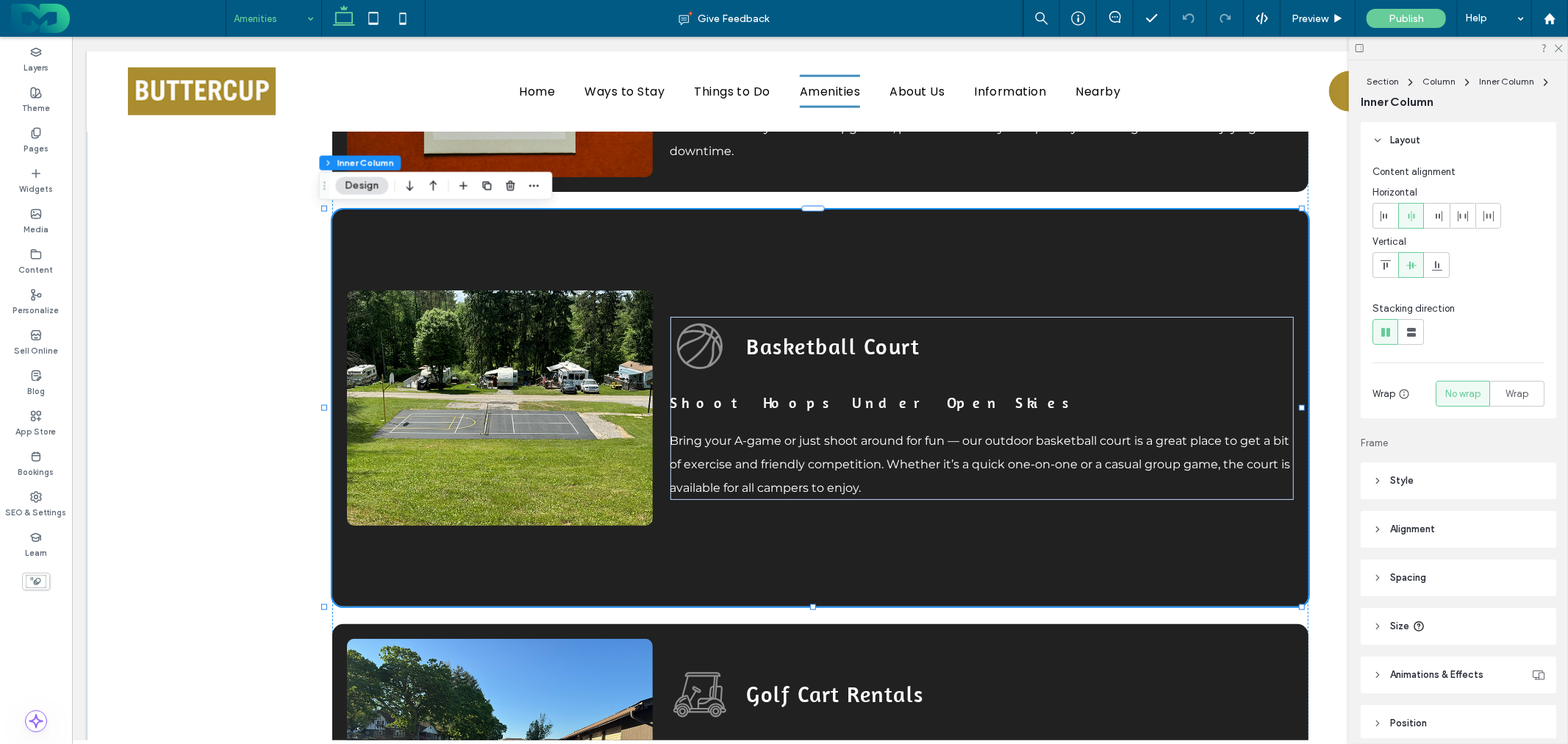
scroll to position [62, 0]
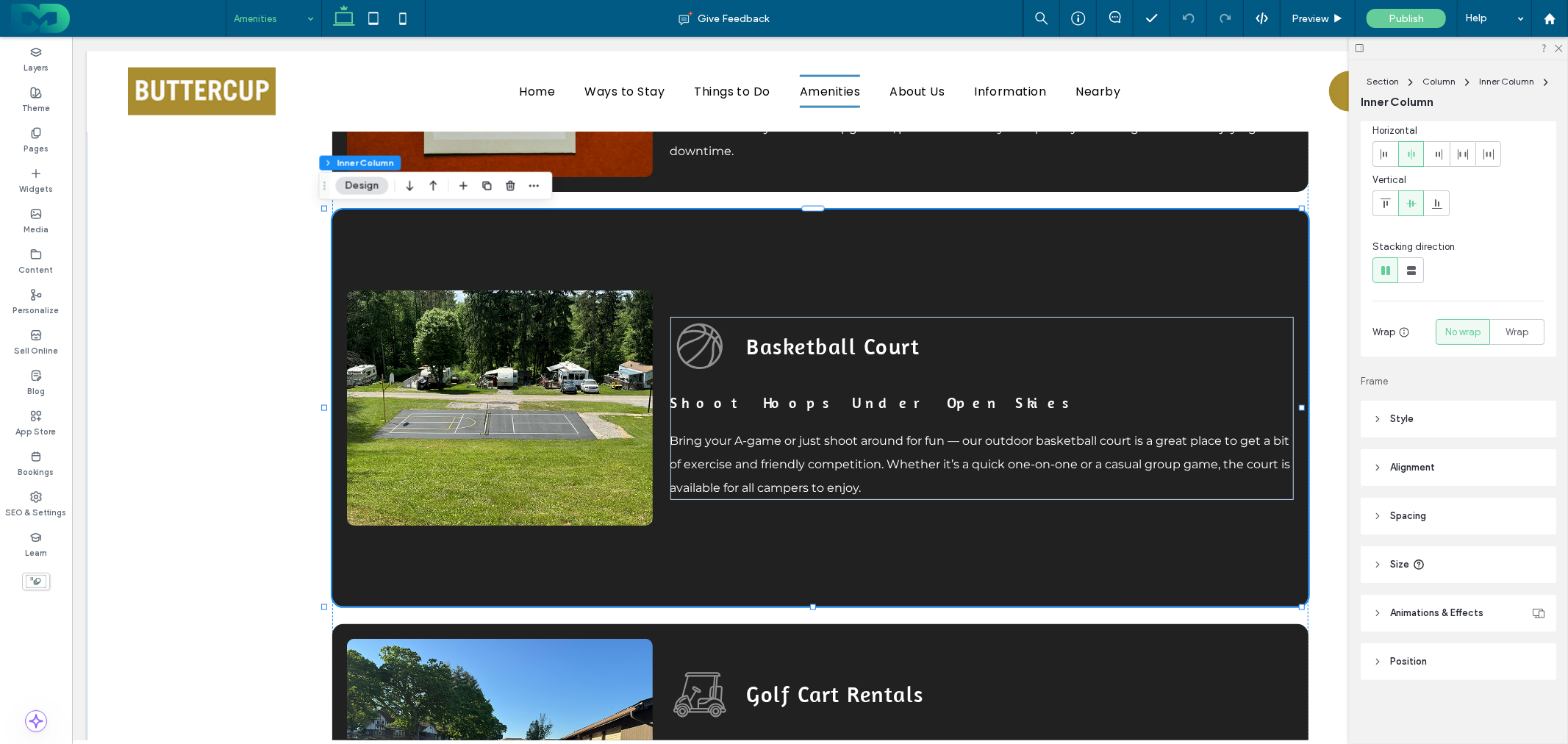
click at [1410, 561] on header "Size" at bounding box center [1459, 565] width 196 height 37
type input "***"
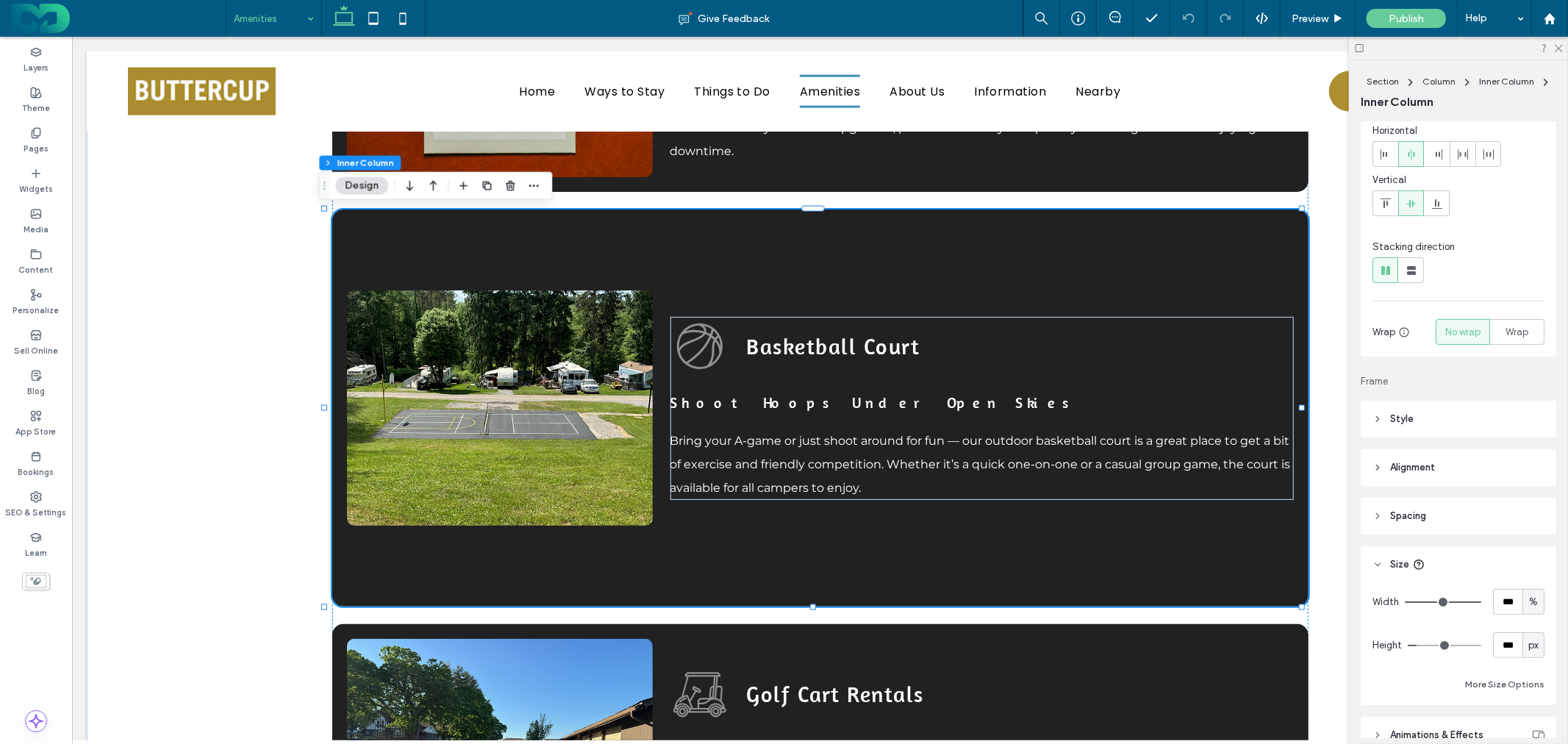
type input "*"
drag, startPoint x: 1423, startPoint y: 642, endPoint x: 1269, endPoint y: 640, distance: 154.0
type input "*"
click at [1408, 645] on input "range" at bounding box center [1444, 645] width 73 height 2
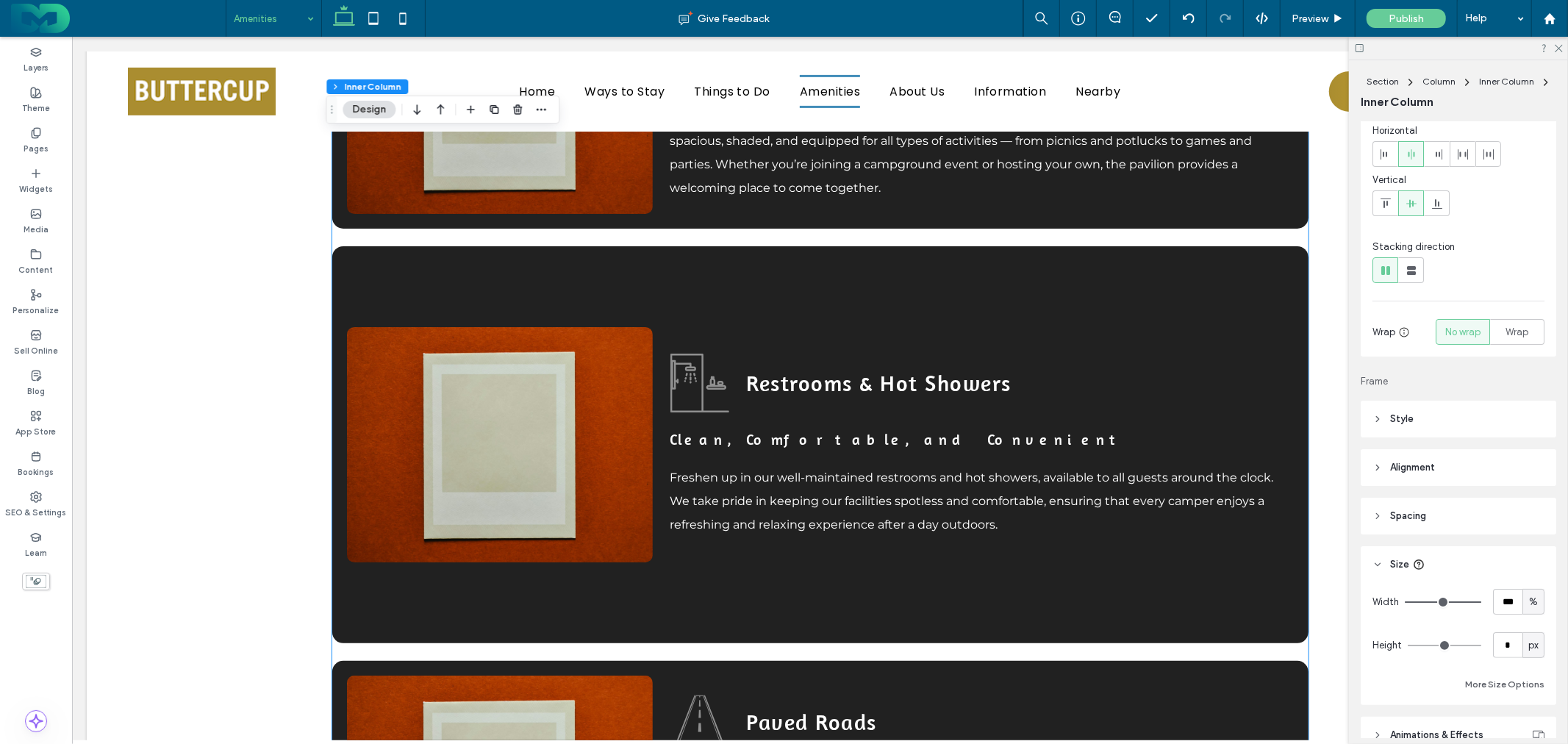
scroll to position [5147, 0]
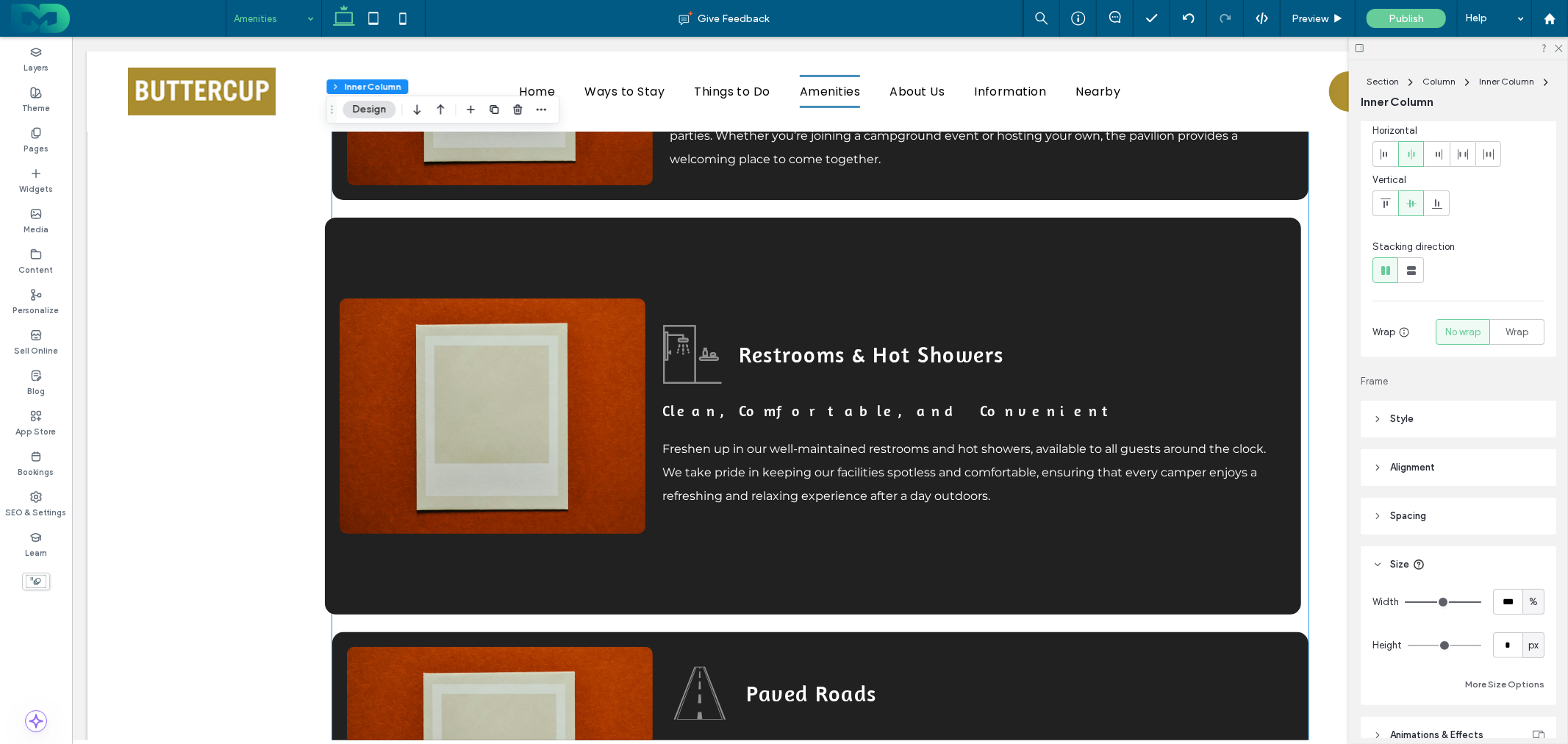
click at [769, 282] on div "Restrooms & Hot Showers Clean, Comfortable, and Convenient Freshen up in our we…" at bounding box center [812, 415] width 976 height 397
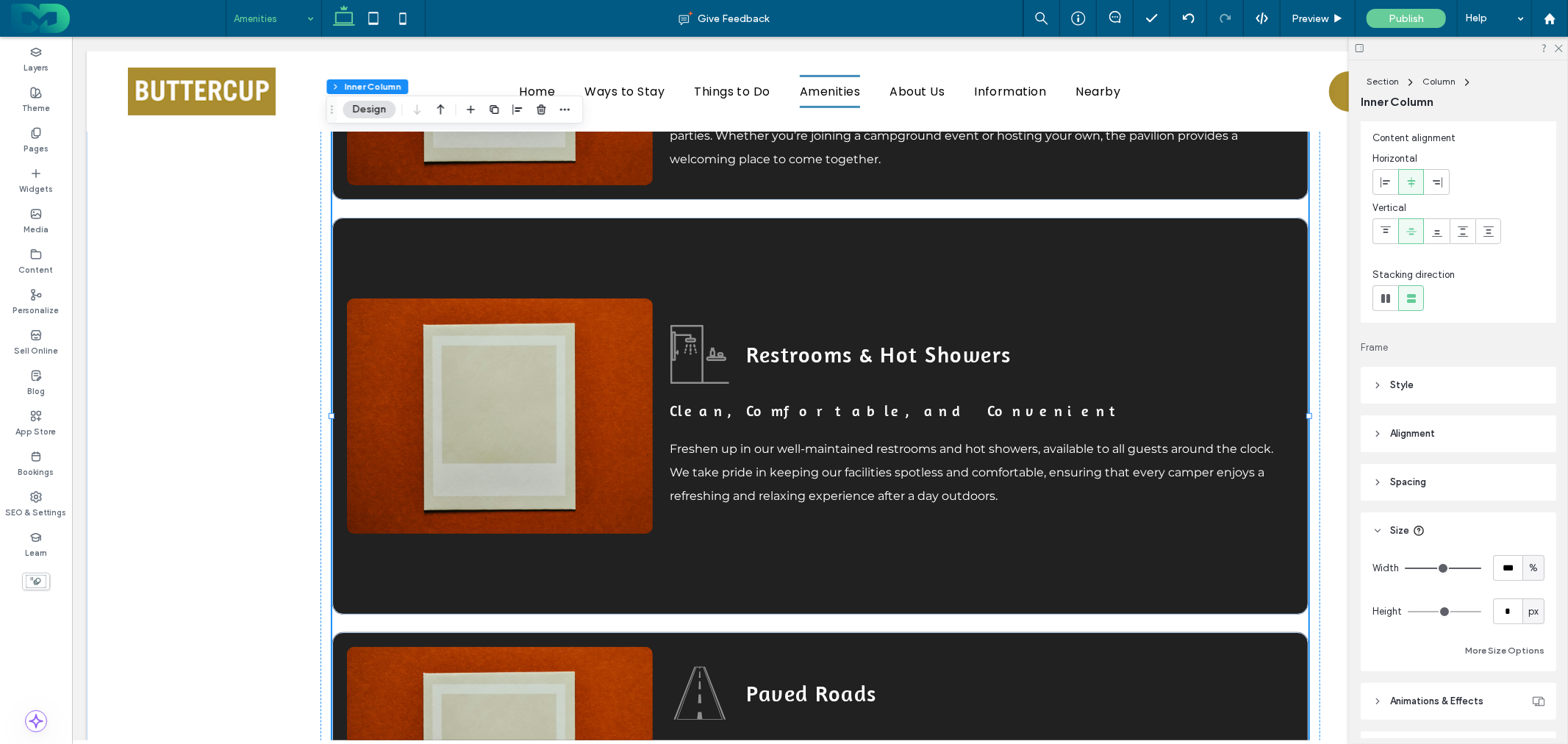
scroll to position [122, 0]
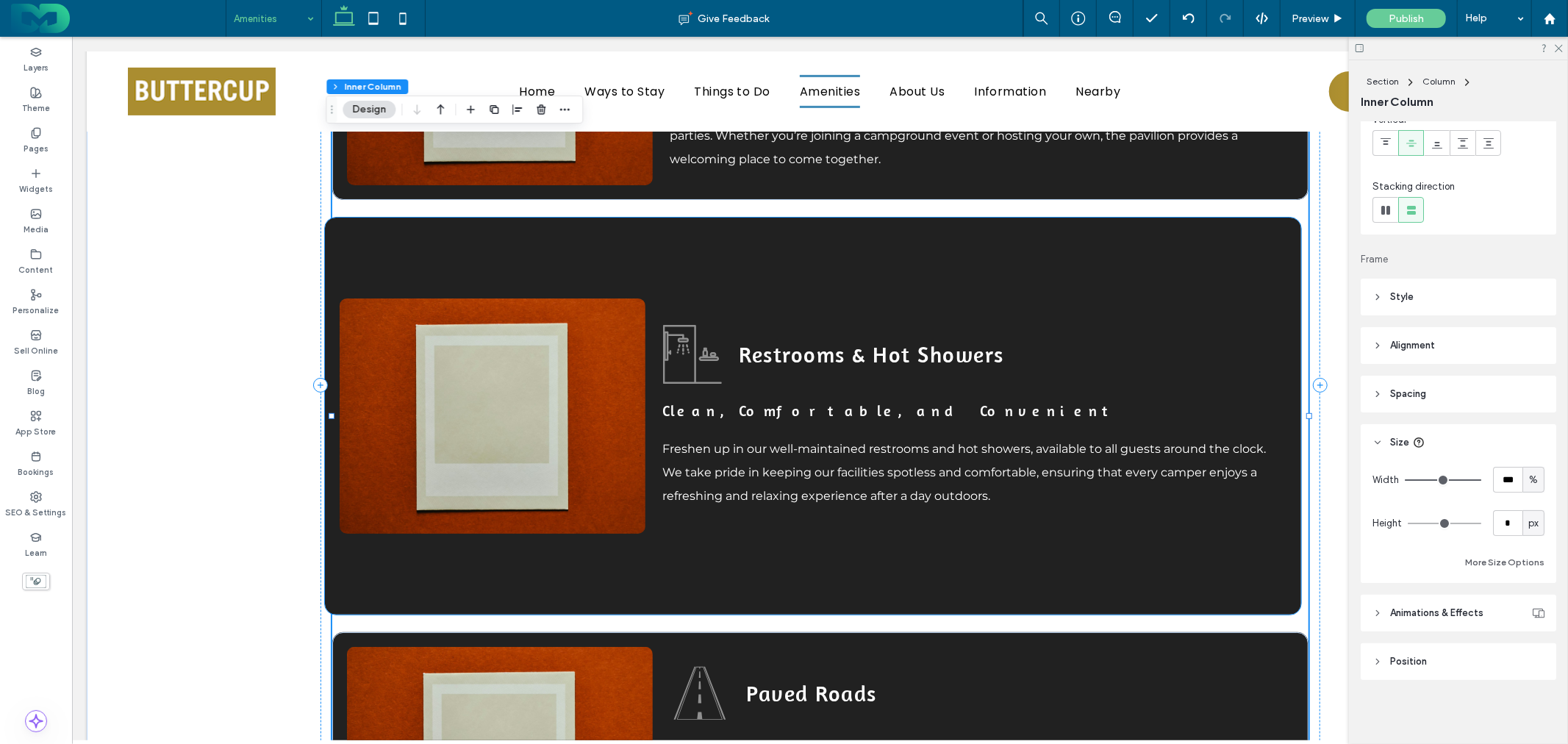
click at [1044, 282] on div "Restrooms & Hot Showers Clean, Comfortable, and Convenient Freshen up in our we…" at bounding box center [812, 415] width 976 height 397
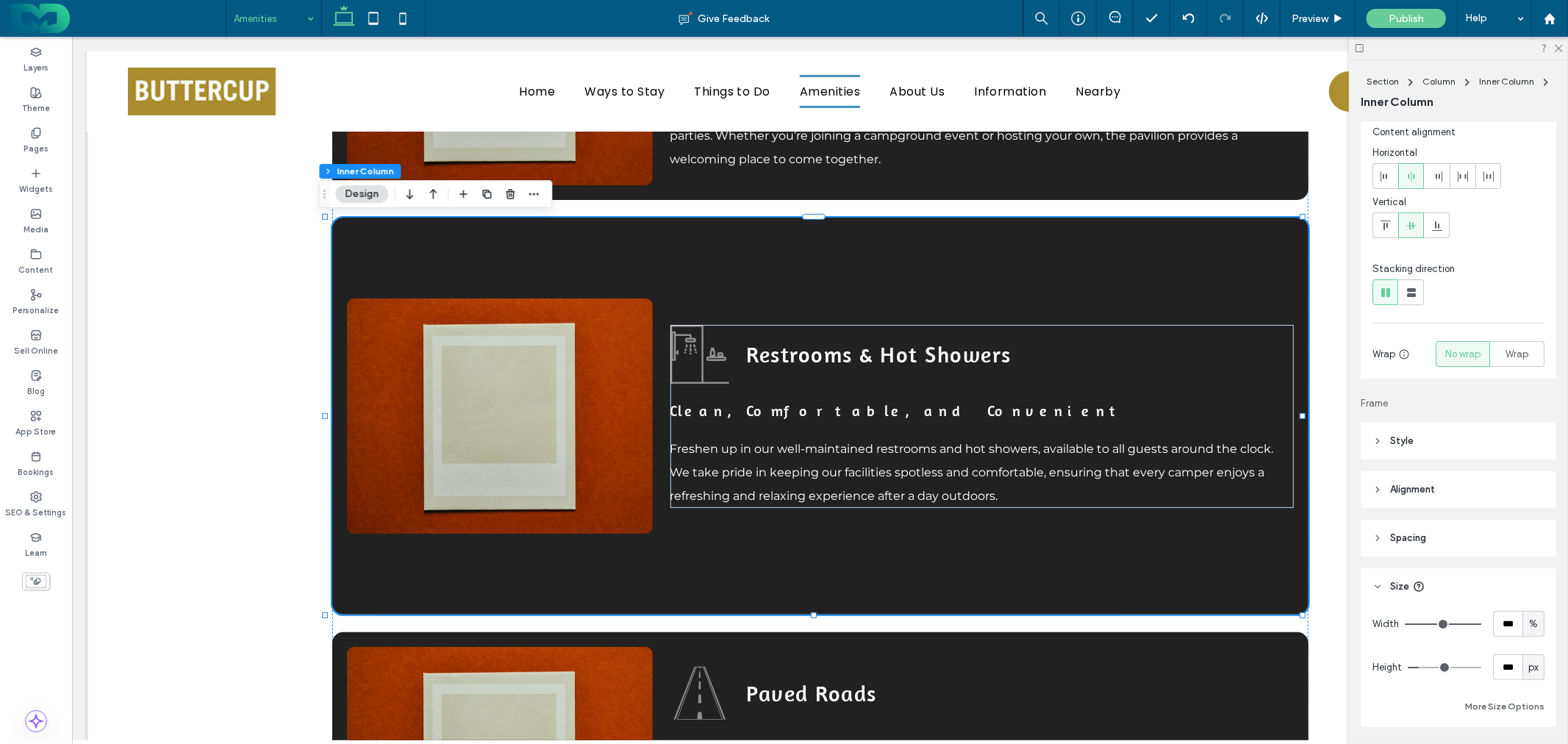
scroll to position [164, 0]
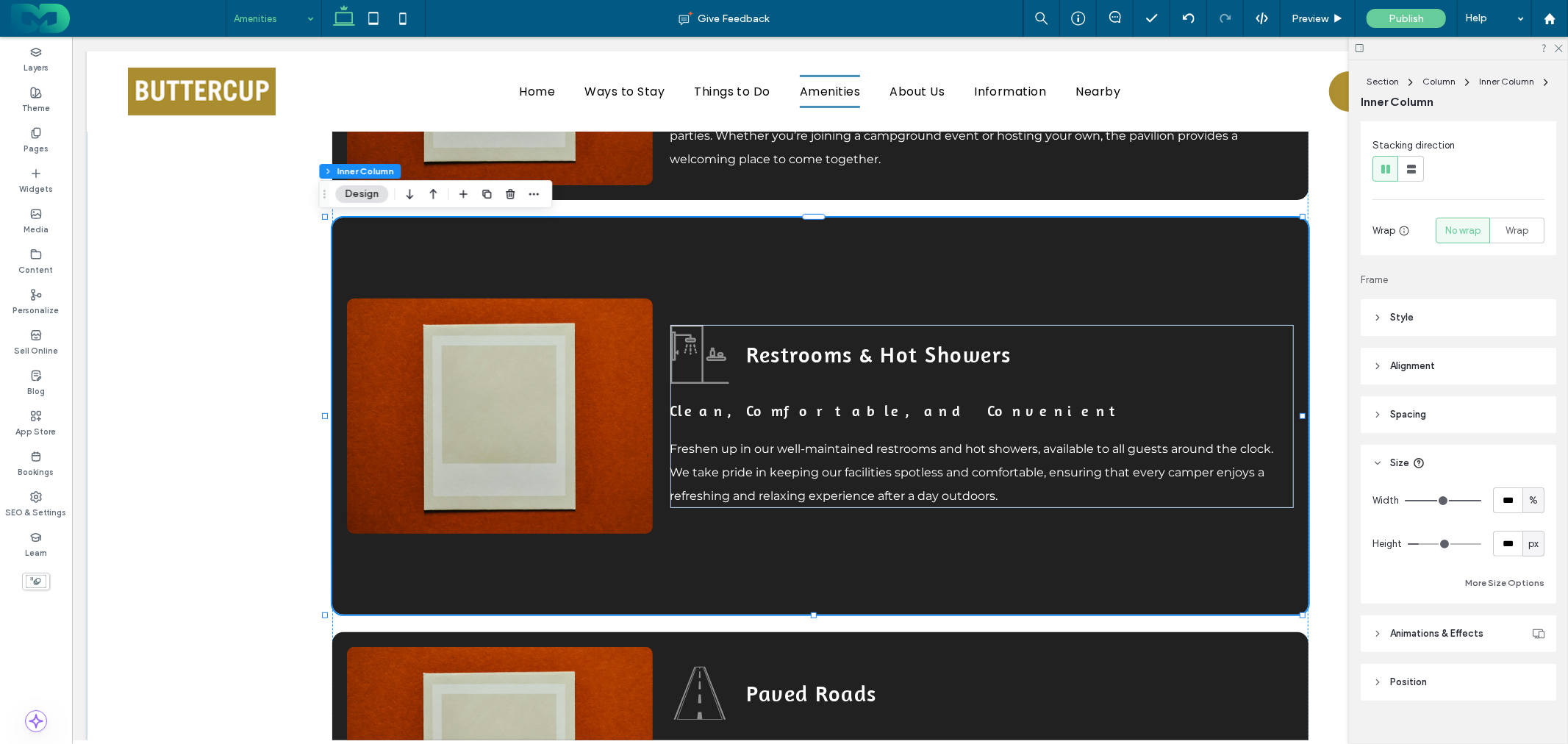
drag, startPoint x: 1494, startPoint y: 571, endPoint x: 1306, endPoint y: 533, distance: 191.8
type input "***"
type input "*"
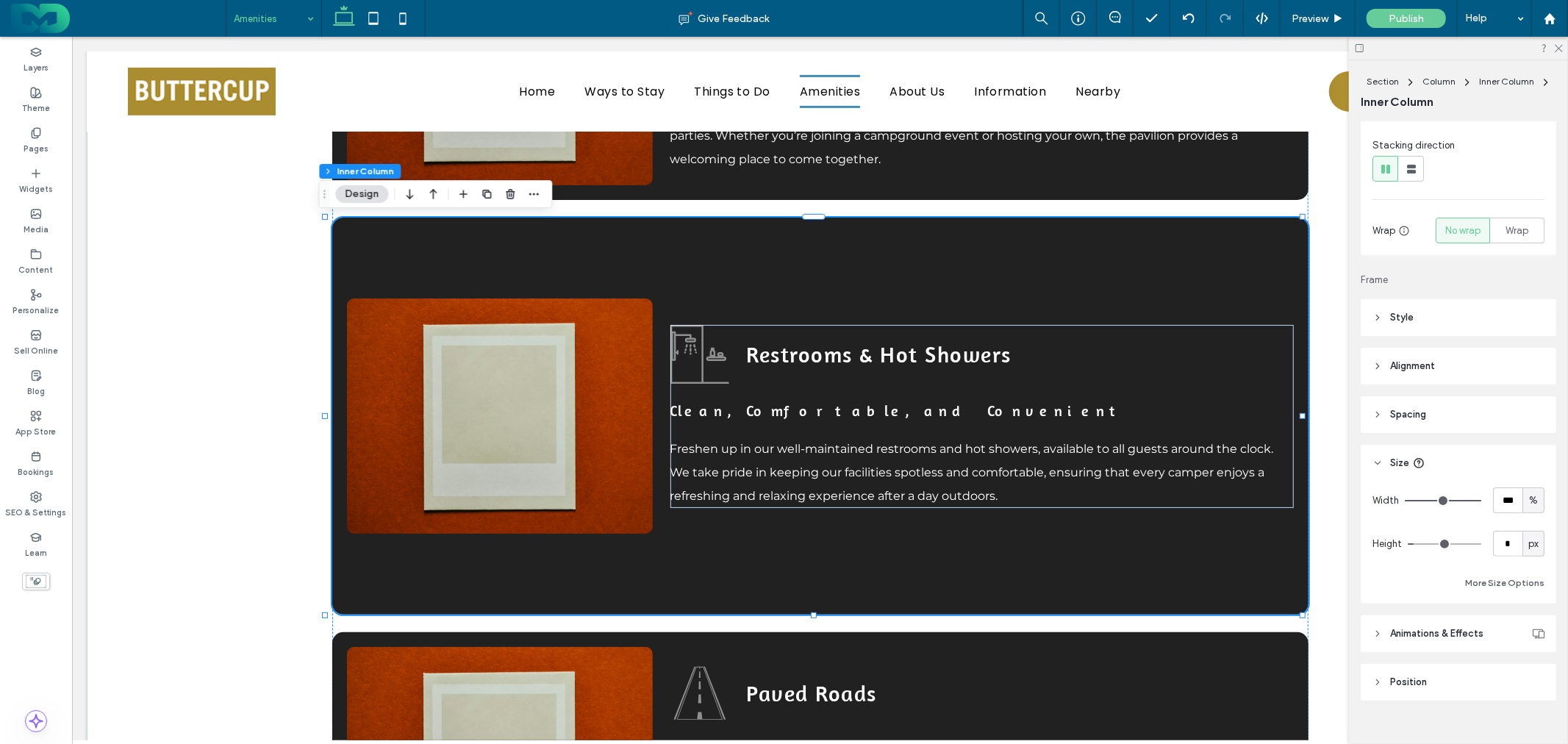
drag, startPoint x: 1419, startPoint y: 544, endPoint x: 1326, endPoint y: 538, distance: 93.2
type input "*"
click at [1408, 543] on input "range" at bounding box center [1444, 544] width 73 height 2
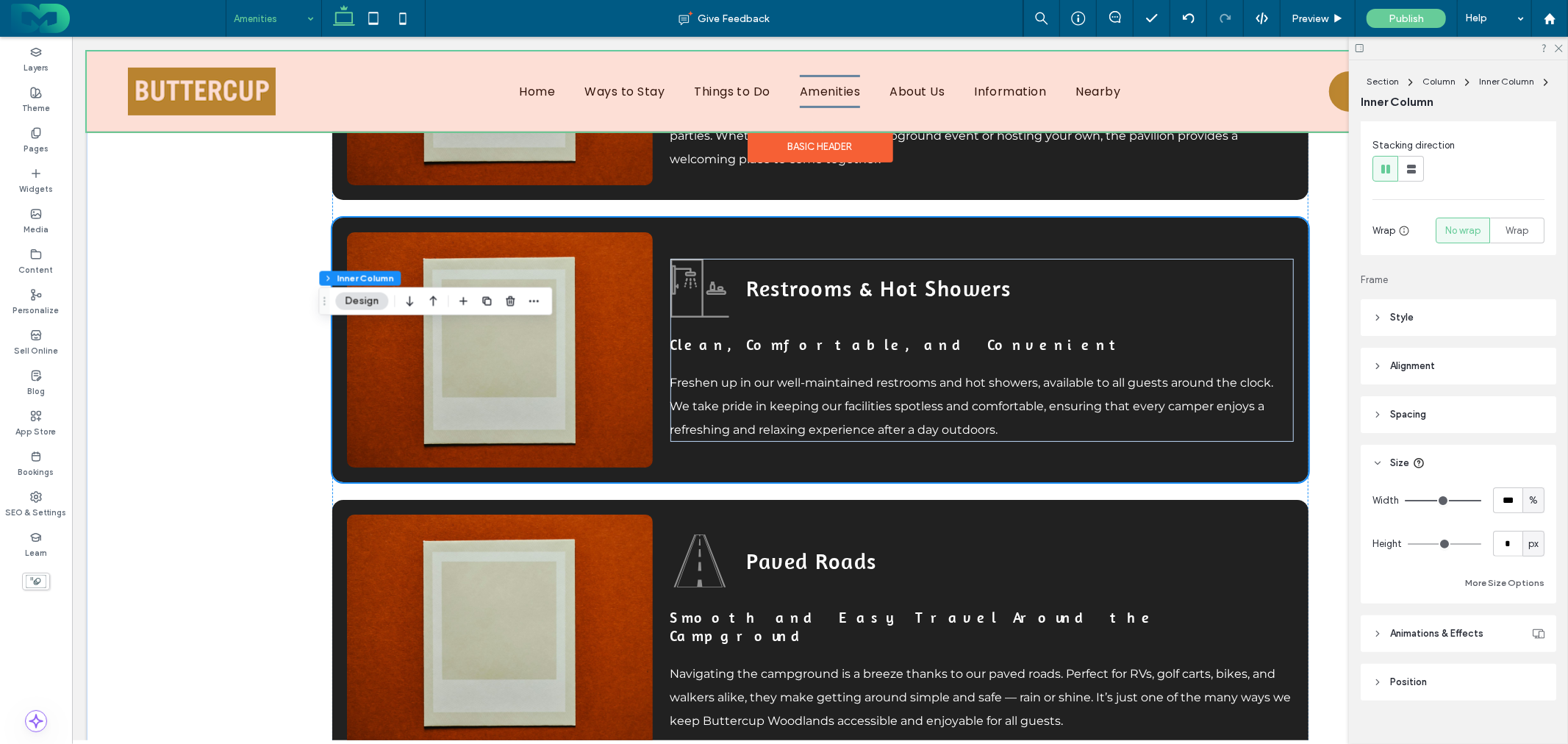
scroll to position [4575, 0]
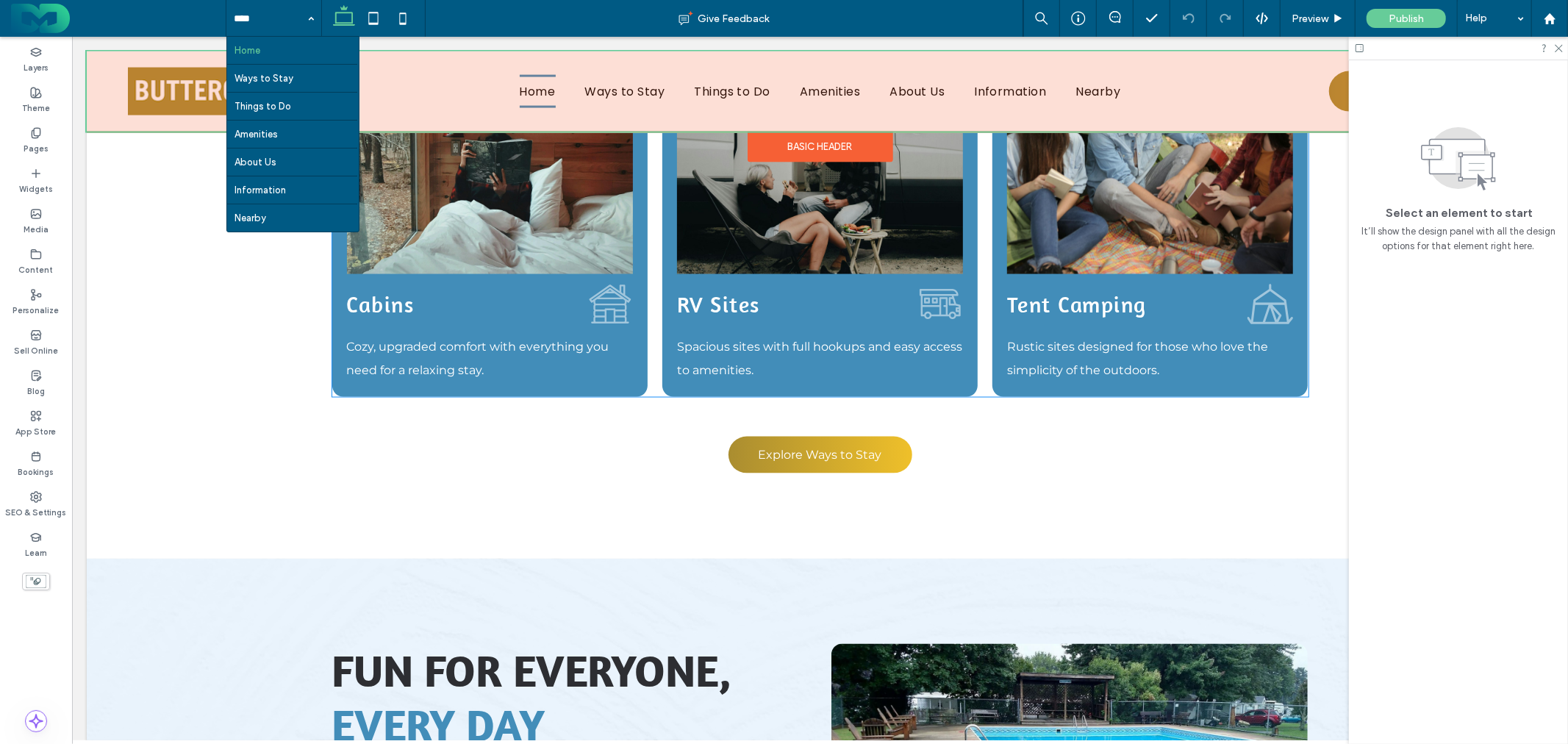
scroll to position [1797, 0]
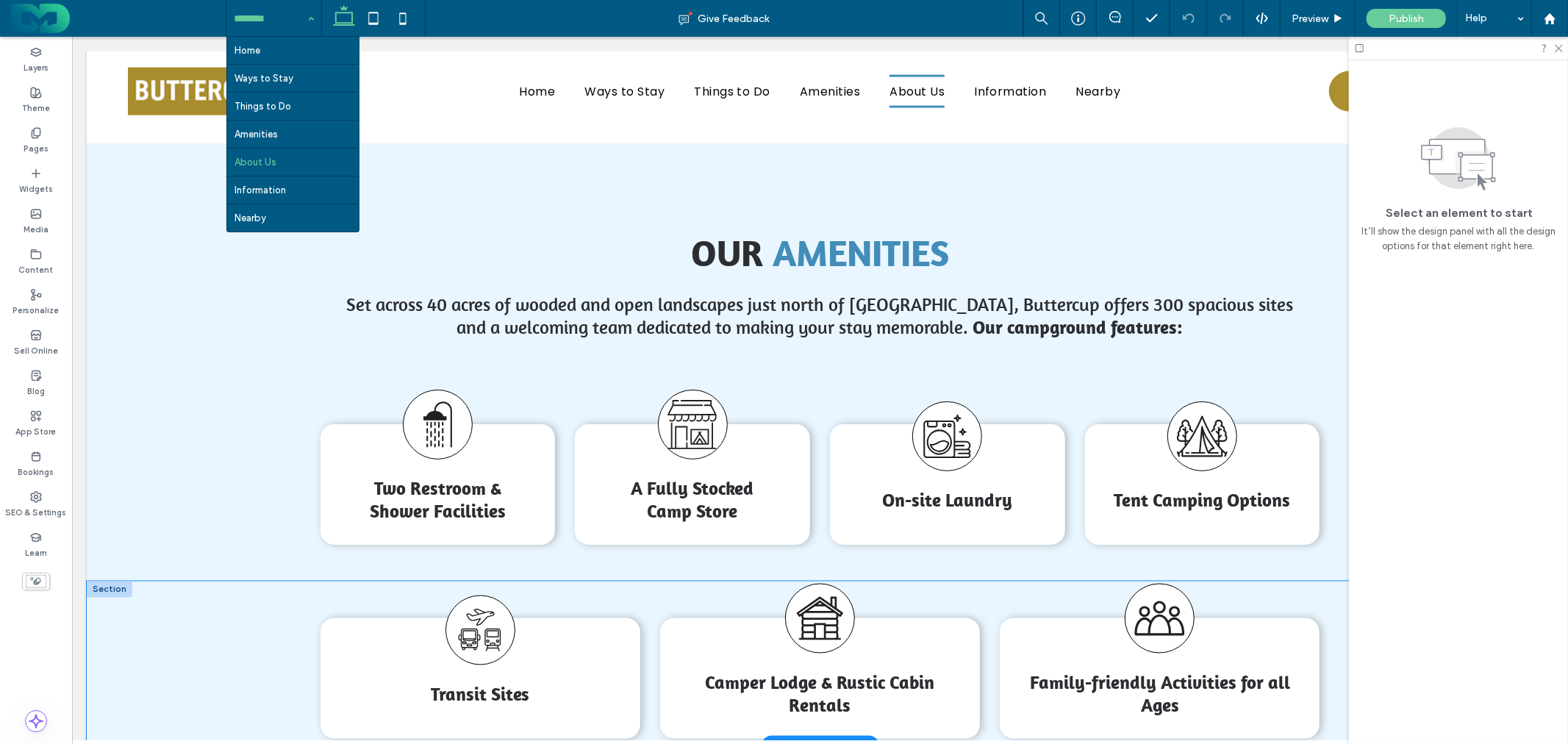
scroll to position [1878, 0]
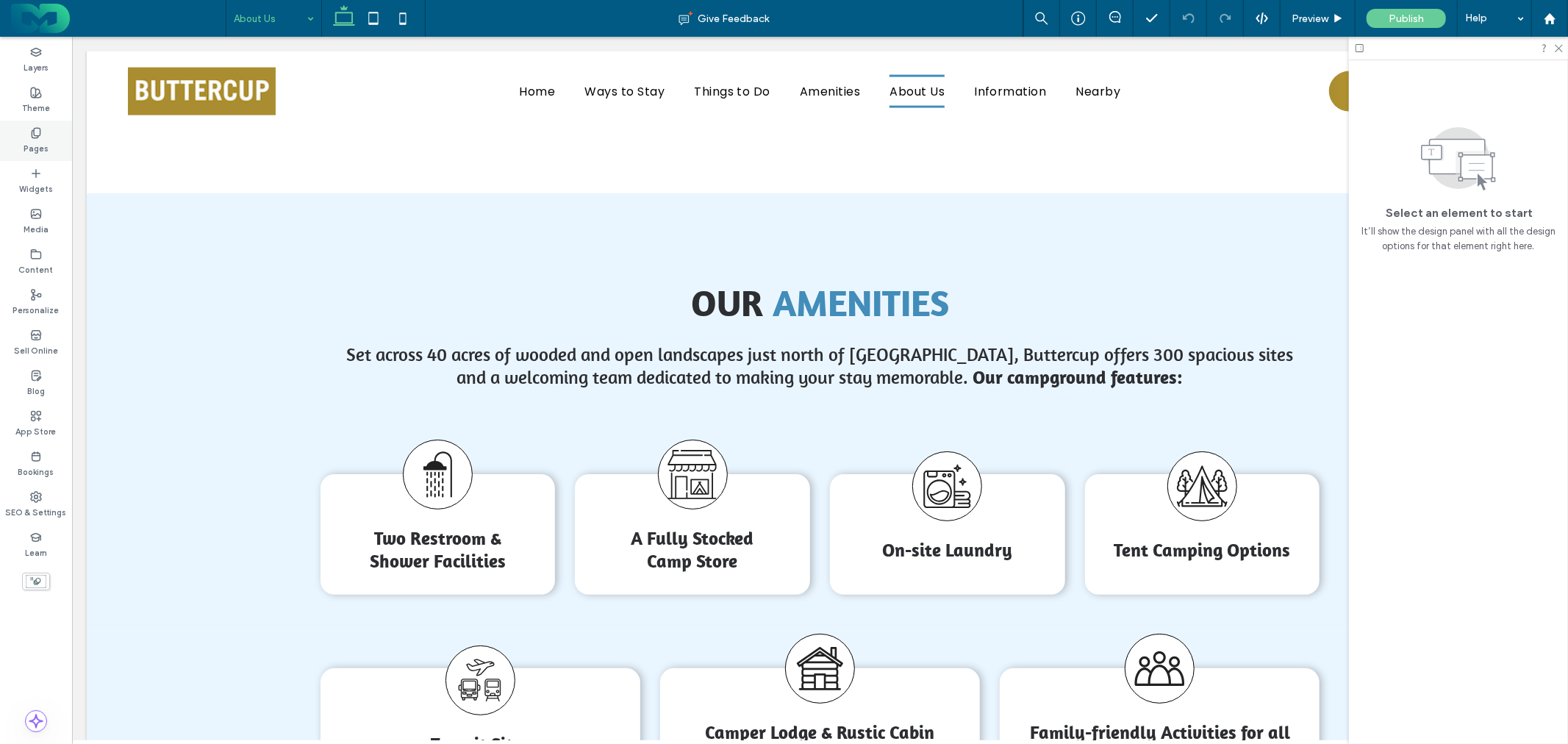
click at [34, 137] on use at bounding box center [35, 133] width 8 height 10
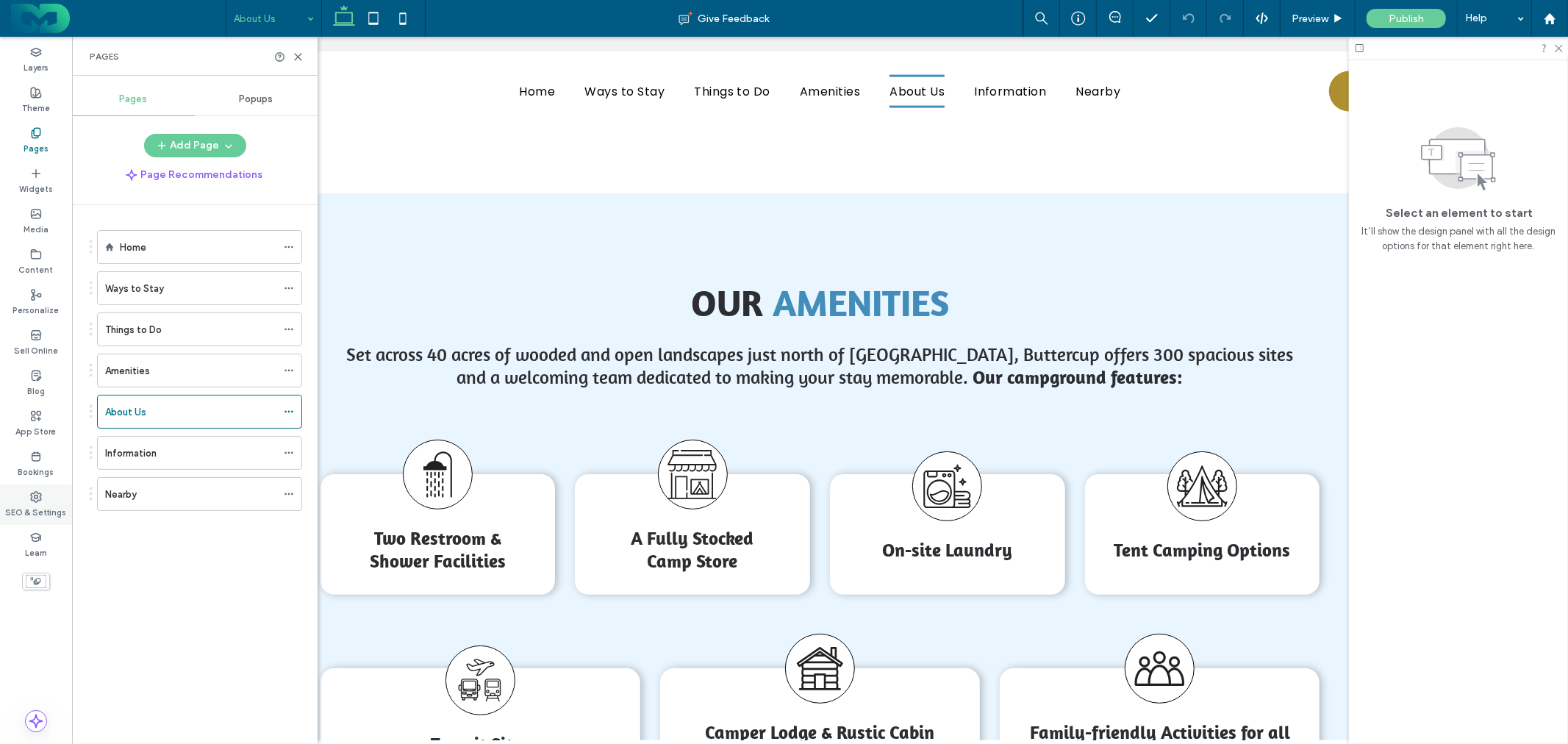
click at [39, 498] on icon at bounding box center [36, 497] width 12 height 12
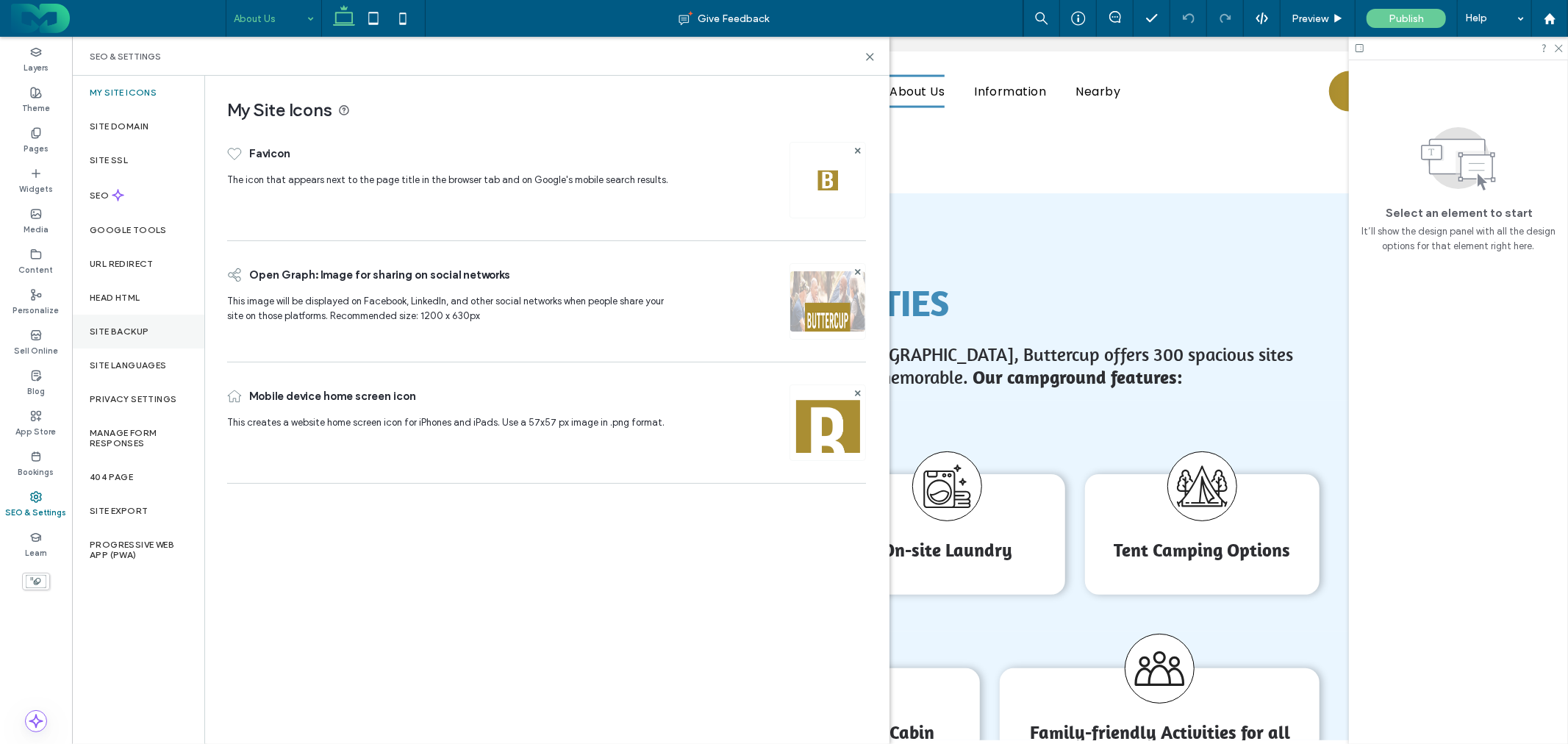
click at [133, 333] on label "Site Backup" at bounding box center [119, 331] width 59 height 11
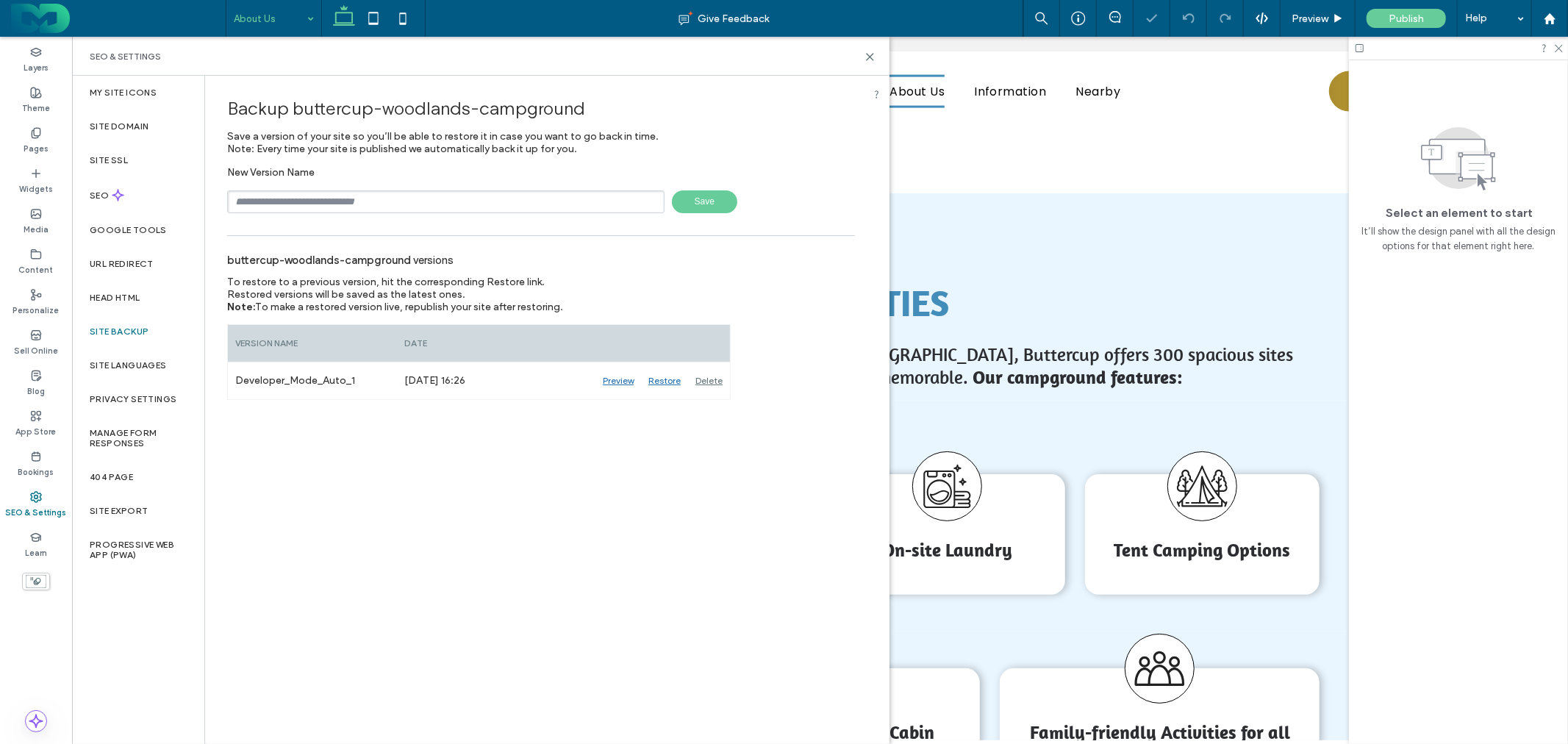
click at [362, 206] on input "text" at bounding box center [445, 202] width 437 height 23
type input "**********"
click at [700, 191] on span "Save" at bounding box center [705, 202] width 66 height 23
click at [783, 608] on div "Backup buttercup-woodlands-campground Save a version of your site so you’ll be …" at bounding box center [542, 409] width 672 height 667
click at [784, 608] on div "Backup buttercup-woodlands-campground Save a version of your site so you’ll be …" at bounding box center [542, 409] width 672 height 667
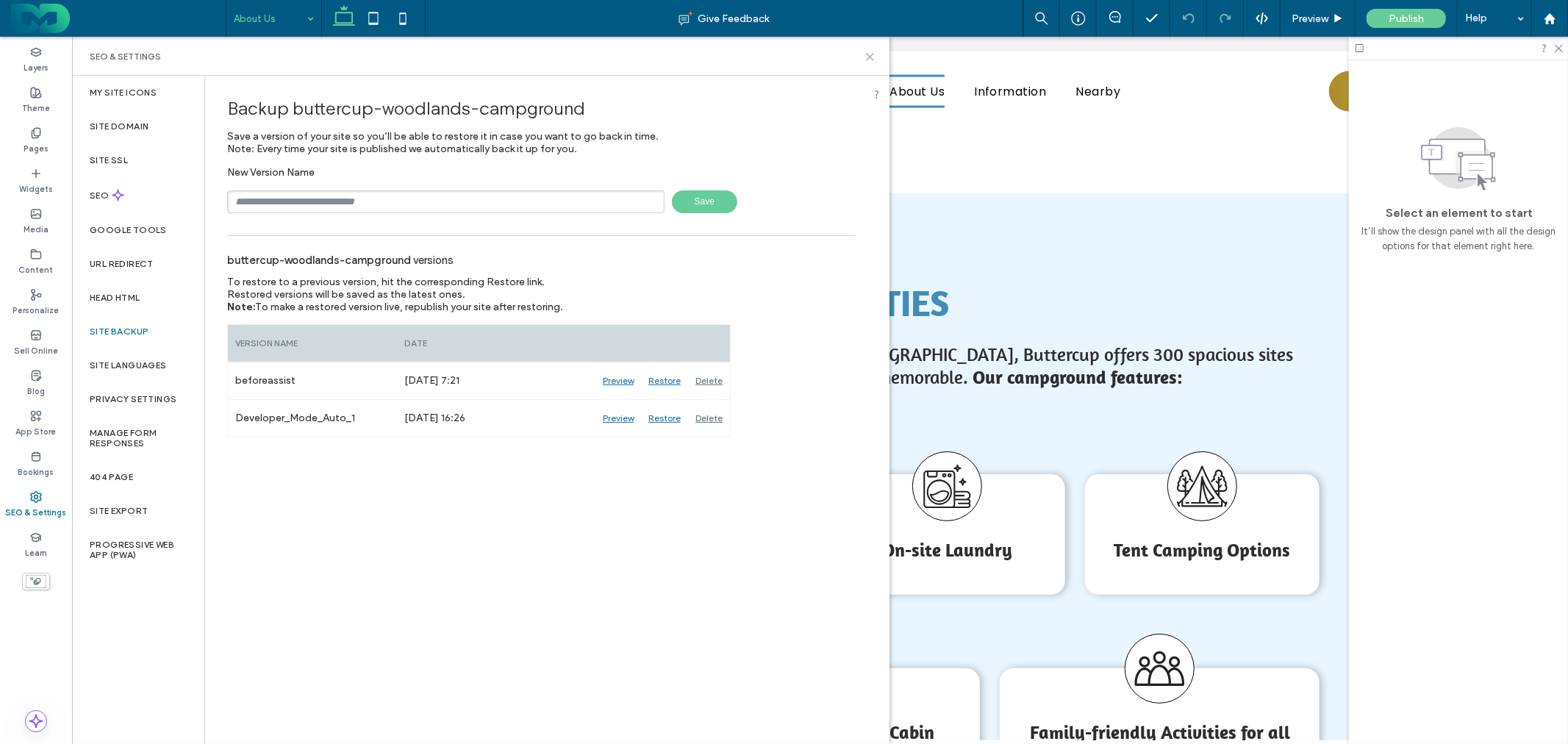
click at [869, 52] on icon at bounding box center [869, 57] width 11 height 11
